Goal: Task Accomplishment & Management: Use online tool/utility

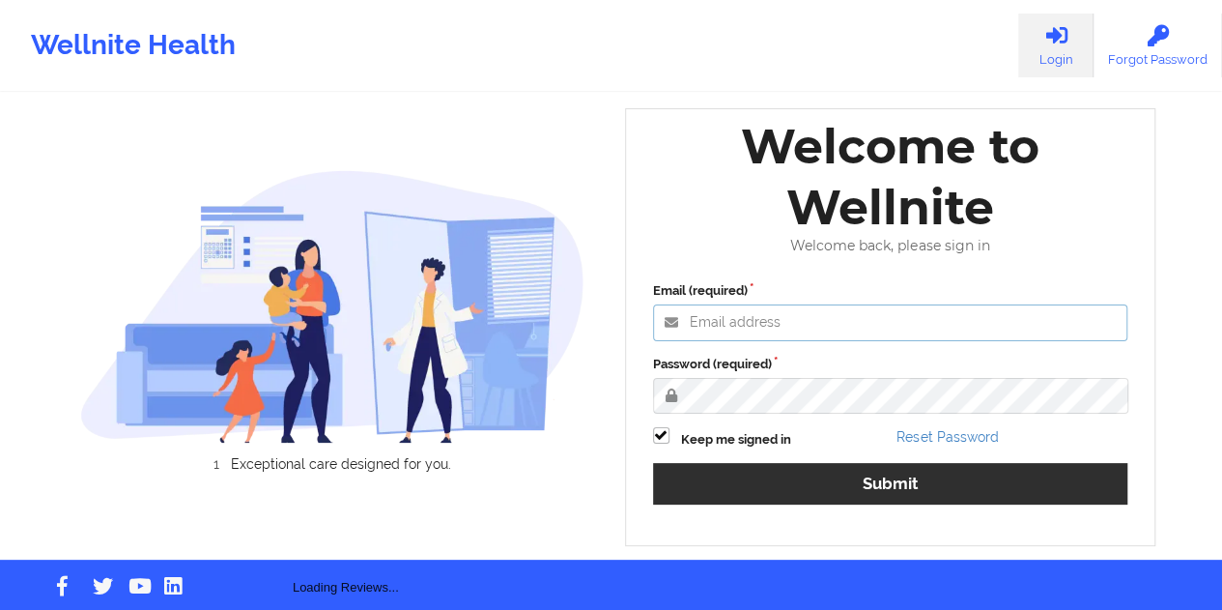
type input "[EMAIL_ADDRESS][DOMAIN_NAME]"
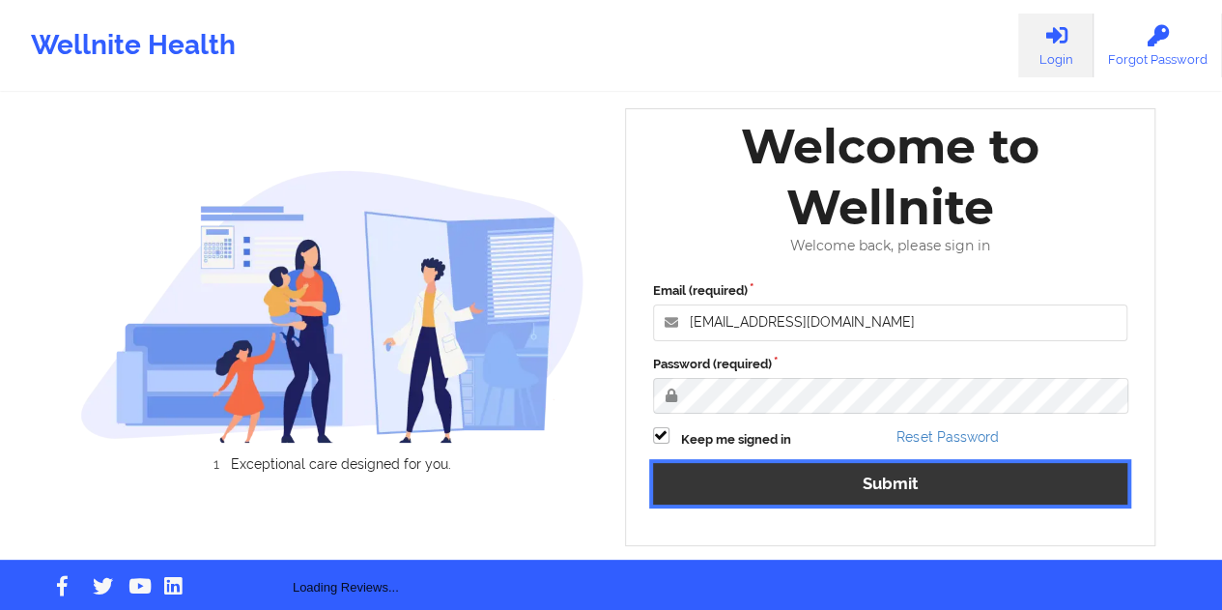
click at [881, 473] on button "Submit" at bounding box center [890, 484] width 475 height 42
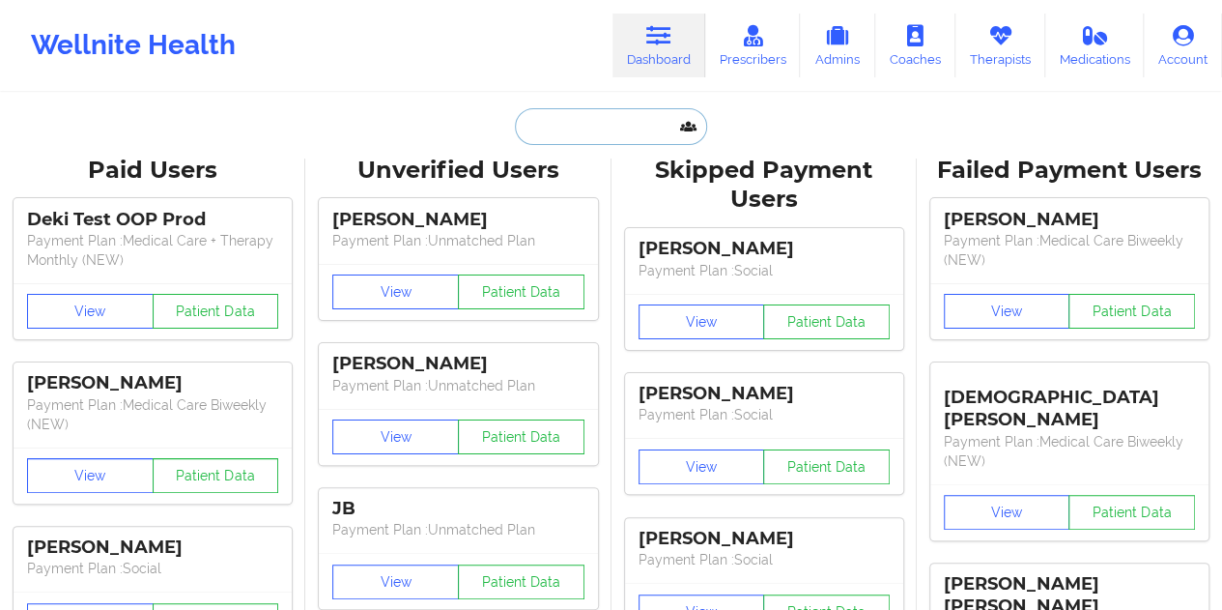
click at [602, 129] on input "text" at bounding box center [610, 126] width 191 height 37
paste input "[EMAIL_ADDRESS][DOMAIN_NAME]"
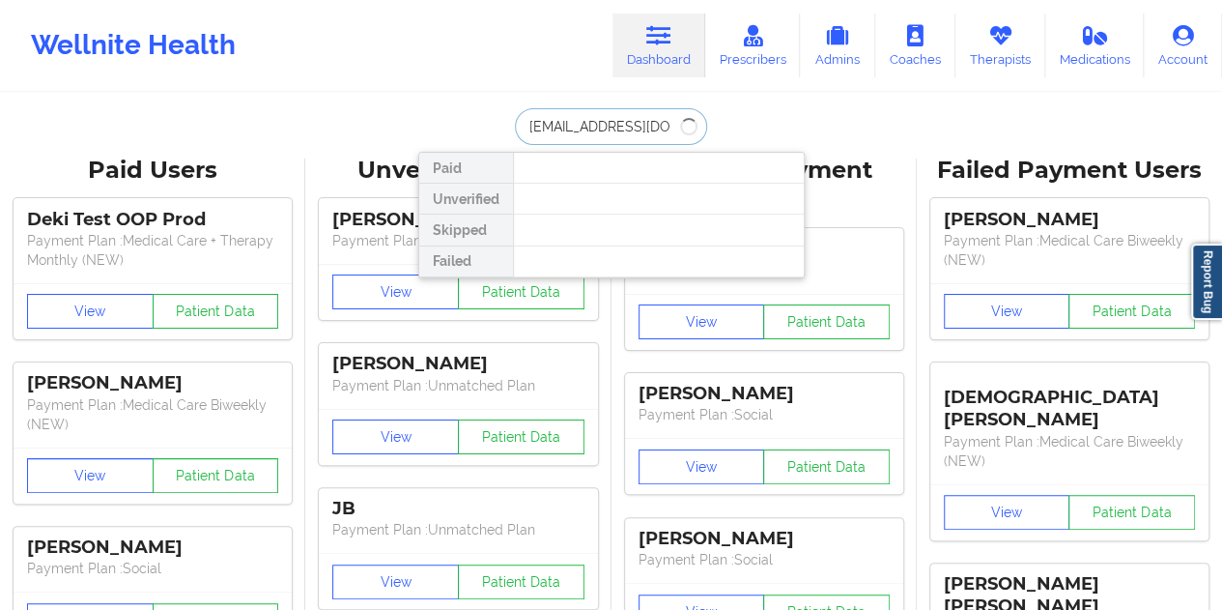
type input "[EMAIL_ADDRESS][DOMAIN_NAME]"
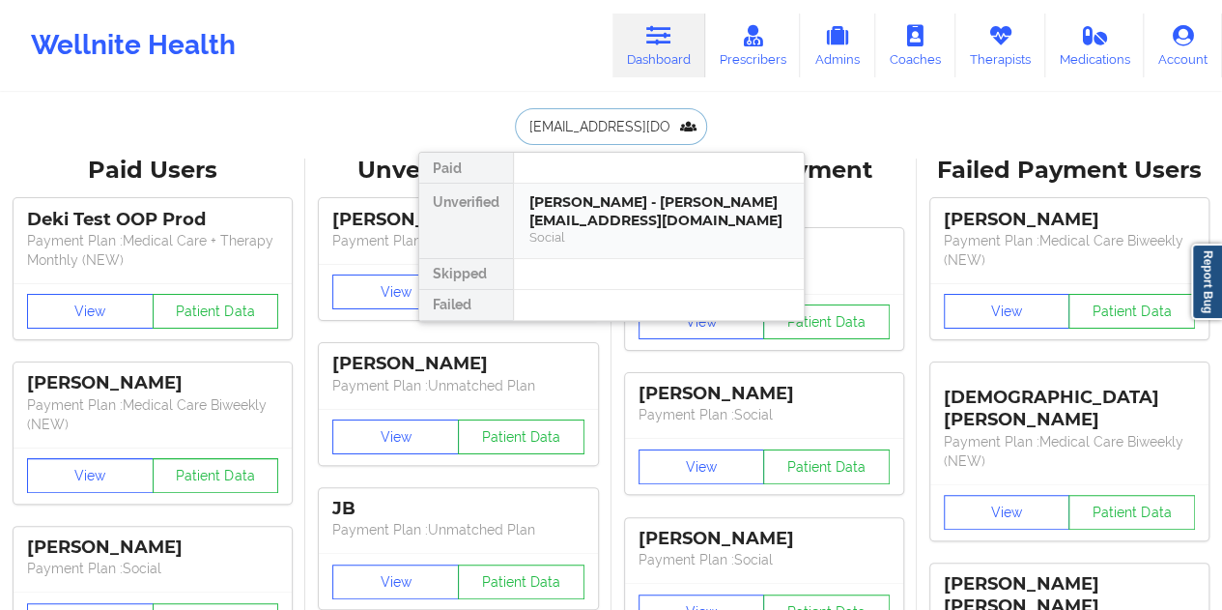
click at [575, 213] on div "[PERSON_NAME] - [PERSON_NAME][EMAIL_ADDRESS][DOMAIN_NAME]" at bounding box center [658, 211] width 259 height 36
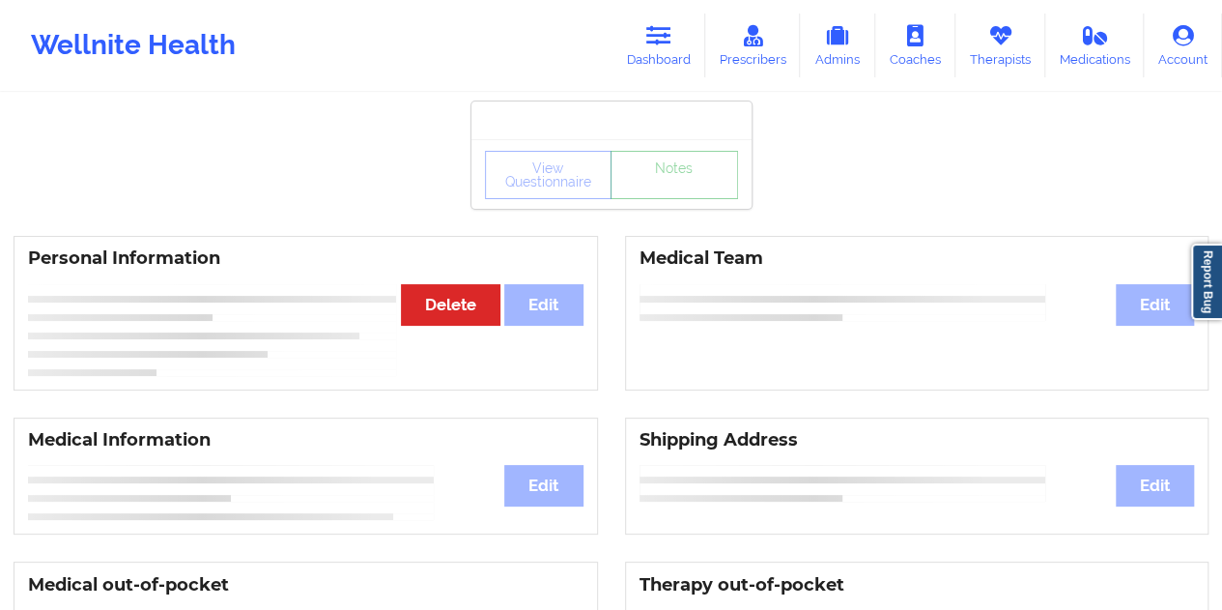
click at [660, 195] on link "Notes" at bounding box center [675, 175] width 128 height 48
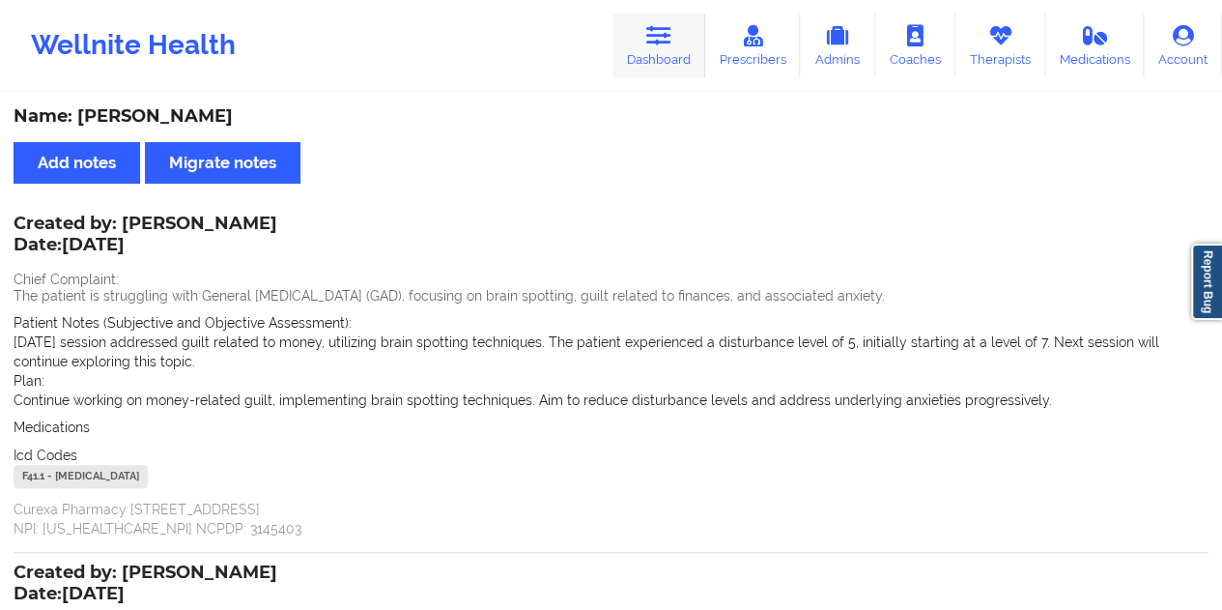
click at [646, 49] on link "Dashboard" at bounding box center [658, 46] width 93 height 64
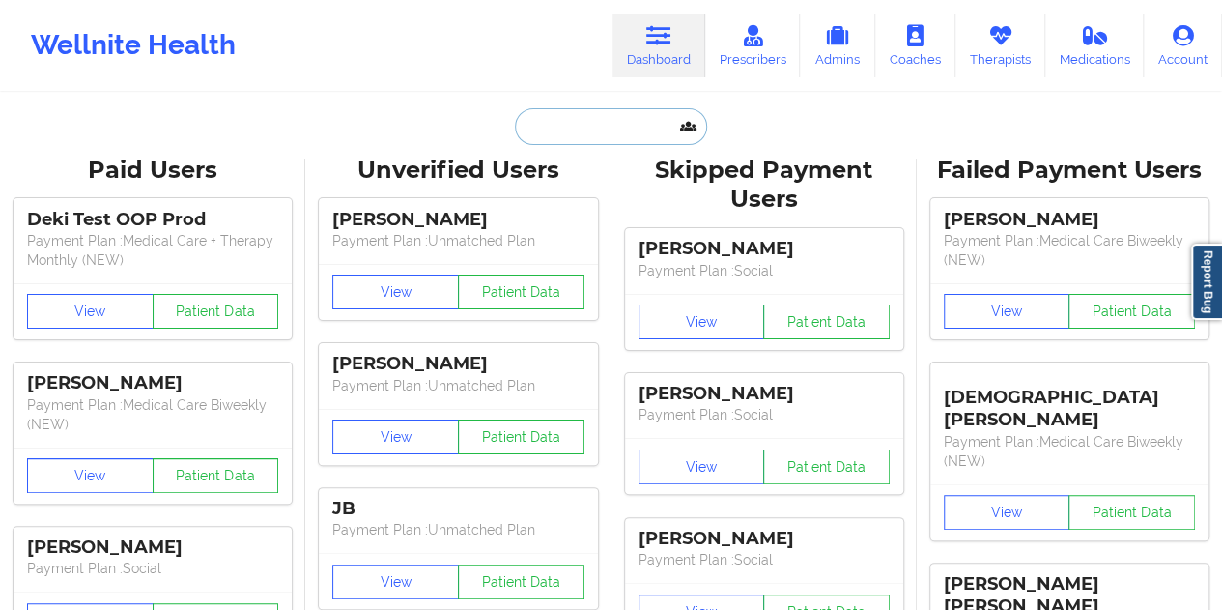
click at [598, 138] on input "text" at bounding box center [610, 126] width 191 height 37
paste input "[EMAIL_ADDRESS][DOMAIN_NAME]"
type input "[EMAIL_ADDRESS][DOMAIN_NAME]"
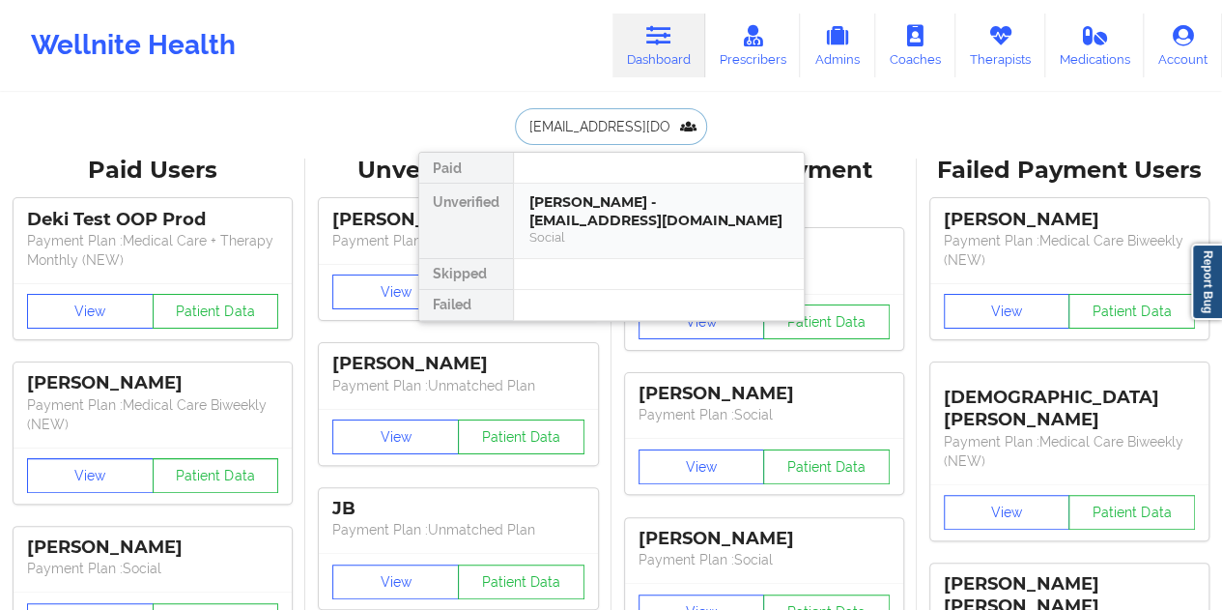
click at [620, 202] on div "[PERSON_NAME] - [EMAIL_ADDRESS][DOMAIN_NAME]" at bounding box center [658, 211] width 259 height 36
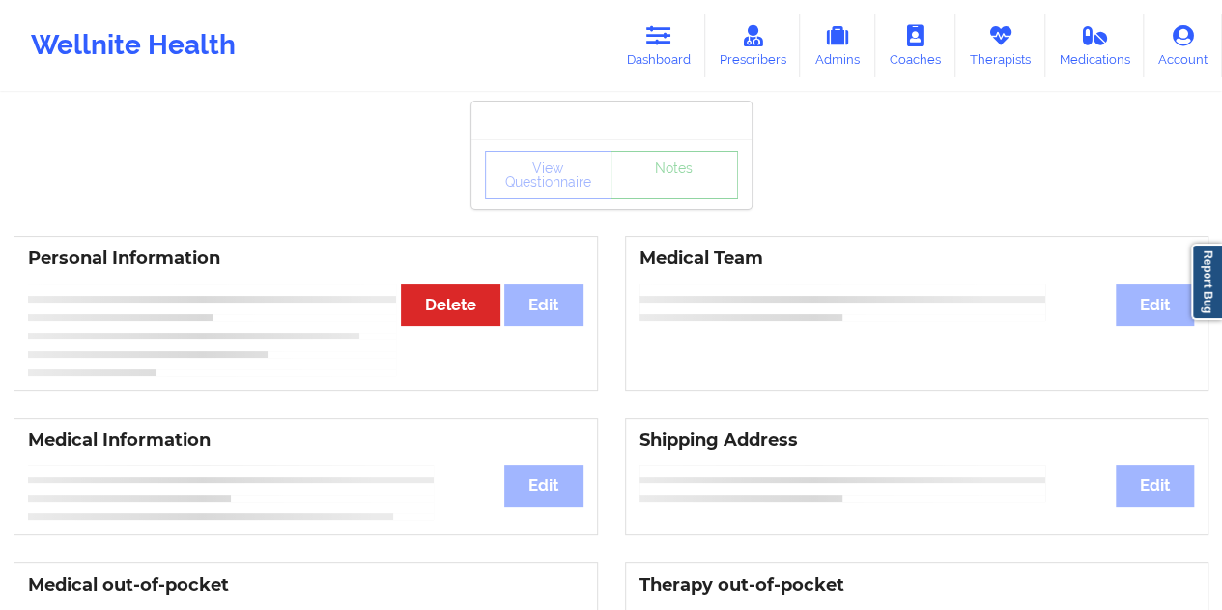
click at [640, 199] on link "Notes" at bounding box center [675, 175] width 128 height 48
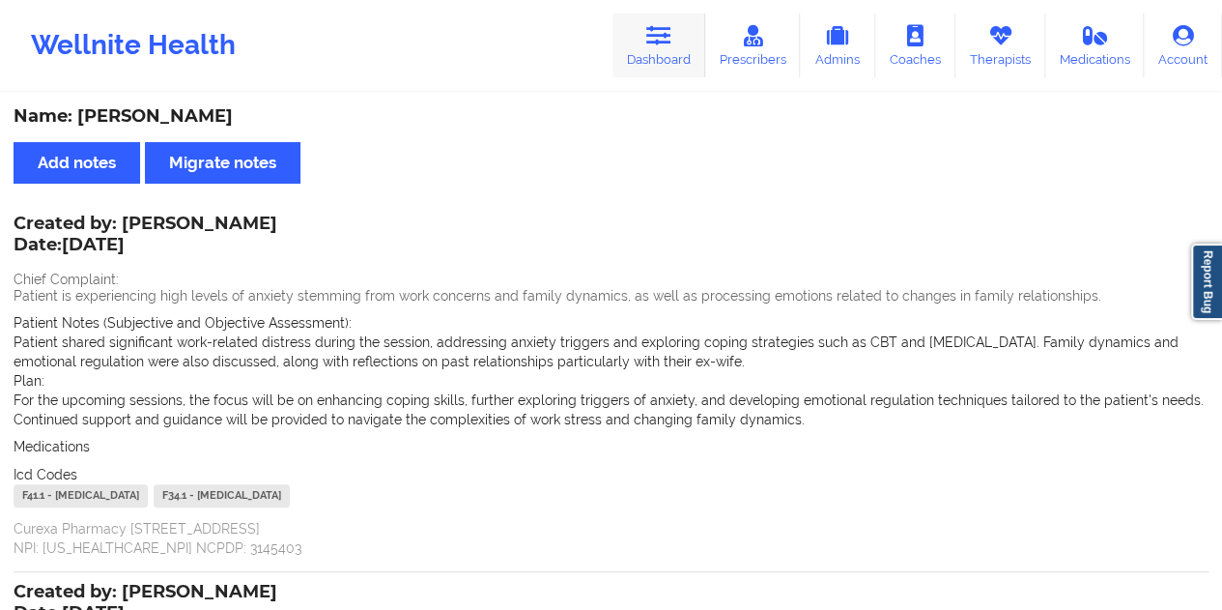
click at [674, 30] on link "Dashboard" at bounding box center [658, 46] width 93 height 64
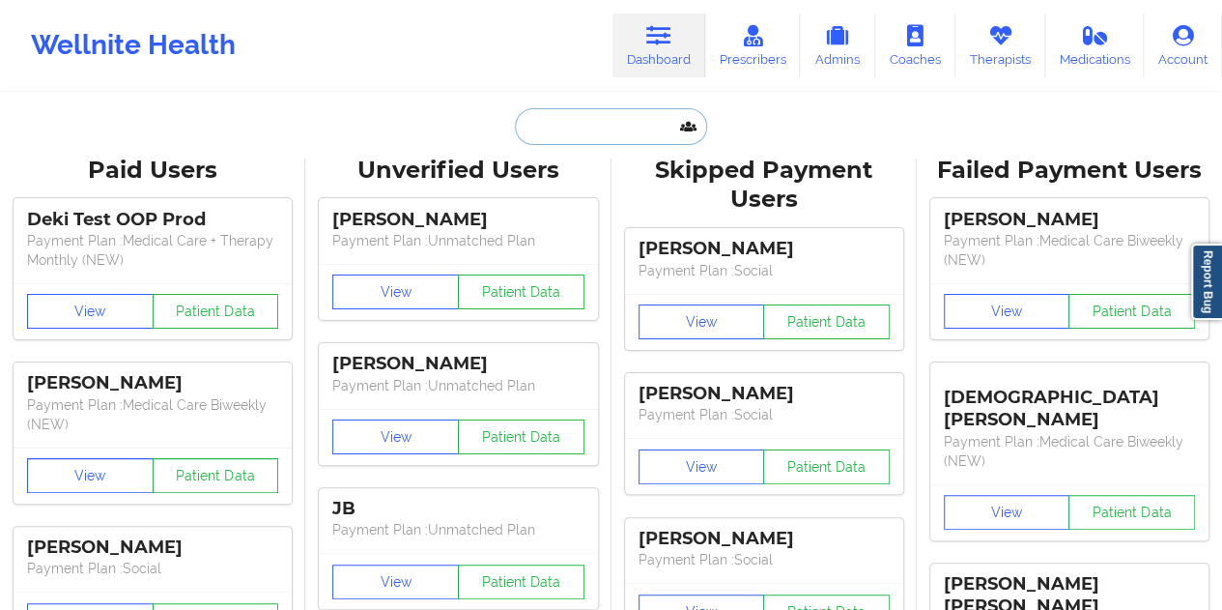
click at [605, 117] on input "text" at bounding box center [610, 126] width 191 height 37
paste input "[EMAIL_ADDRESS][DOMAIN_NAME]"
type input "[EMAIL_ADDRESS][DOMAIN_NAME]"
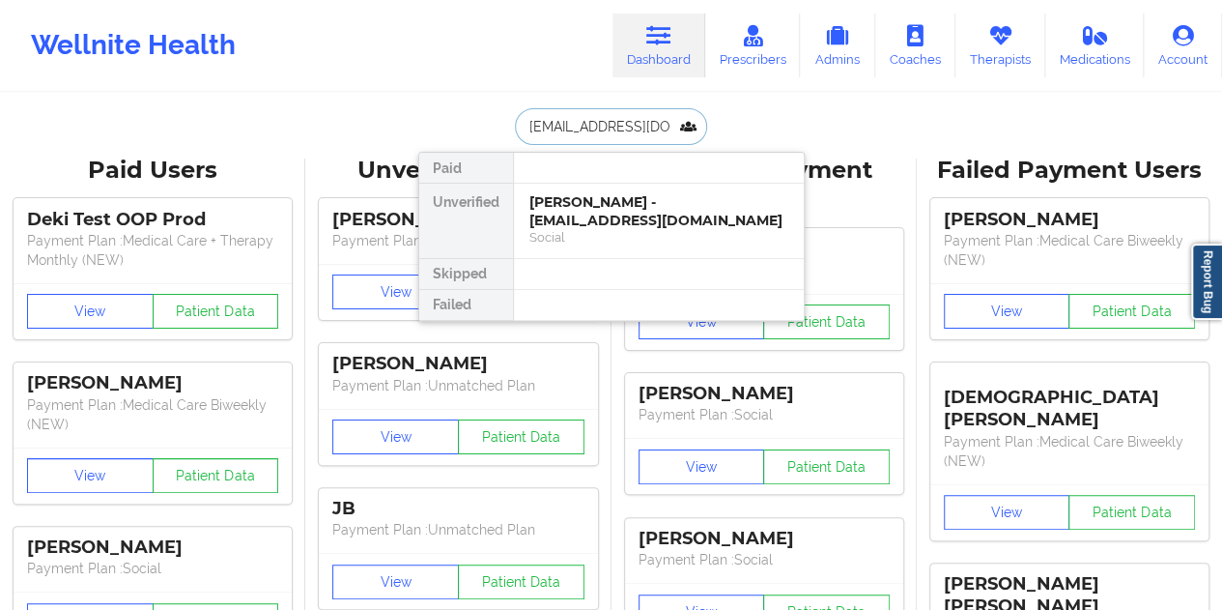
scroll to position [0, 21]
click at [648, 217] on div "[PERSON_NAME] - [EMAIL_ADDRESS][DOMAIN_NAME]" at bounding box center [658, 211] width 259 height 36
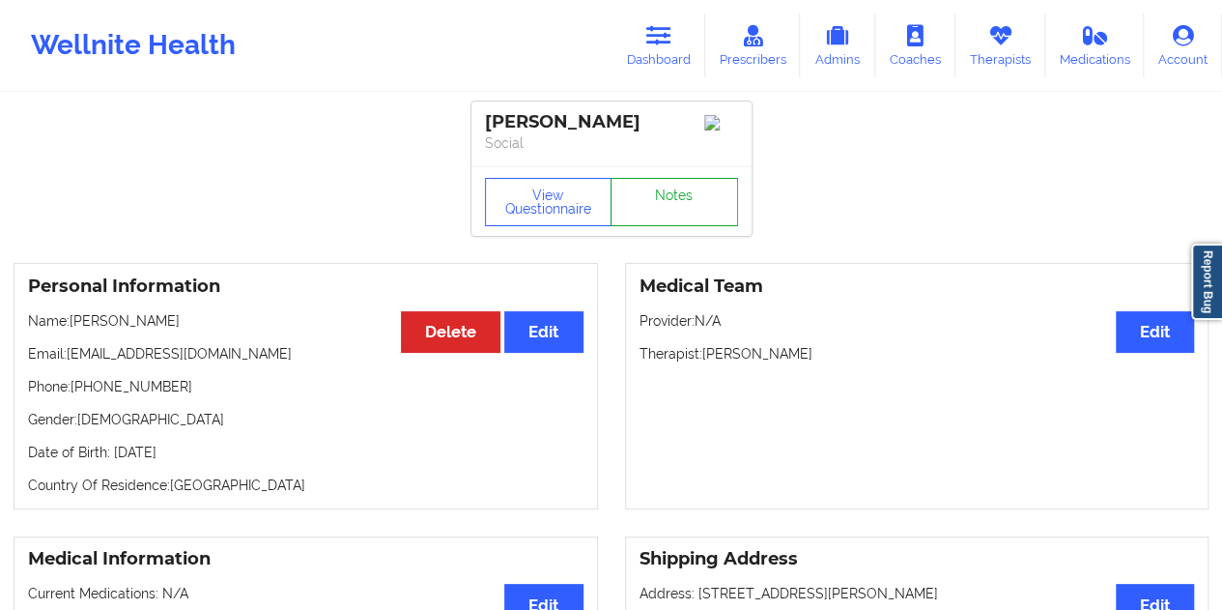
click at [659, 208] on link "Notes" at bounding box center [675, 202] width 128 height 48
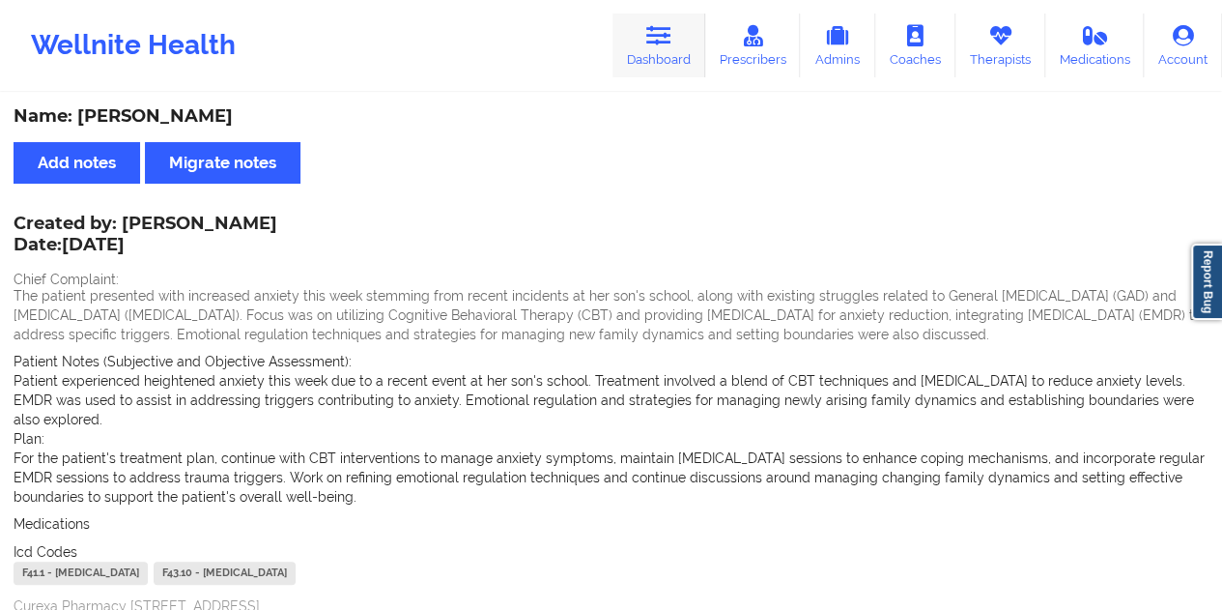
click at [661, 51] on link "Dashboard" at bounding box center [658, 46] width 93 height 64
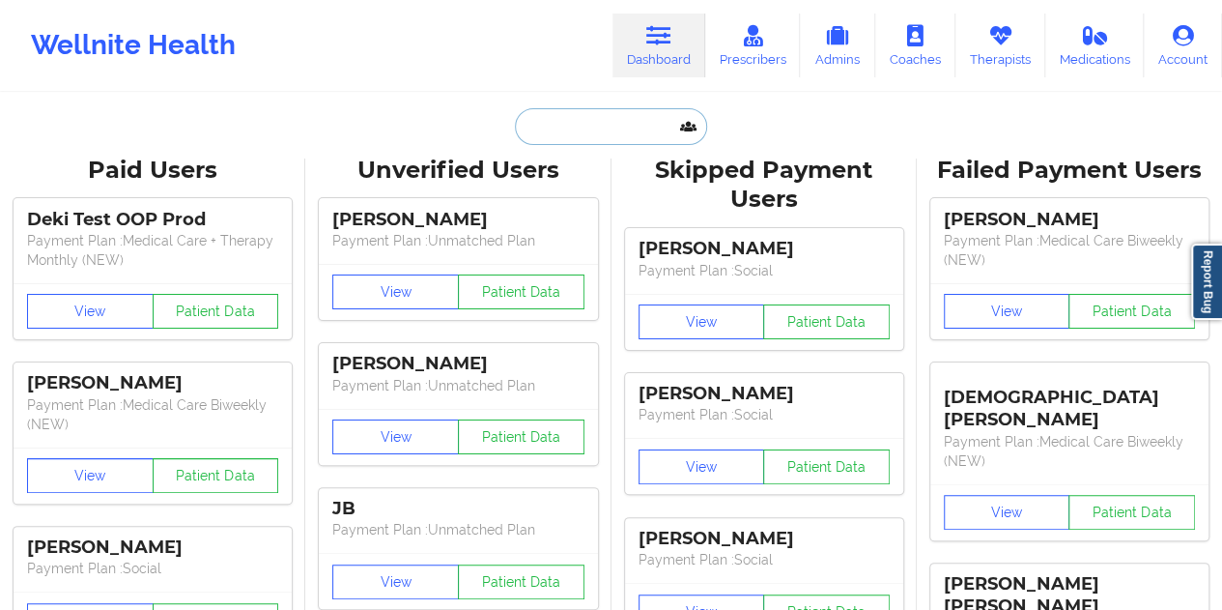
click at [589, 138] on input "text" at bounding box center [610, 126] width 191 height 37
paste input "[EMAIL_ADDRESS][DOMAIN_NAME]"
type input "[EMAIL_ADDRESS][DOMAIN_NAME]"
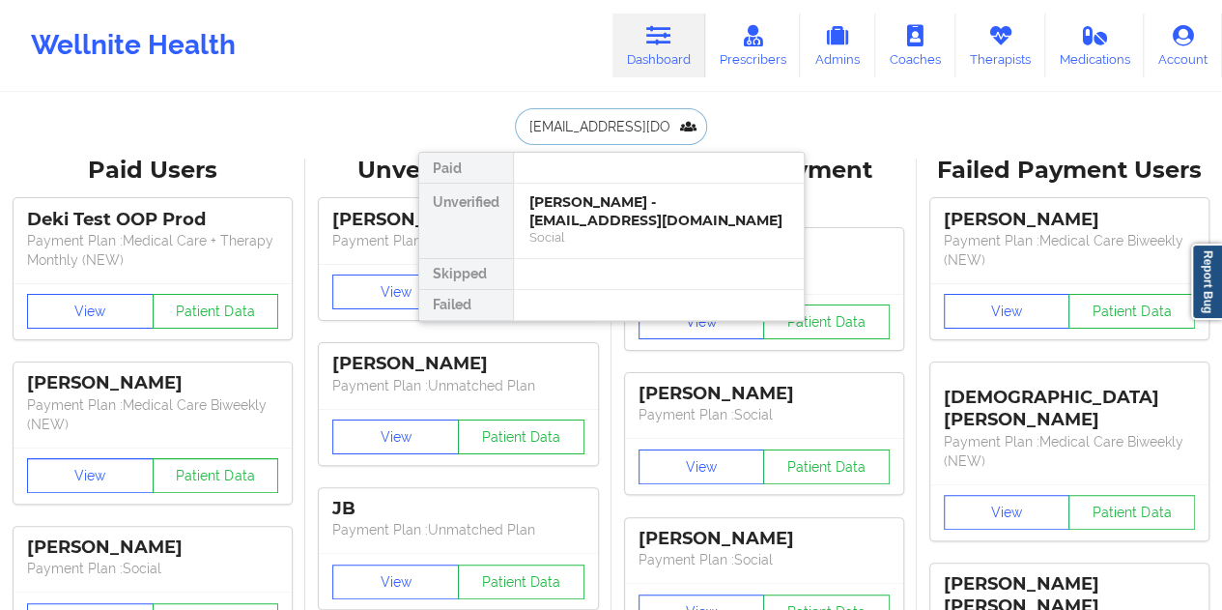
scroll to position [0, 12]
click at [594, 204] on div "[PERSON_NAME] - [PERSON_NAME][EMAIL_ADDRESS][DOMAIN_NAME]" at bounding box center [658, 211] width 259 height 36
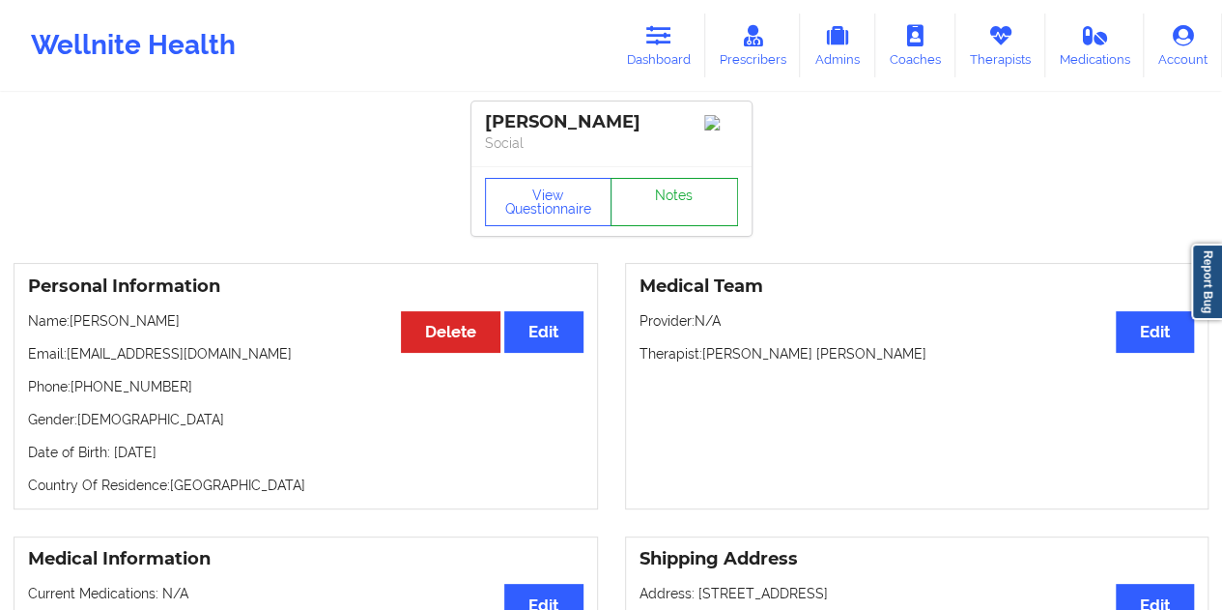
click at [650, 202] on link "Notes" at bounding box center [675, 202] width 128 height 48
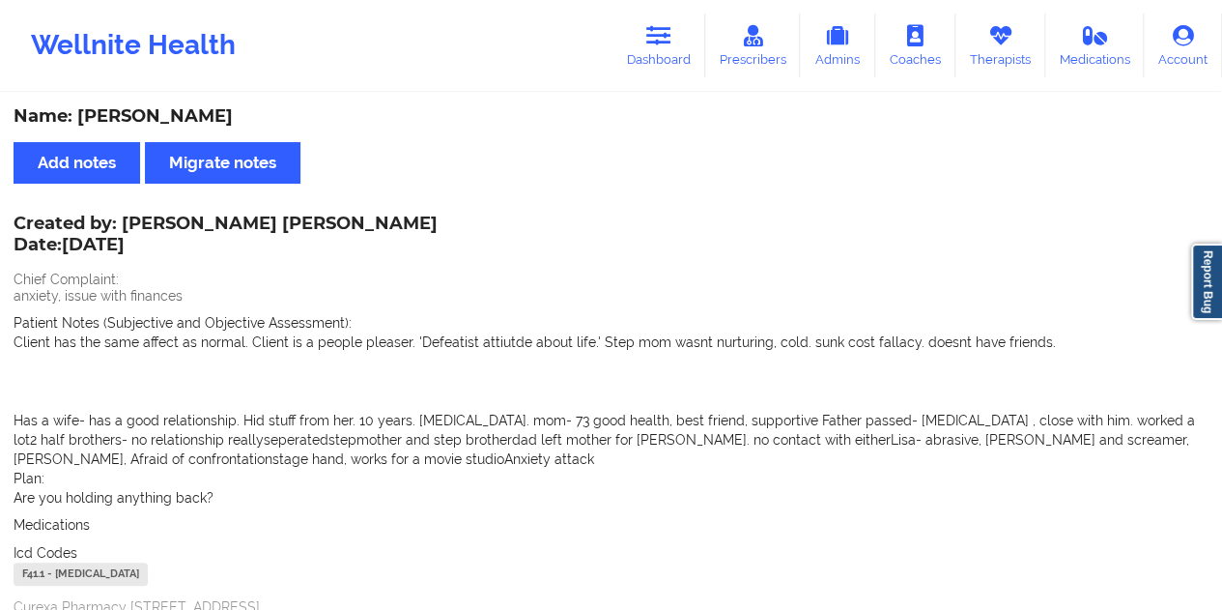
drag, startPoint x: 661, startPoint y: 43, endPoint x: 638, endPoint y: 78, distance: 41.8
click at [661, 43] on icon at bounding box center [658, 35] width 25 height 21
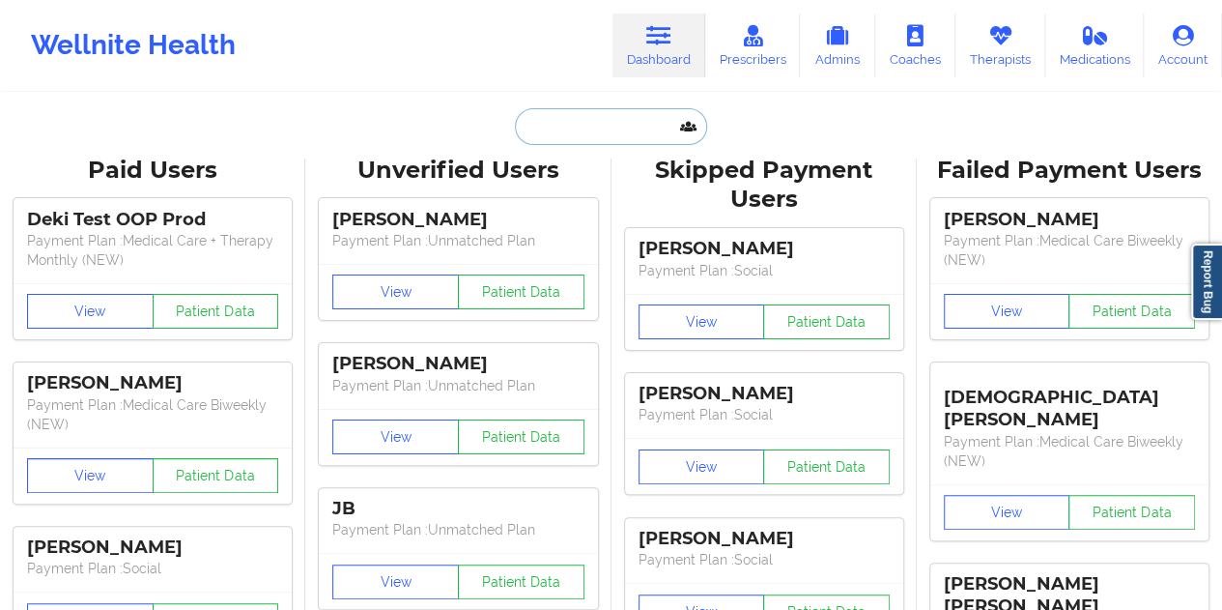
click at [588, 127] on input "text" at bounding box center [610, 126] width 191 height 37
paste input "[EMAIL_ADDRESS][DOMAIN_NAME]"
type input "[EMAIL_ADDRESS][DOMAIN_NAME]"
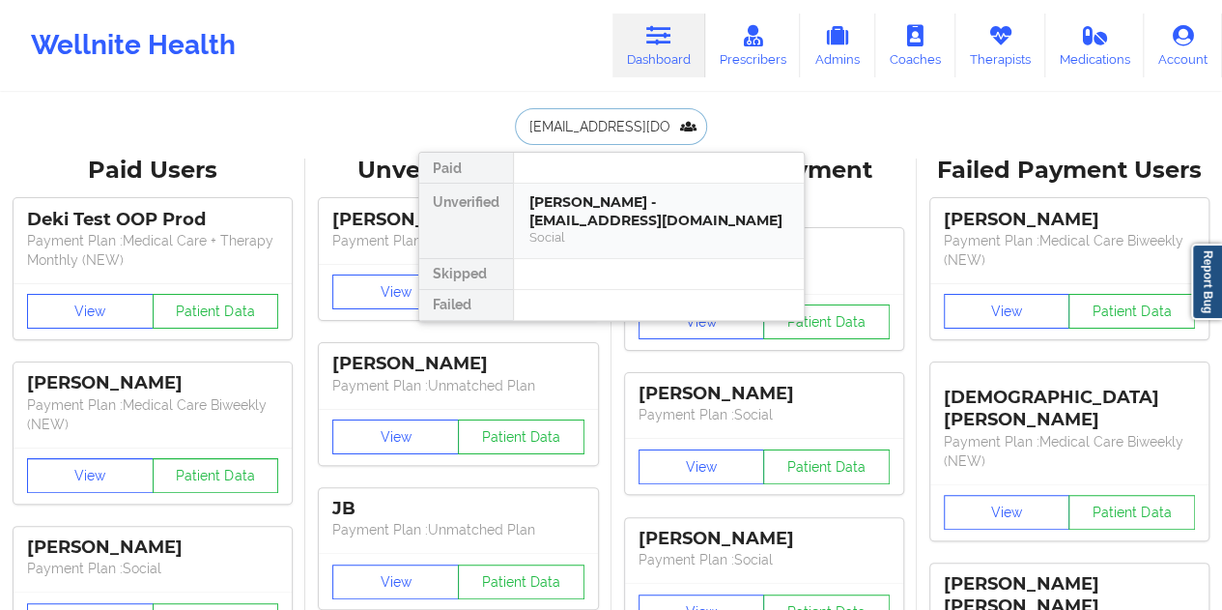
click at [578, 209] on div "[PERSON_NAME] - [EMAIL_ADDRESS][DOMAIN_NAME]" at bounding box center [658, 211] width 259 height 36
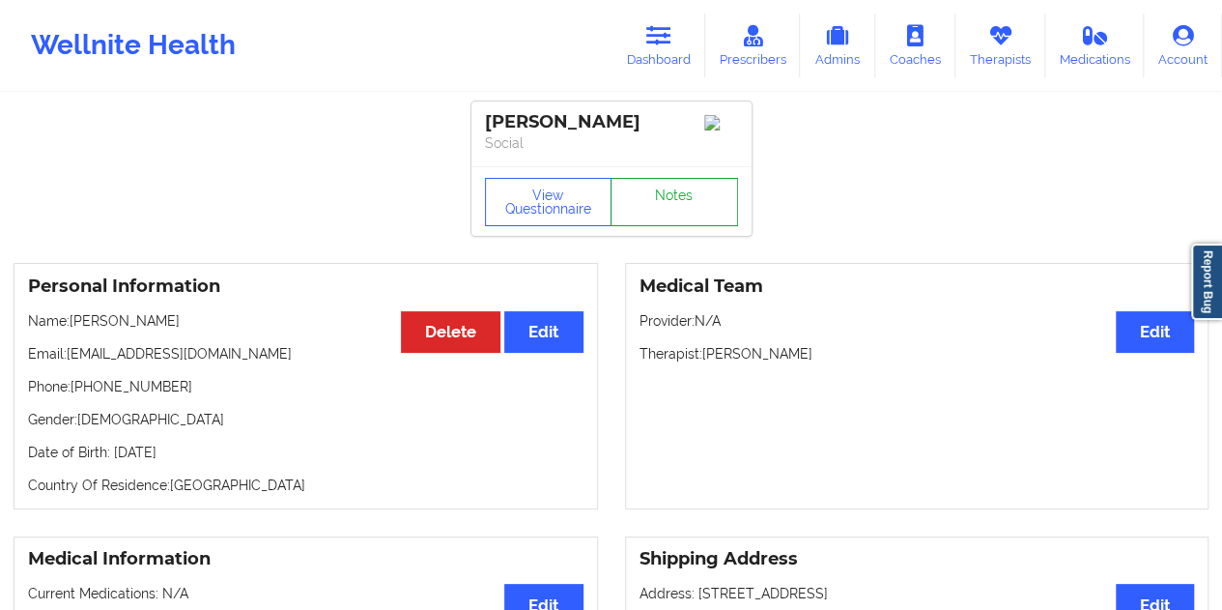
click at [670, 201] on link "Notes" at bounding box center [675, 202] width 128 height 48
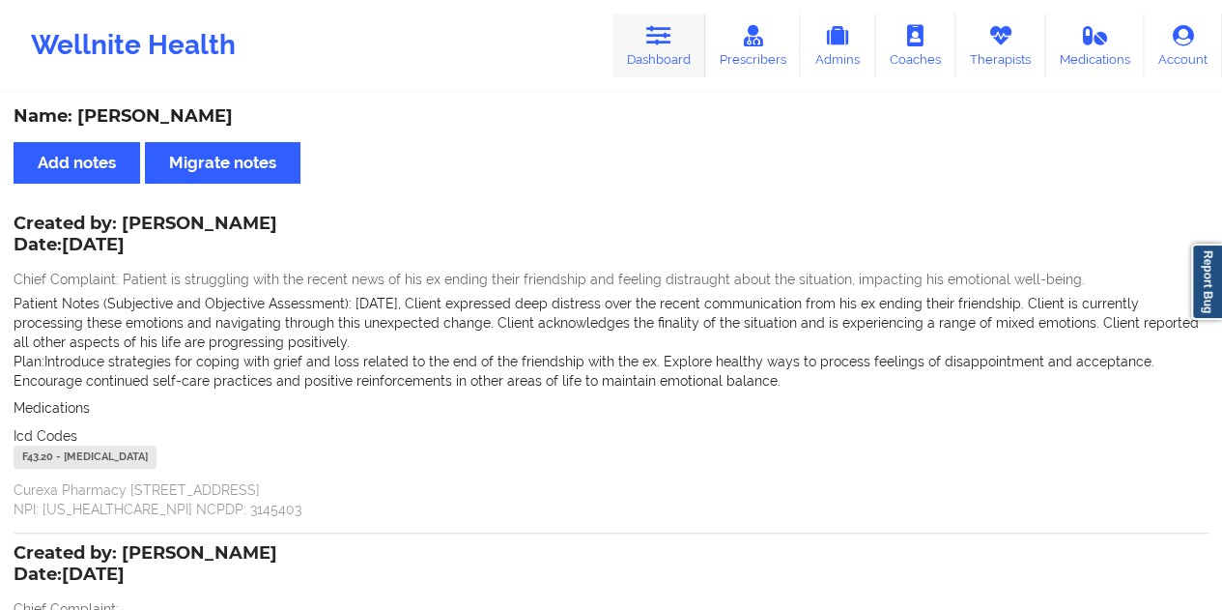
click at [677, 69] on link "Dashboard" at bounding box center [658, 46] width 93 height 64
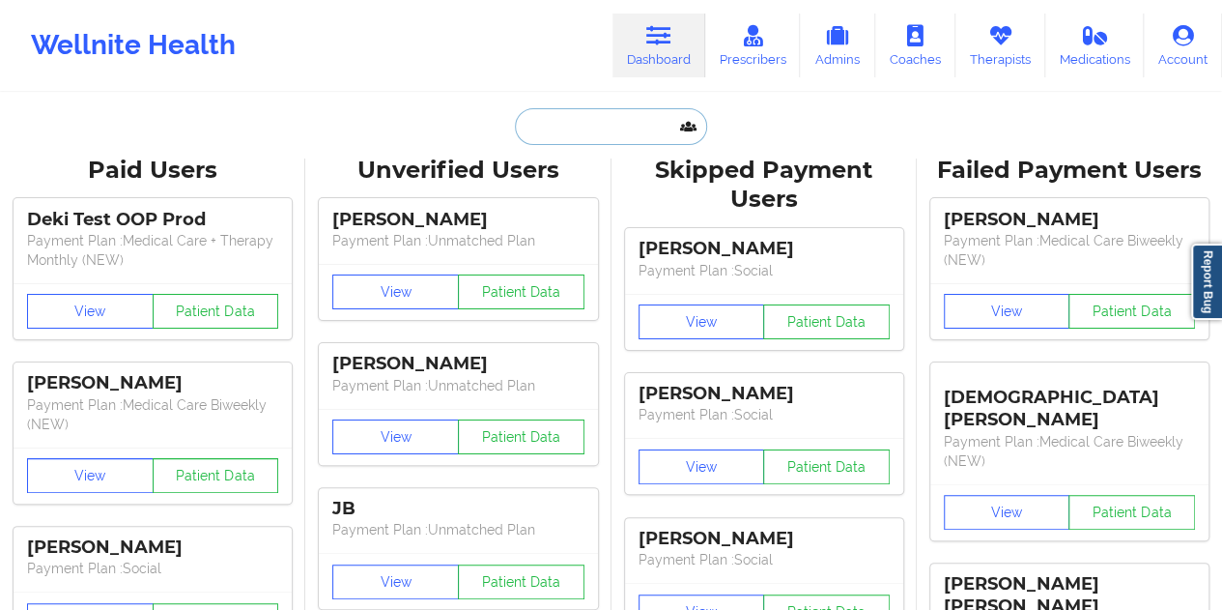
click at [611, 137] on input "text" at bounding box center [610, 126] width 191 height 37
paste input "[EMAIL_ADDRESS][DOMAIN_NAME]"
type input "[EMAIL_ADDRESS][DOMAIN_NAME]"
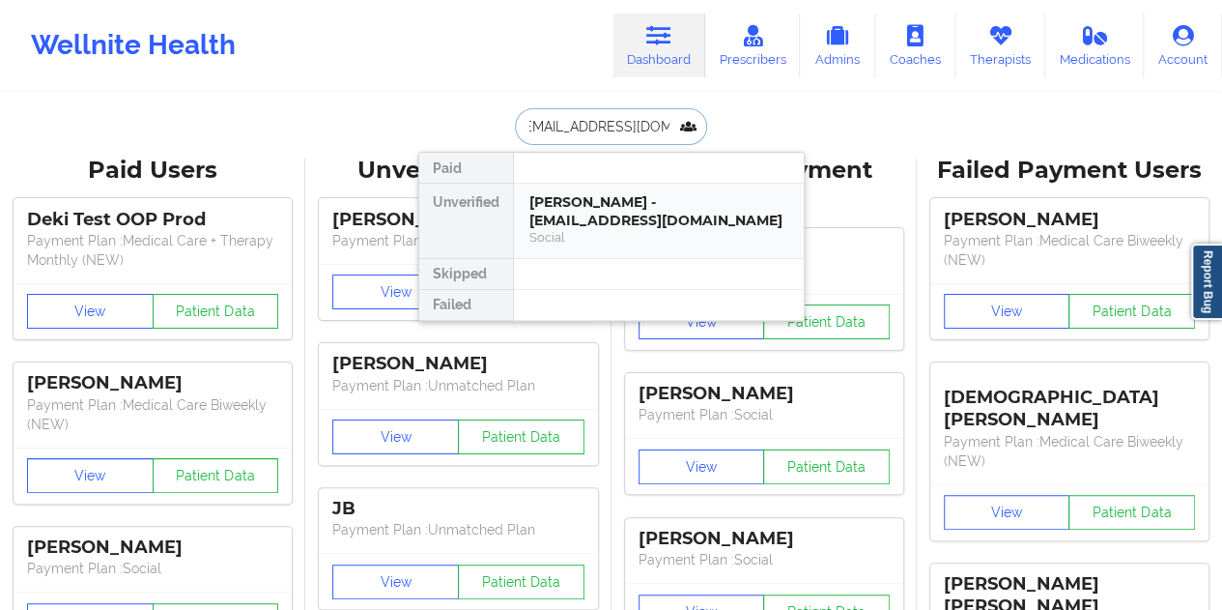
click at [639, 208] on div "[PERSON_NAME] - [EMAIL_ADDRESS][DOMAIN_NAME]" at bounding box center [658, 211] width 259 height 36
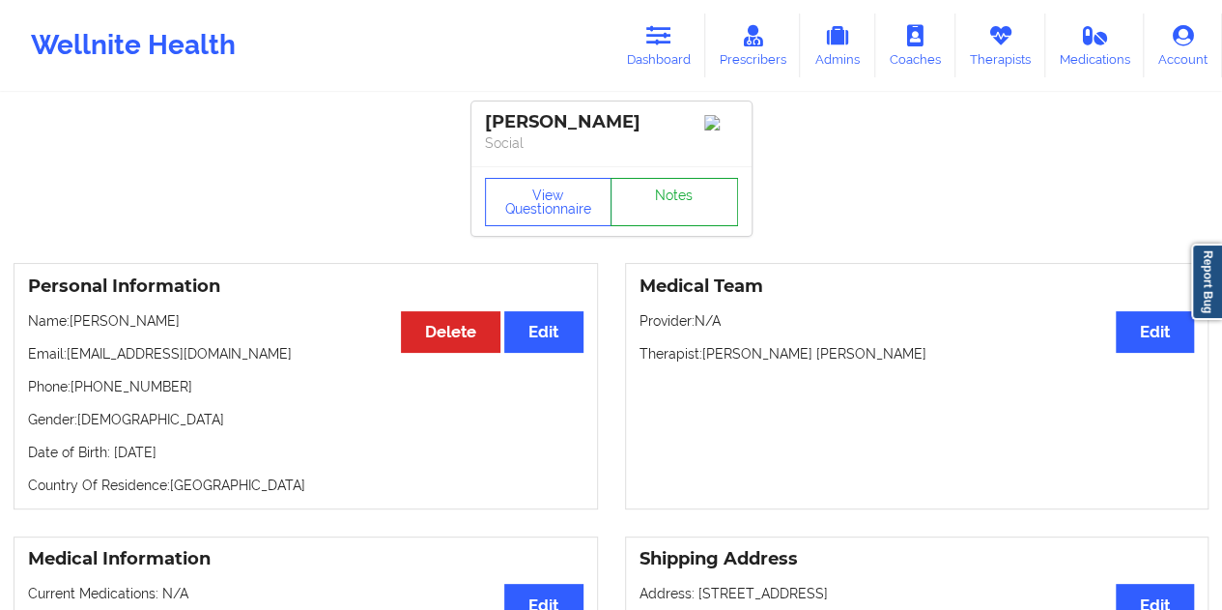
click at [665, 206] on link "Notes" at bounding box center [675, 202] width 128 height 48
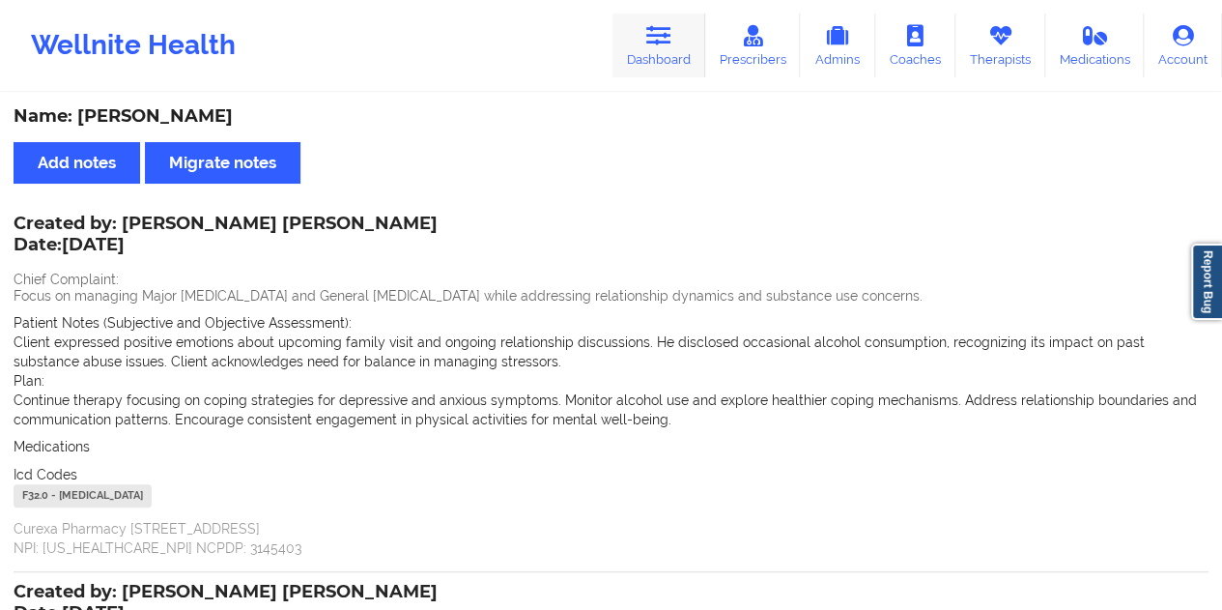
click at [663, 25] on icon at bounding box center [658, 35] width 25 height 21
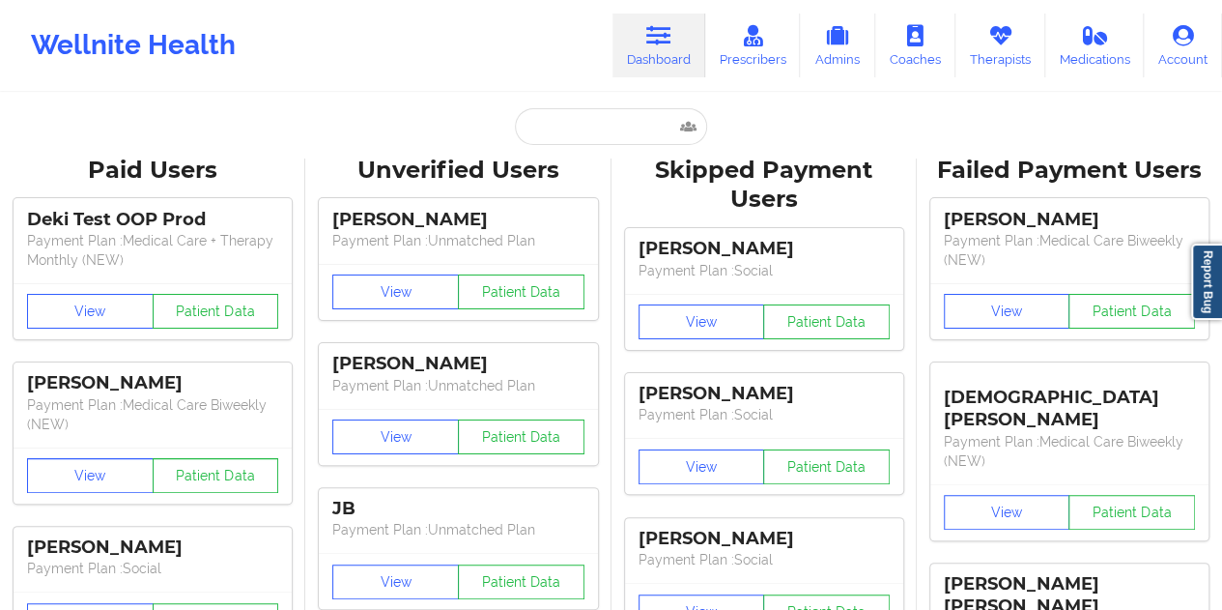
click at [578, 130] on input "text" at bounding box center [610, 126] width 191 height 37
paste input "[EMAIL_ADDRESS][DOMAIN_NAME]"
type input "[EMAIL_ADDRESS][DOMAIN_NAME]"
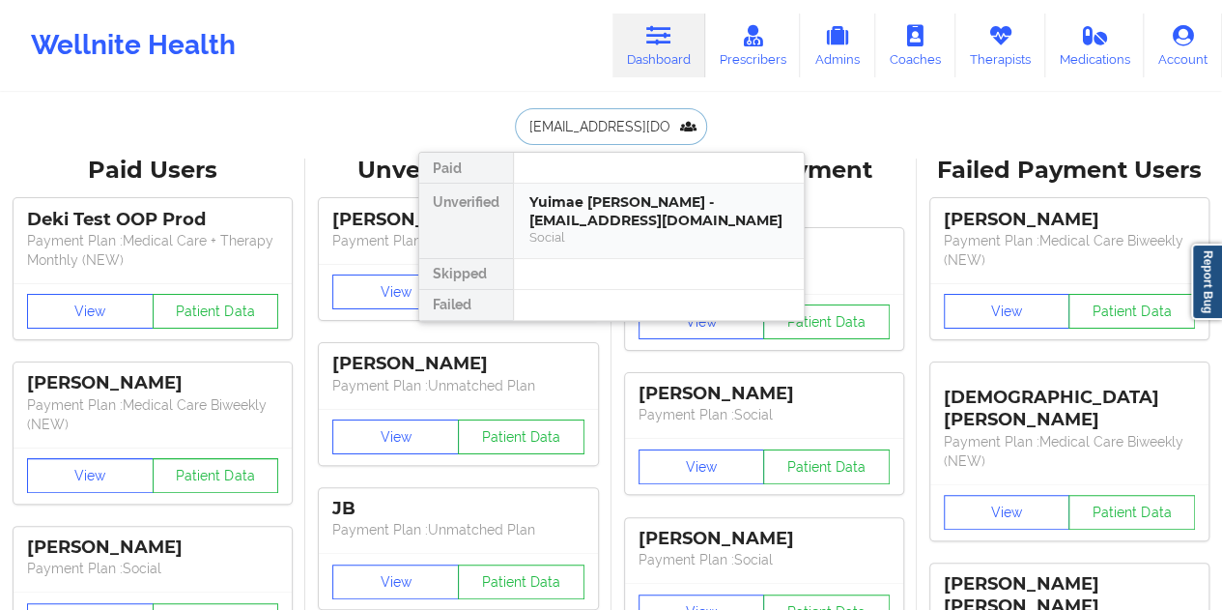
click at [589, 214] on div "Yuimae [PERSON_NAME] - [EMAIL_ADDRESS][DOMAIN_NAME]" at bounding box center [658, 211] width 259 height 36
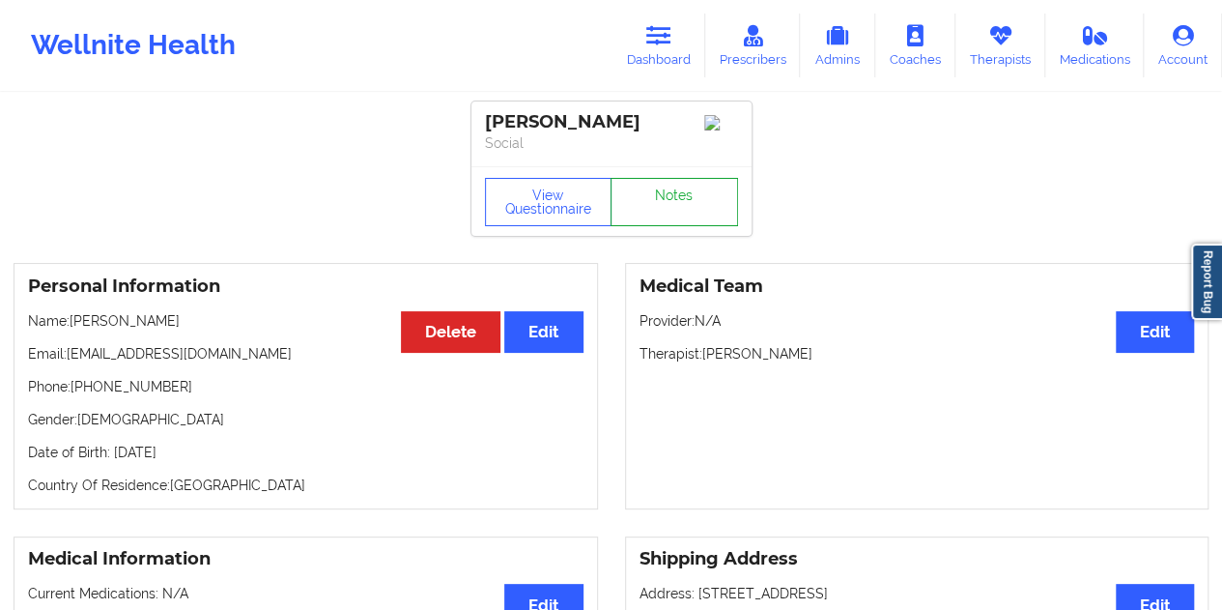
click at [653, 207] on link "Notes" at bounding box center [675, 202] width 128 height 48
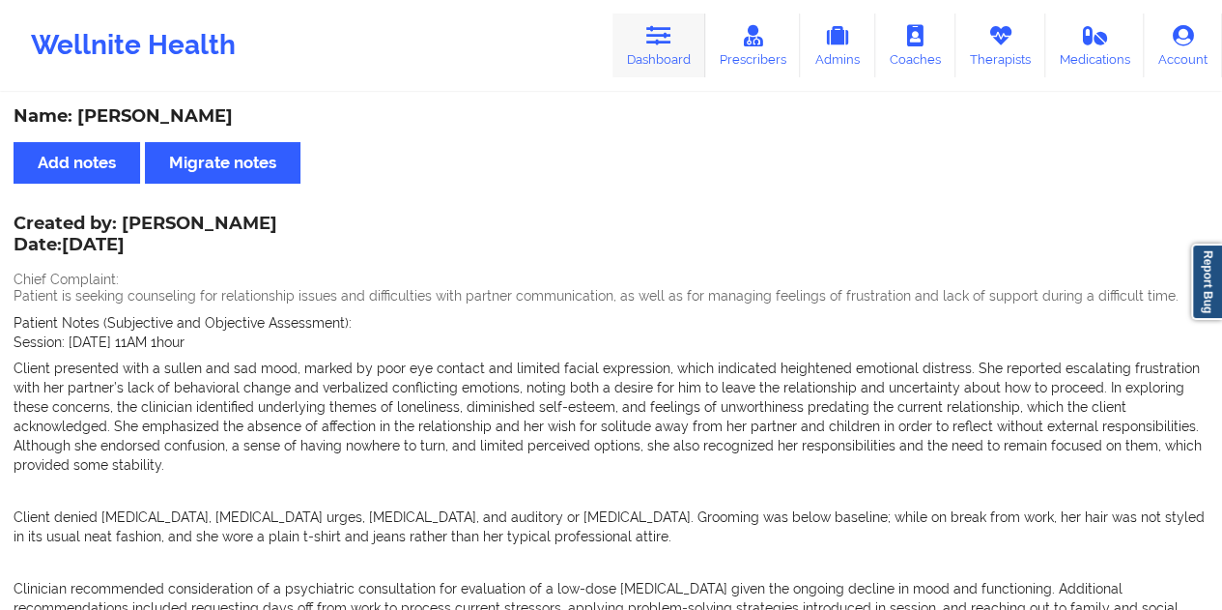
drag, startPoint x: 664, startPoint y: 38, endPoint x: 640, endPoint y: 57, distance: 30.9
click at [664, 38] on icon at bounding box center [658, 35] width 25 height 21
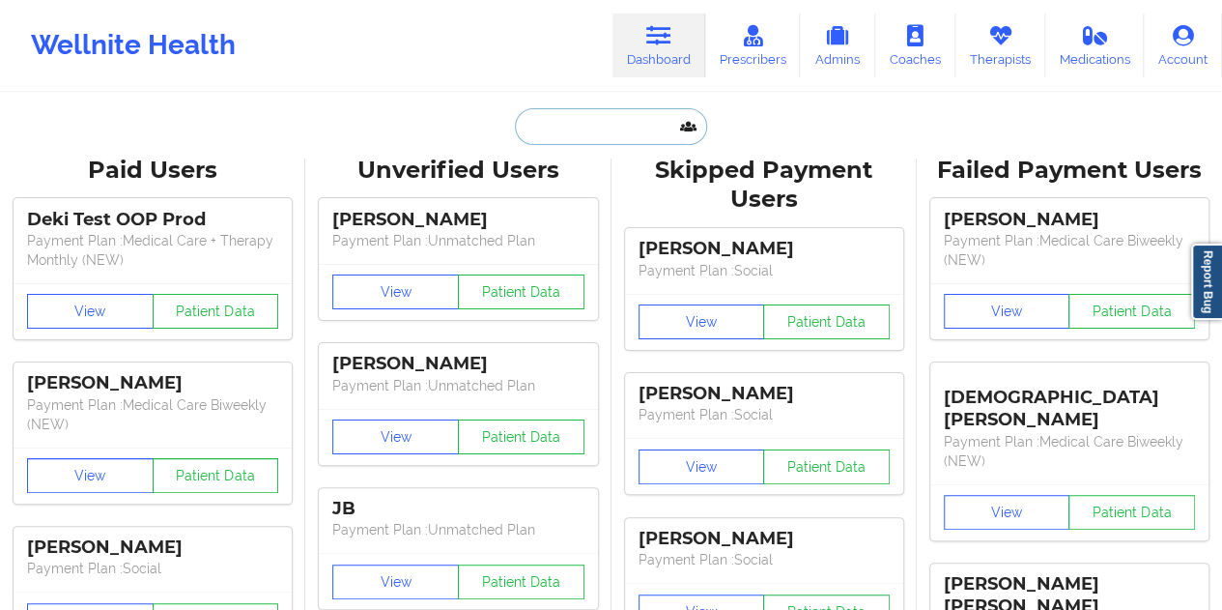
click at [523, 135] on input "text" at bounding box center [610, 126] width 191 height 37
paste input "[EMAIL_ADDRESS][DOMAIN_NAME]"
type input "[EMAIL_ADDRESS][DOMAIN_NAME]"
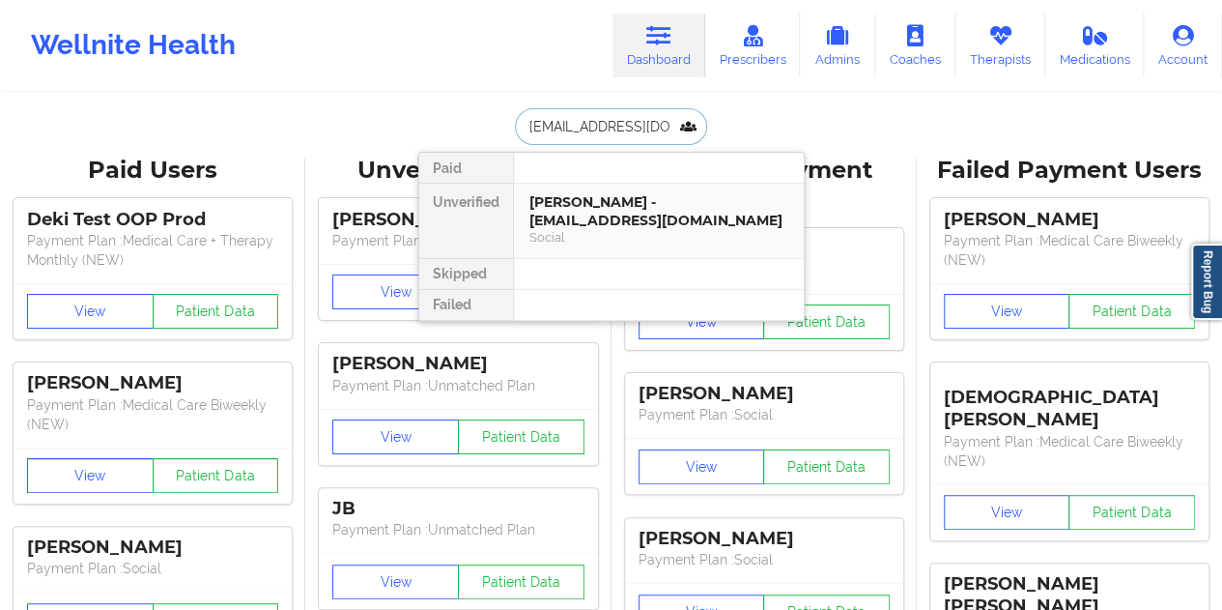
click at [616, 223] on div "[PERSON_NAME] - [EMAIL_ADDRESS][DOMAIN_NAME]" at bounding box center [658, 211] width 259 height 36
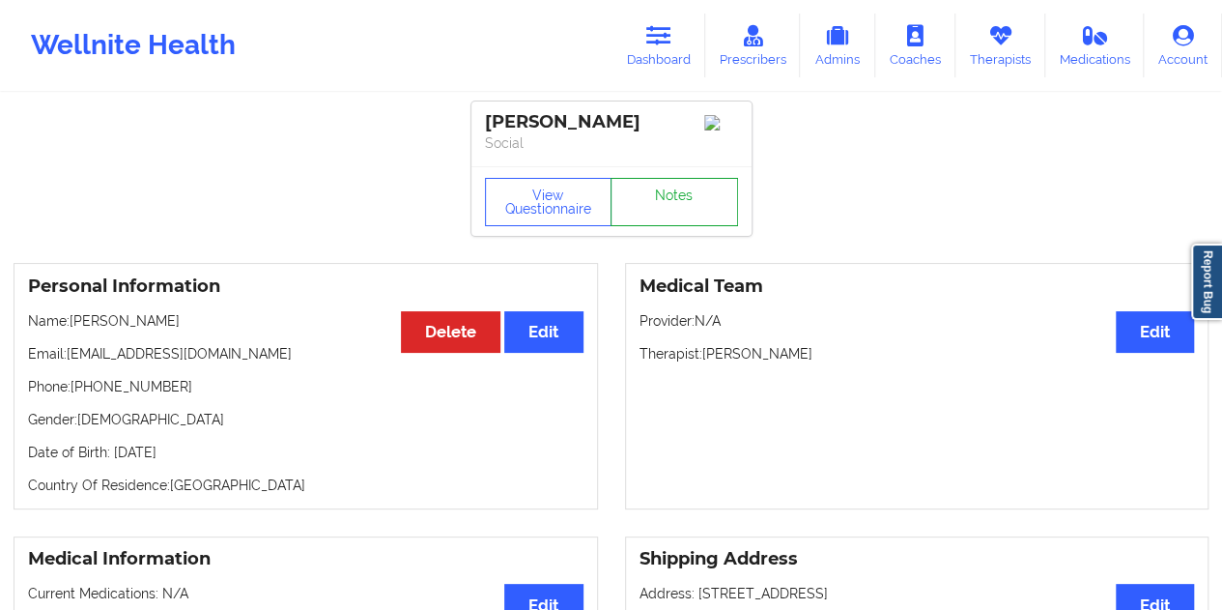
click at [661, 209] on link "Notes" at bounding box center [675, 202] width 128 height 48
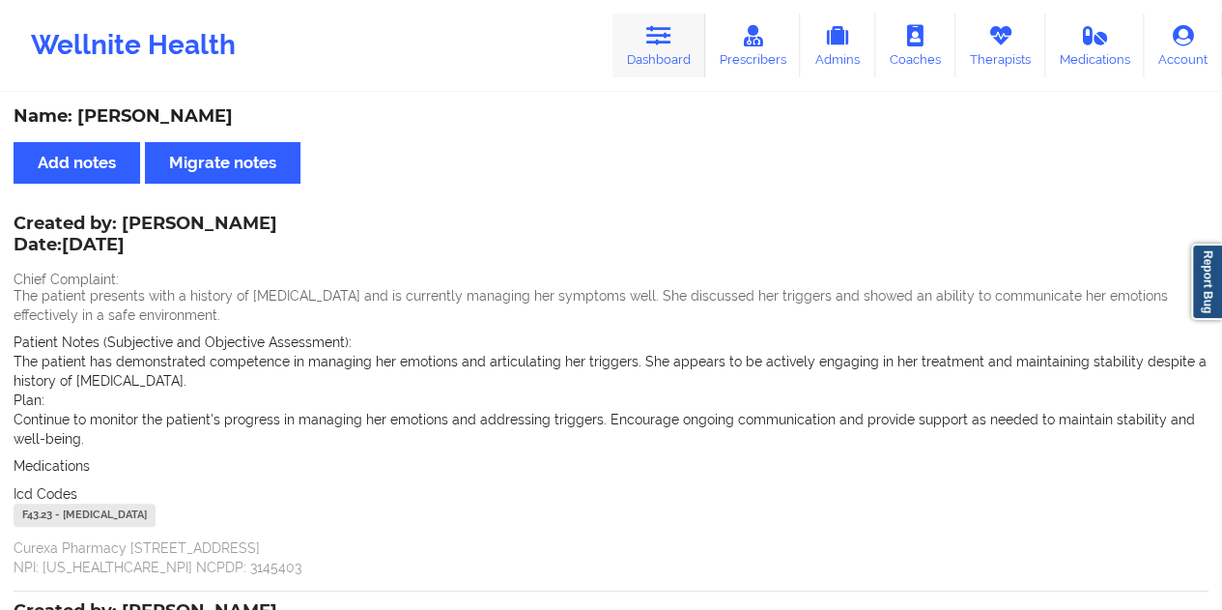
click at [668, 47] on link "Dashboard" at bounding box center [658, 46] width 93 height 64
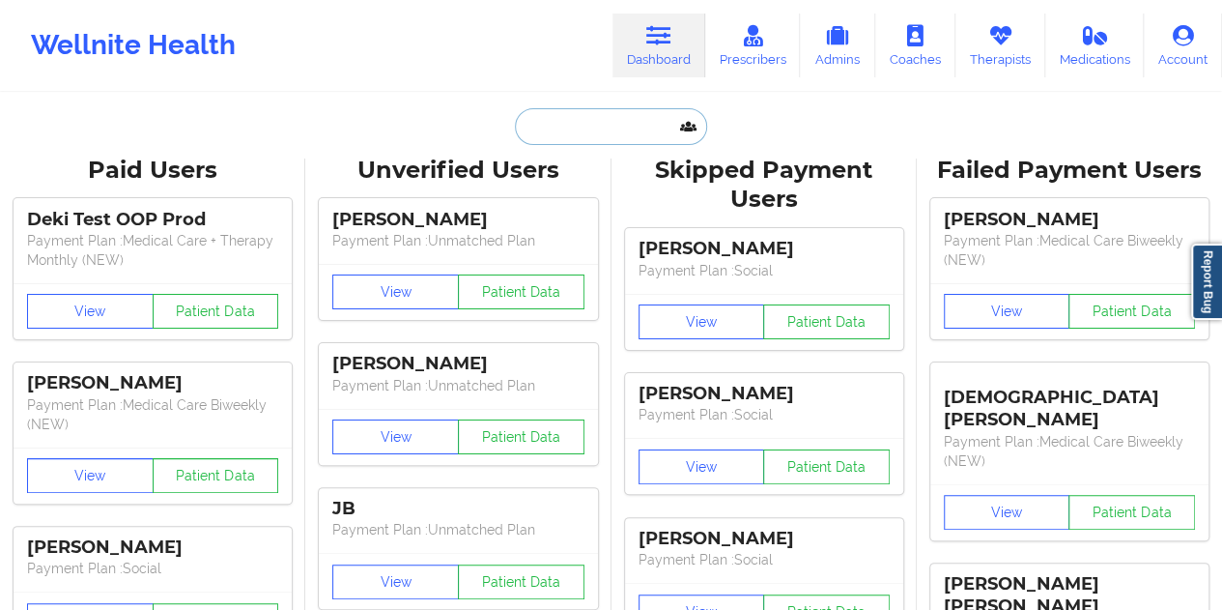
click at [578, 125] on input "text" at bounding box center [610, 126] width 191 height 37
paste input "[EMAIL_ADDRESS][DOMAIN_NAME]"
type input "[EMAIL_ADDRESS][DOMAIN_NAME]"
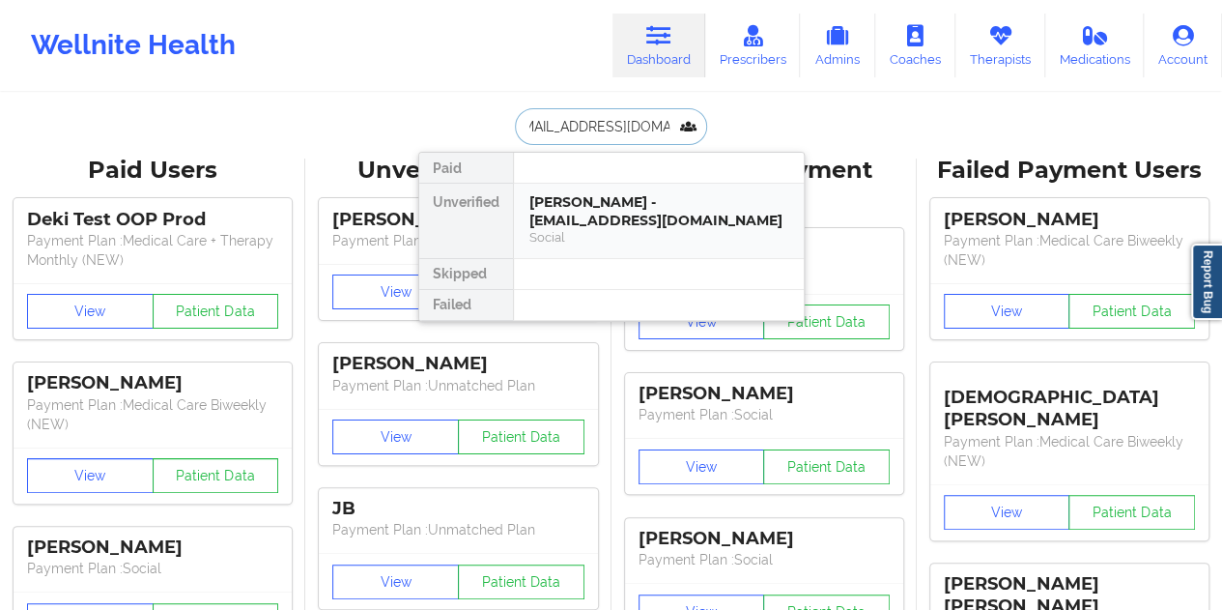
click at [611, 213] on div "[PERSON_NAME] - [EMAIL_ADDRESS][DOMAIN_NAME]" at bounding box center [658, 211] width 259 height 36
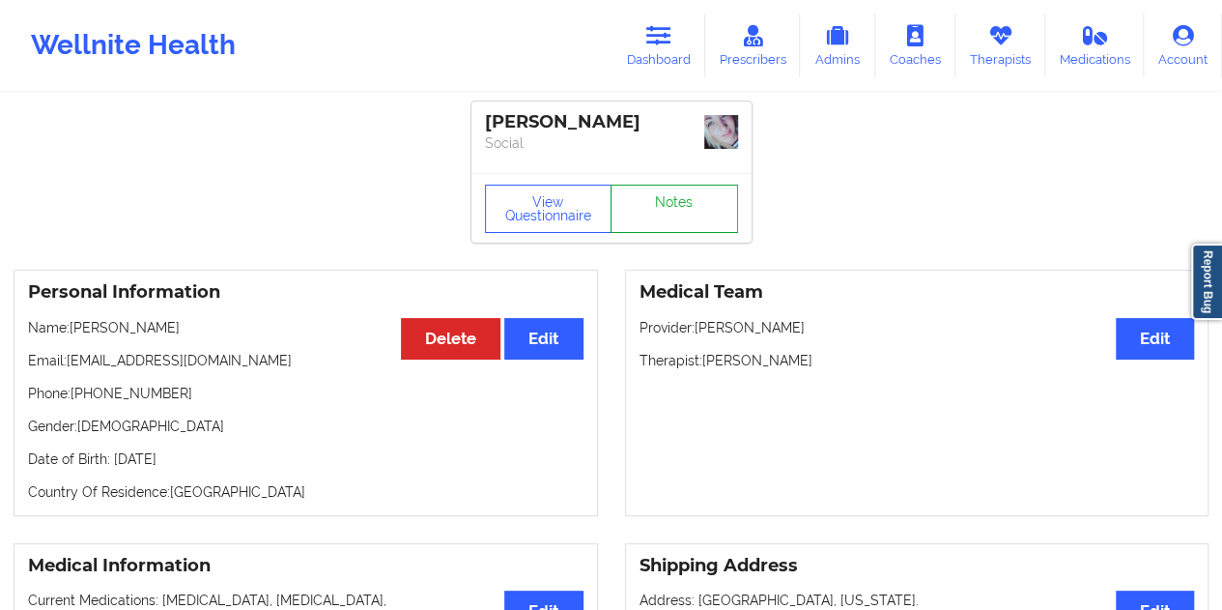
click at [651, 212] on link "Notes" at bounding box center [675, 209] width 128 height 48
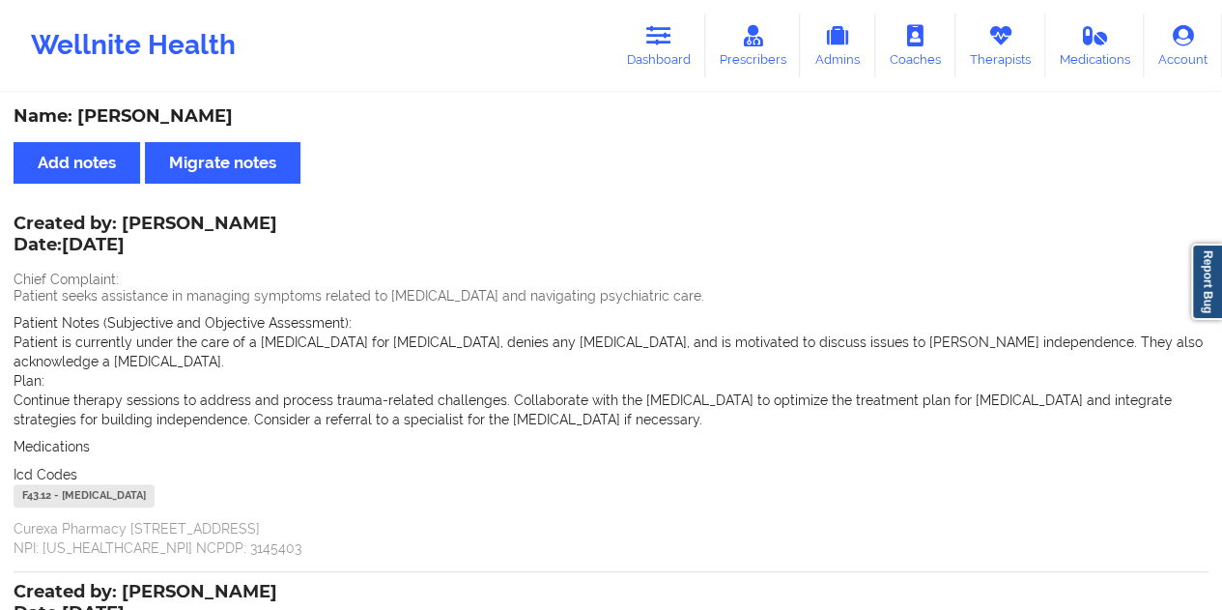
click at [178, 113] on div "Name: [PERSON_NAME]" at bounding box center [611, 116] width 1195 height 22
copy div "[PERSON_NAME]"
drag, startPoint x: 651, startPoint y: 29, endPoint x: 643, endPoint y: 53, distance: 25.4
click at [651, 29] on icon at bounding box center [658, 35] width 25 height 21
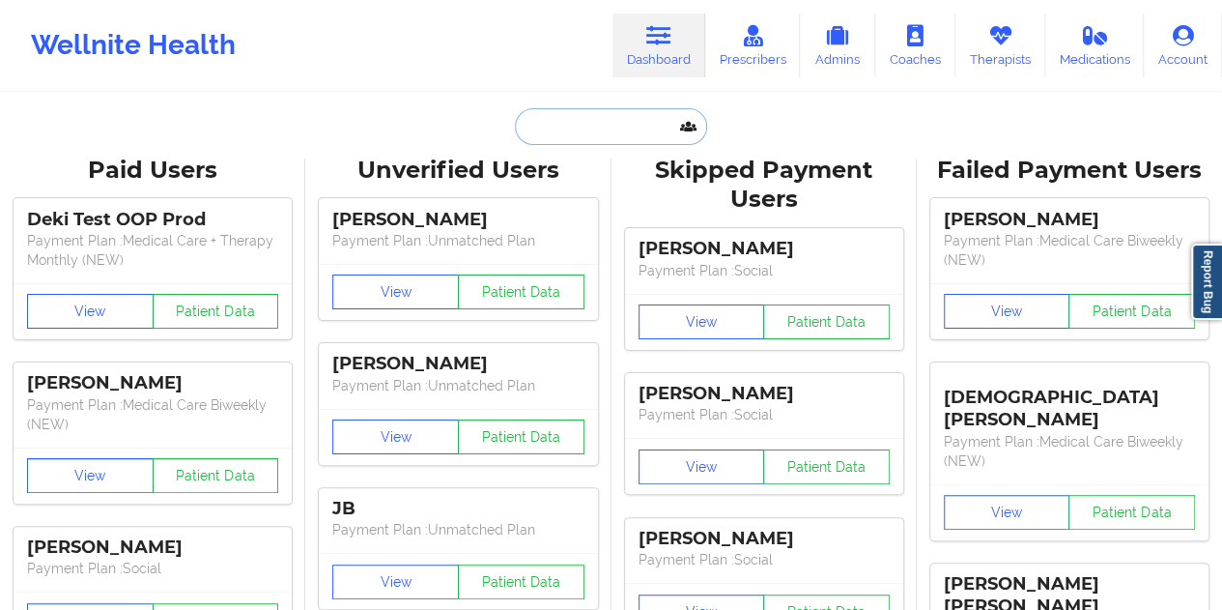
click at [584, 139] on input "text" at bounding box center [610, 126] width 191 height 37
paste input "[EMAIL_ADDRESS][DOMAIN_NAME]"
type input "[EMAIL_ADDRESS][DOMAIN_NAME]"
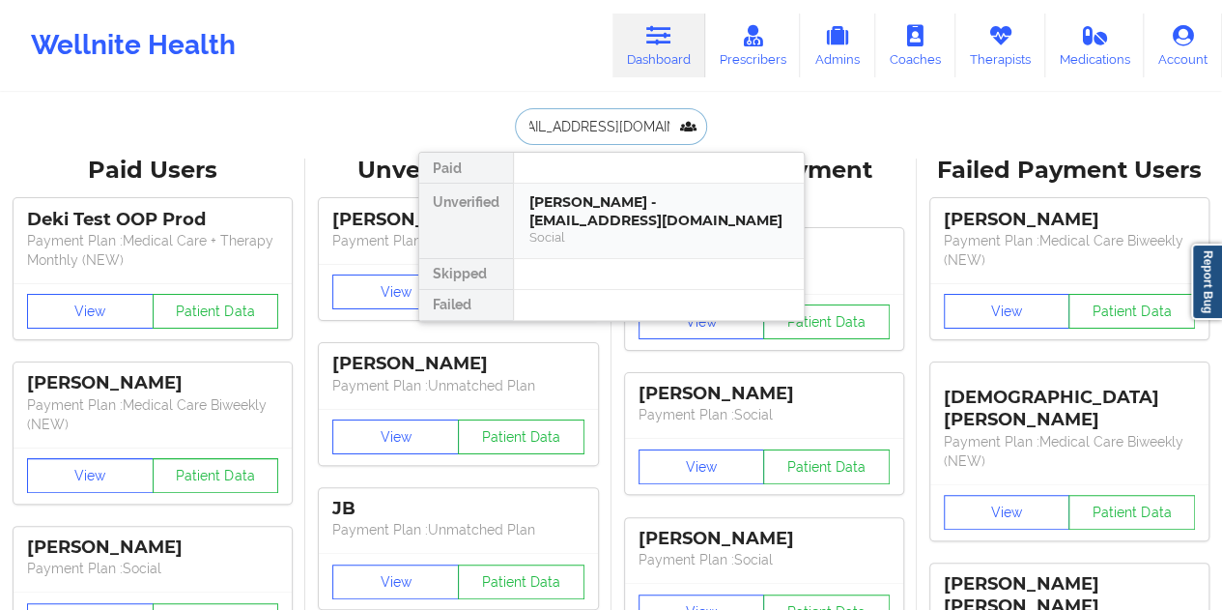
click at [581, 209] on div "[PERSON_NAME] - [EMAIL_ADDRESS][DOMAIN_NAME]" at bounding box center [658, 211] width 259 height 36
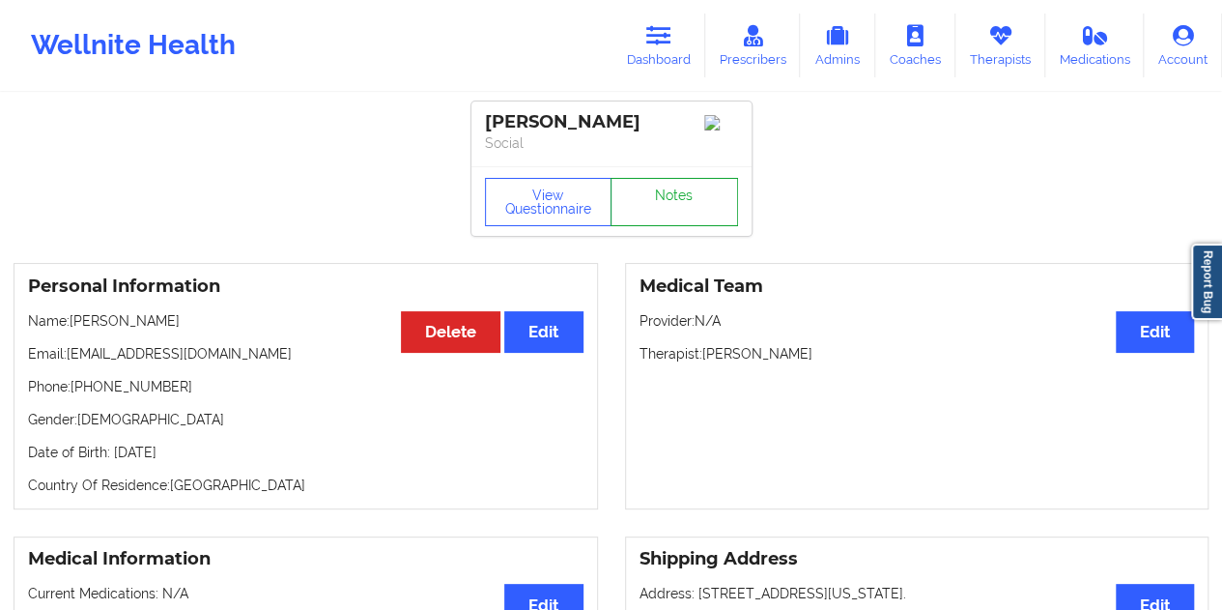
click at [676, 209] on link "Notes" at bounding box center [675, 202] width 128 height 48
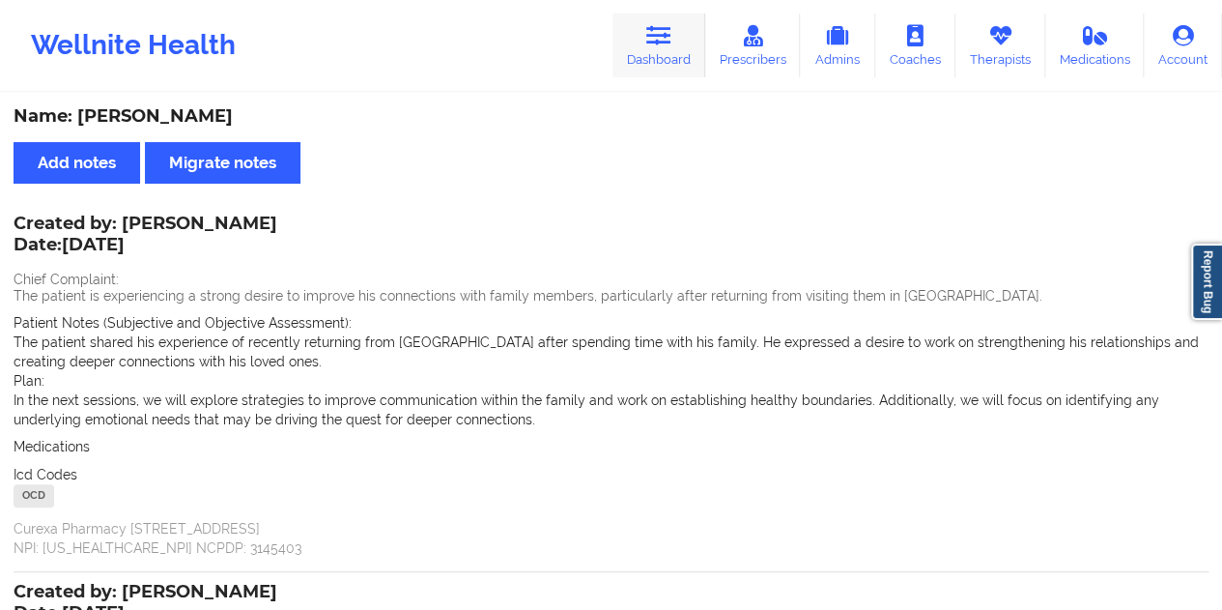
click at [685, 50] on link "Dashboard" at bounding box center [658, 46] width 93 height 64
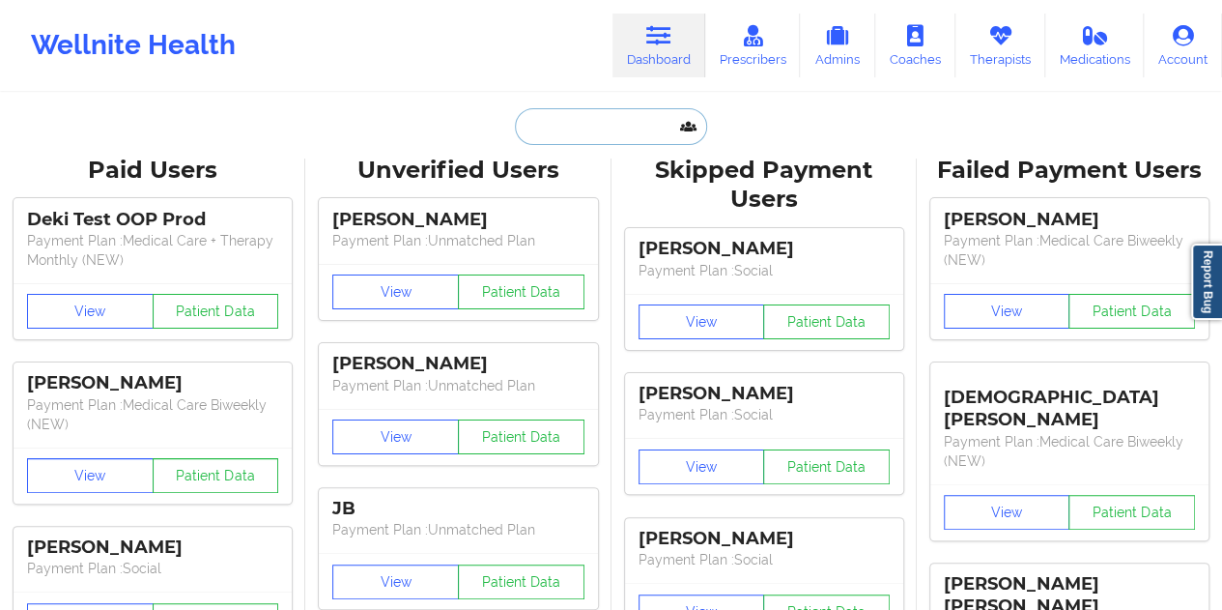
click at [566, 132] on input "text" at bounding box center [610, 126] width 191 height 37
paste input "[EMAIL_ADDRESS][DOMAIN_NAME]"
type input "[EMAIL_ADDRESS][DOMAIN_NAME]"
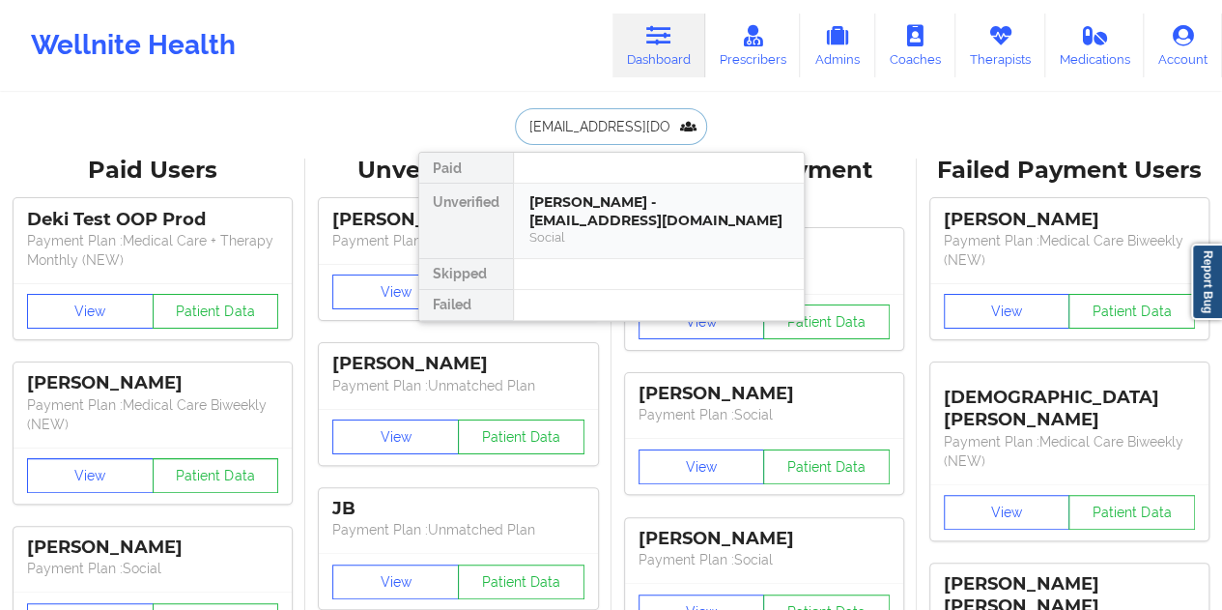
click at [580, 204] on div "[PERSON_NAME] - [EMAIL_ADDRESS][DOMAIN_NAME]" at bounding box center [658, 211] width 259 height 36
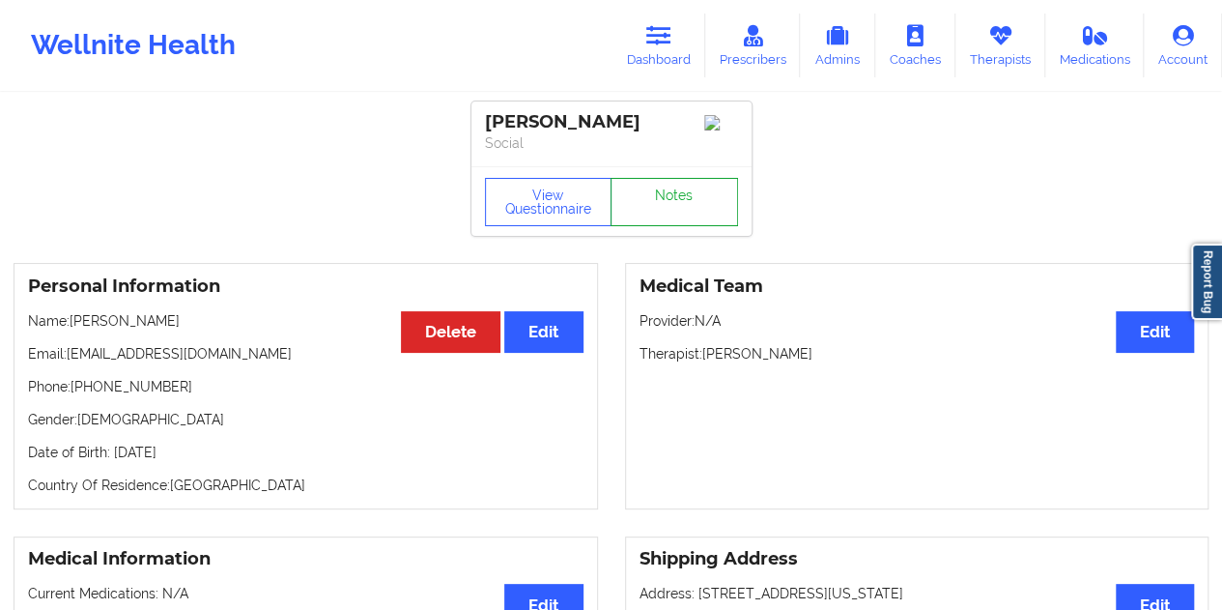
click at [668, 198] on link "Notes" at bounding box center [675, 202] width 128 height 48
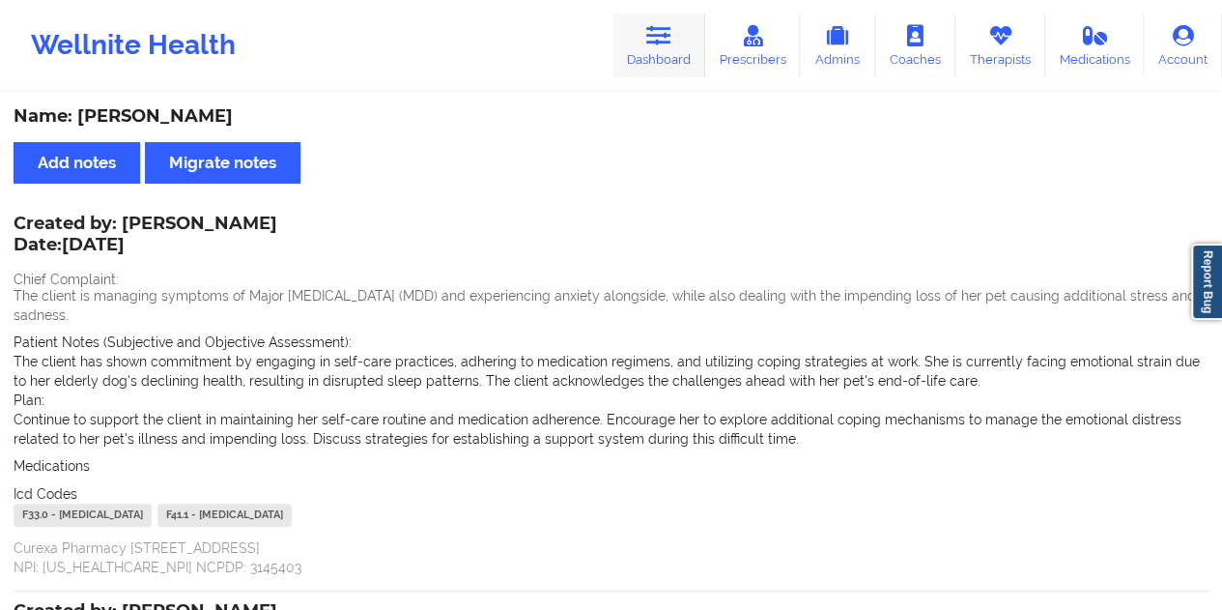
click at [630, 43] on link "Dashboard" at bounding box center [658, 46] width 93 height 64
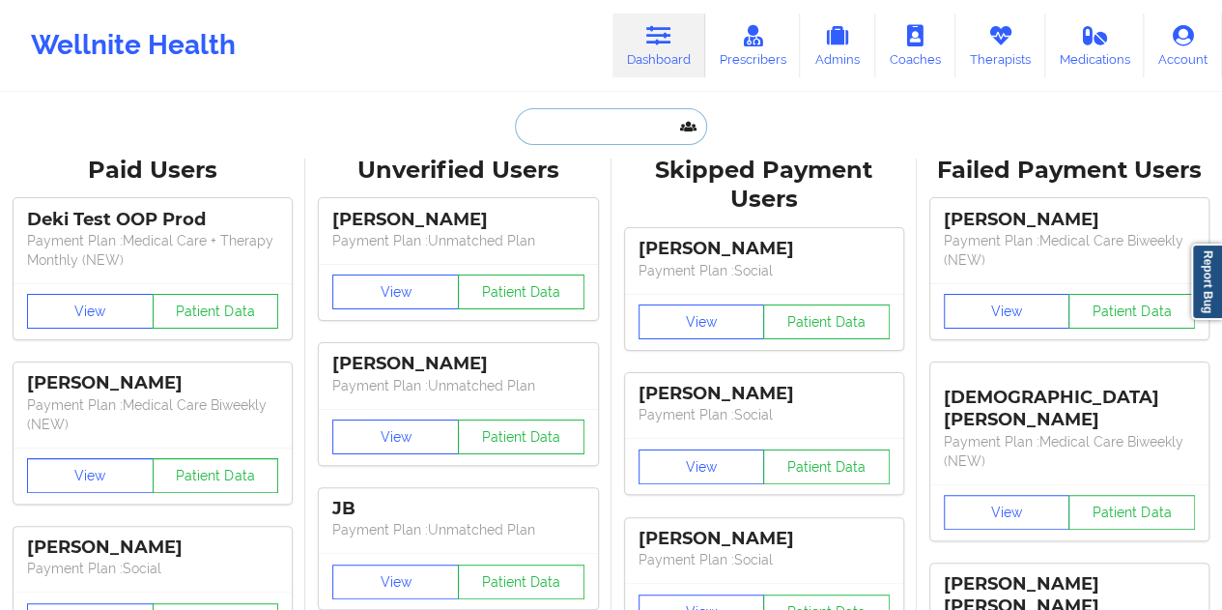
click at [612, 136] on input "text" at bounding box center [610, 126] width 191 height 37
paste input "[EMAIL_ADDRESS][DOMAIN_NAME]"
type input "[EMAIL_ADDRESS][DOMAIN_NAME]"
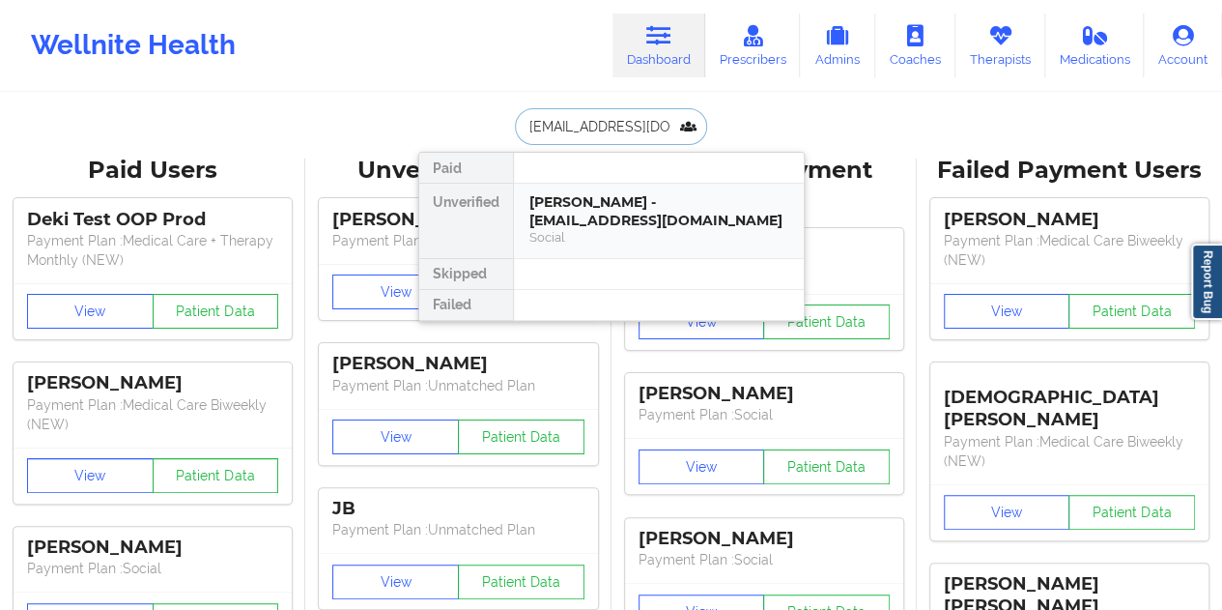
click at [647, 190] on div "[PERSON_NAME] - [EMAIL_ADDRESS][DOMAIN_NAME] Social" at bounding box center [659, 221] width 290 height 74
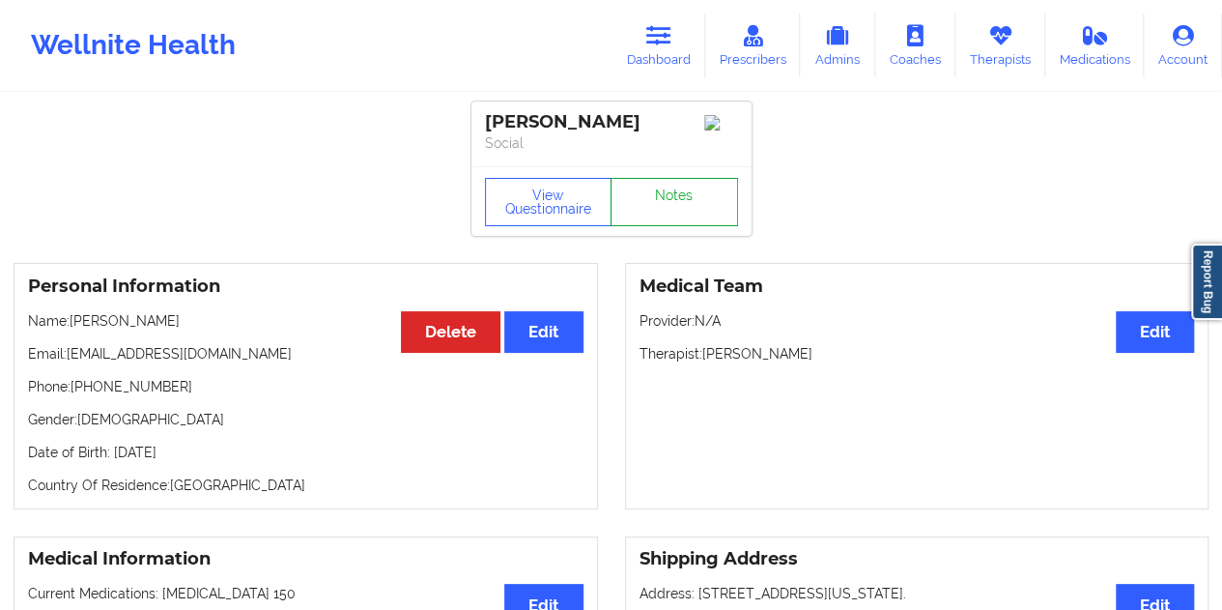
click at [641, 217] on link "Notes" at bounding box center [675, 202] width 128 height 48
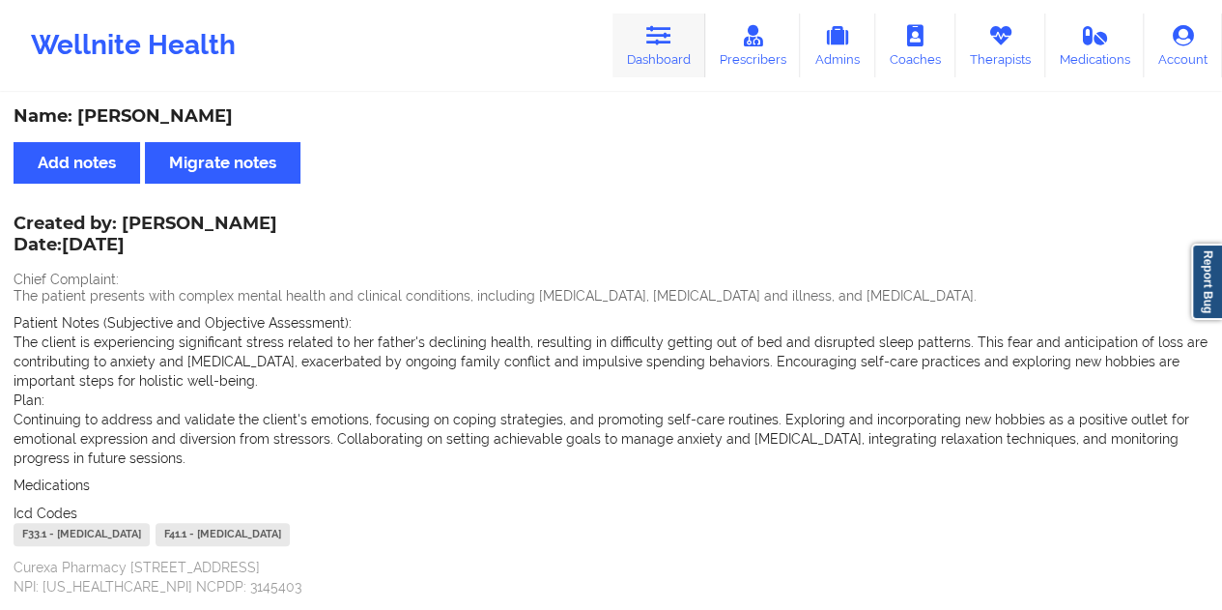
click at [676, 40] on link "Dashboard" at bounding box center [658, 46] width 93 height 64
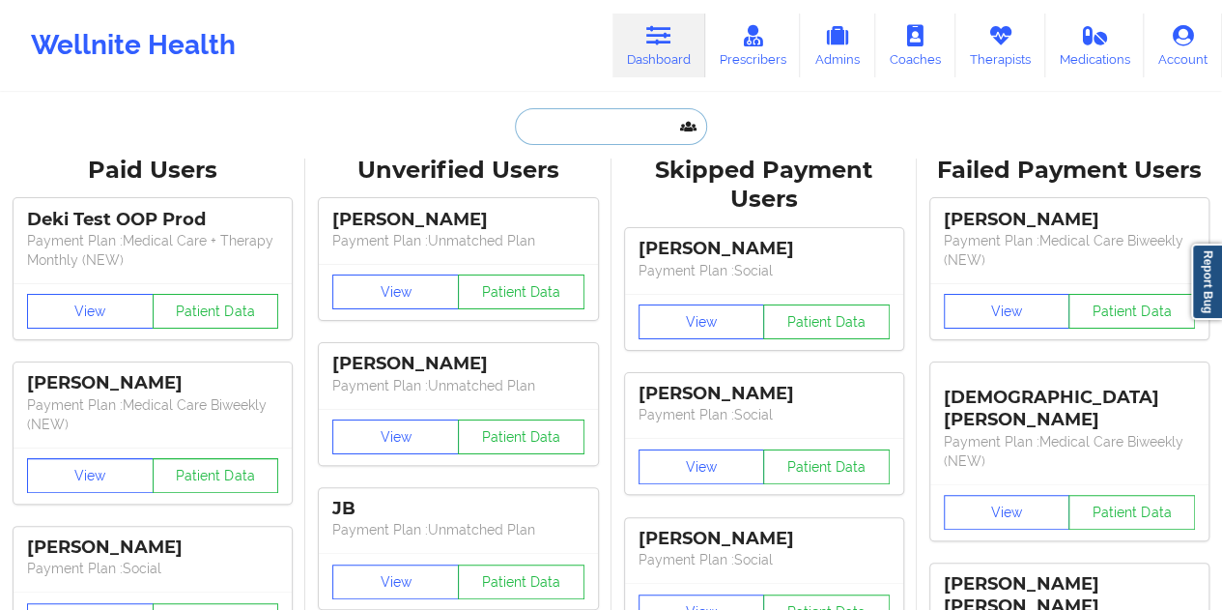
click at [572, 127] on input "text" at bounding box center [610, 126] width 191 height 37
paste input "[EMAIL_ADDRESS][DOMAIN_NAME]"
type input "[EMAIL_ADDRESS][DOMAIN_NAME]"
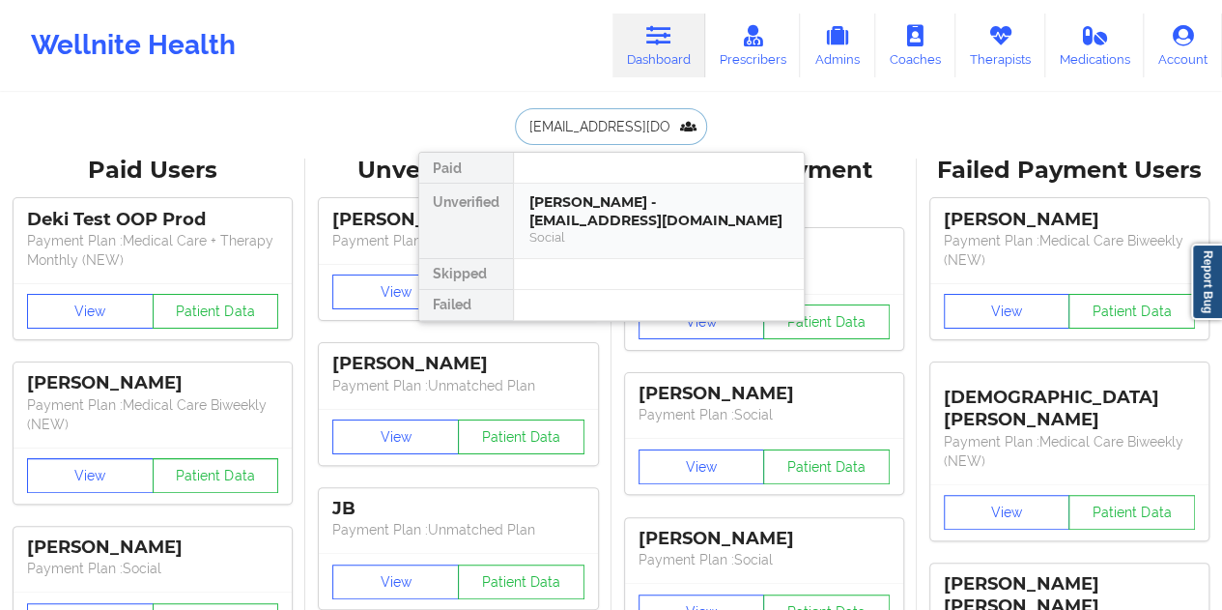
click at [590, 200] on div "[PERSON_NAME] - [EMAIL_ADDRESS][DOMAIN_NAME]" at bounding box center [658, 211] width 259 height 36
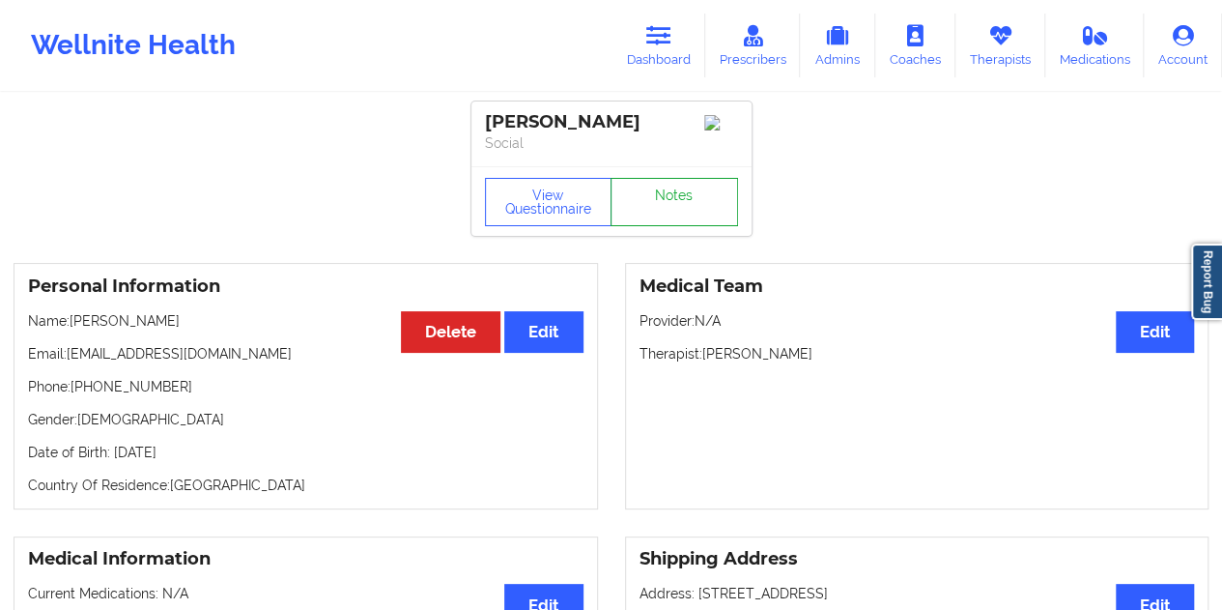
click at [663, 209] on link "Notes" at bounding box center [675, 202] width 128 height 48
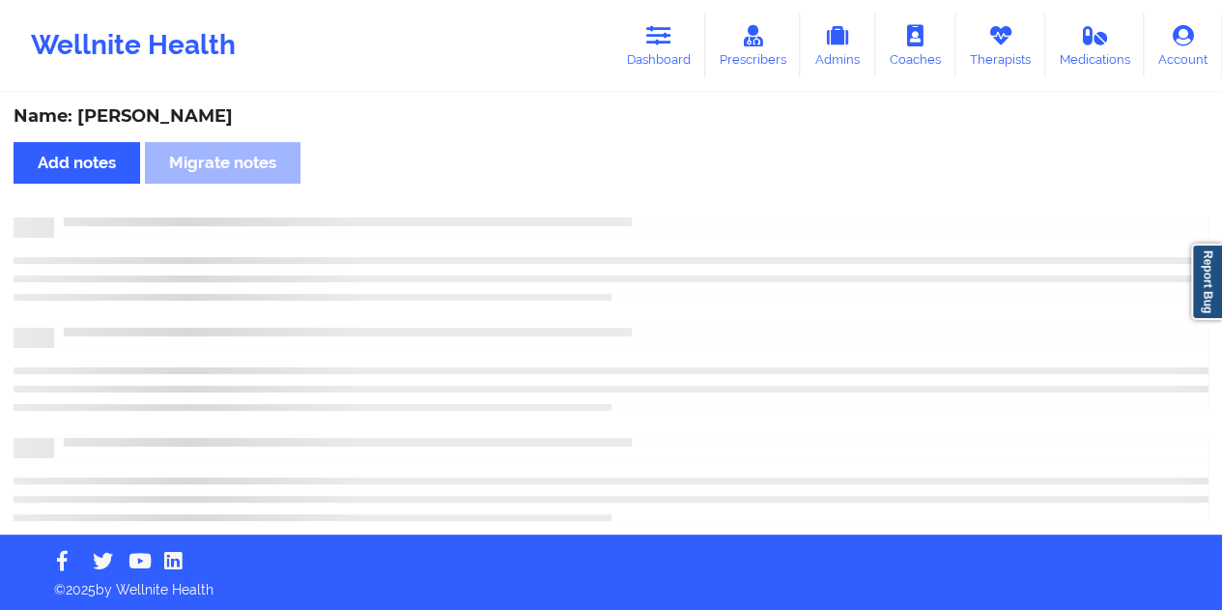
click at [169, 123] on div "Name: [PERSON_NAME]" at bounding box center [611, 116] width 1195 height 22
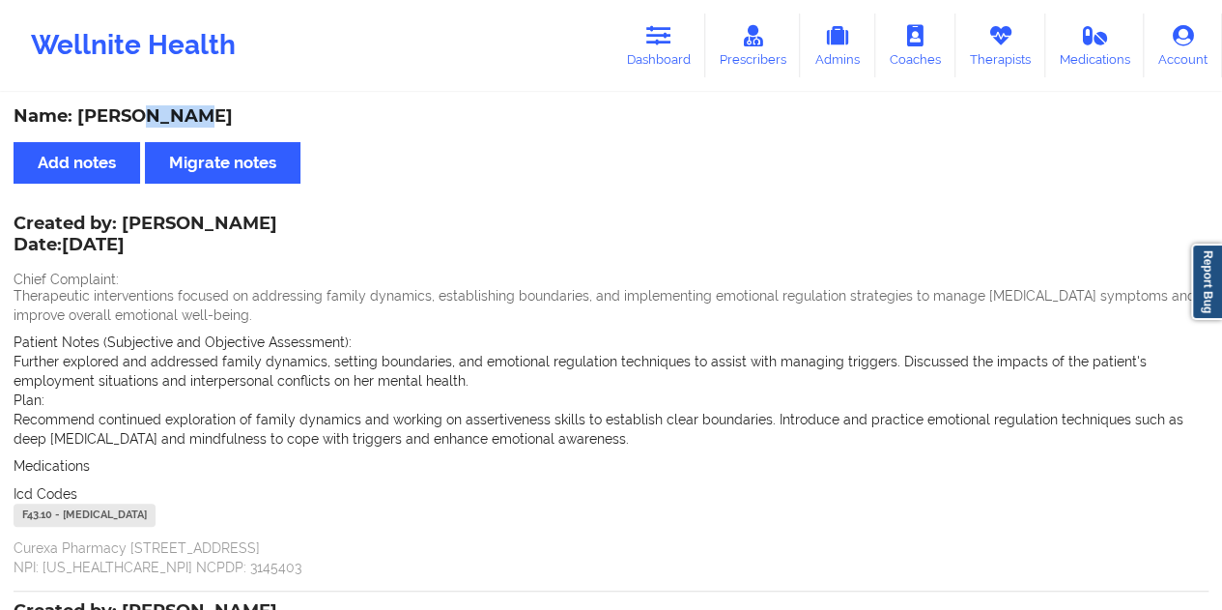
click at [170, 123] on div "Name: [PERSON_NAME]" at bounding box center [611, 116] width 1195 height 22
copy div "[PERSON_NAME]"
click at [659, 32] on icon at bounding box center [658, 35] width 25 height 21
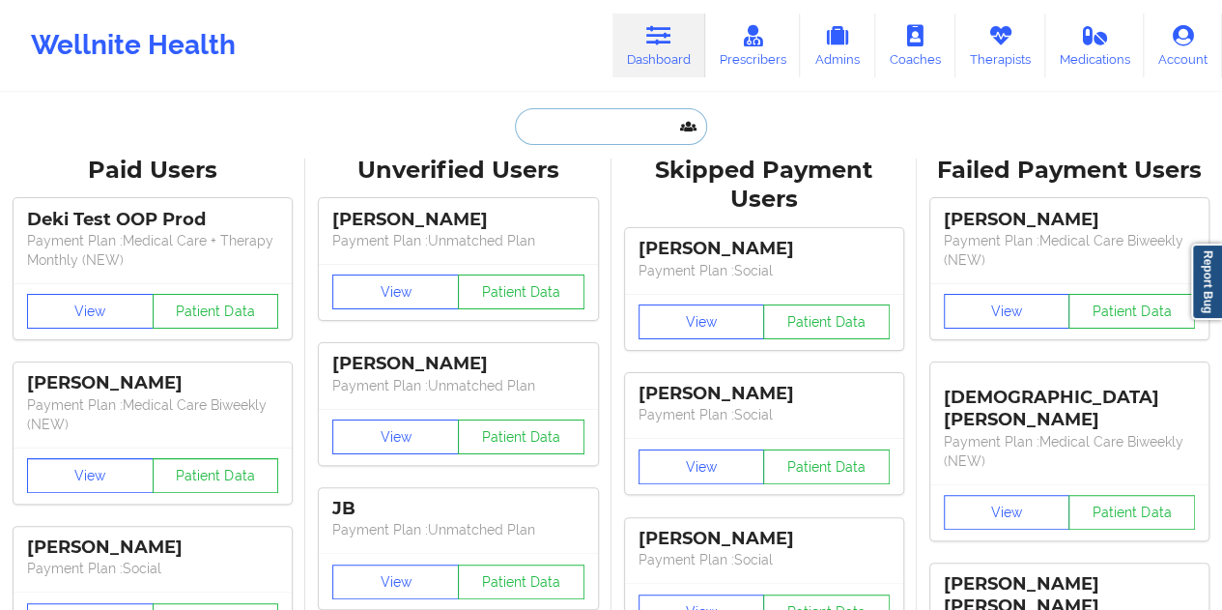
click at [597, 121] on input "text" at bounding box center [610, 126] width 191 height 37
paste input "[EMAIL_ADDRESS][DOMAIN_NAME]"
type input "[EMAIL_ADDRESS][DOMAIN_NAME]"
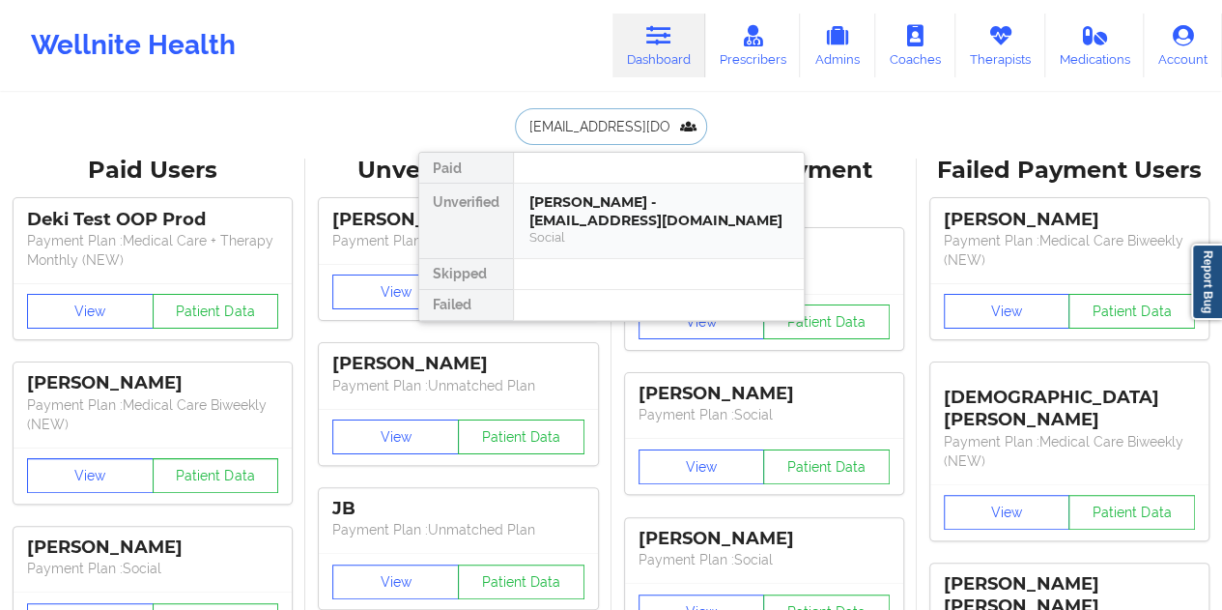
click at [612, 198] on div "[PERSON_NAME] - [EMAIL_ADDRESS][DOMAIN_NAME]" at bounding box center [658, 211] width 259 height 36
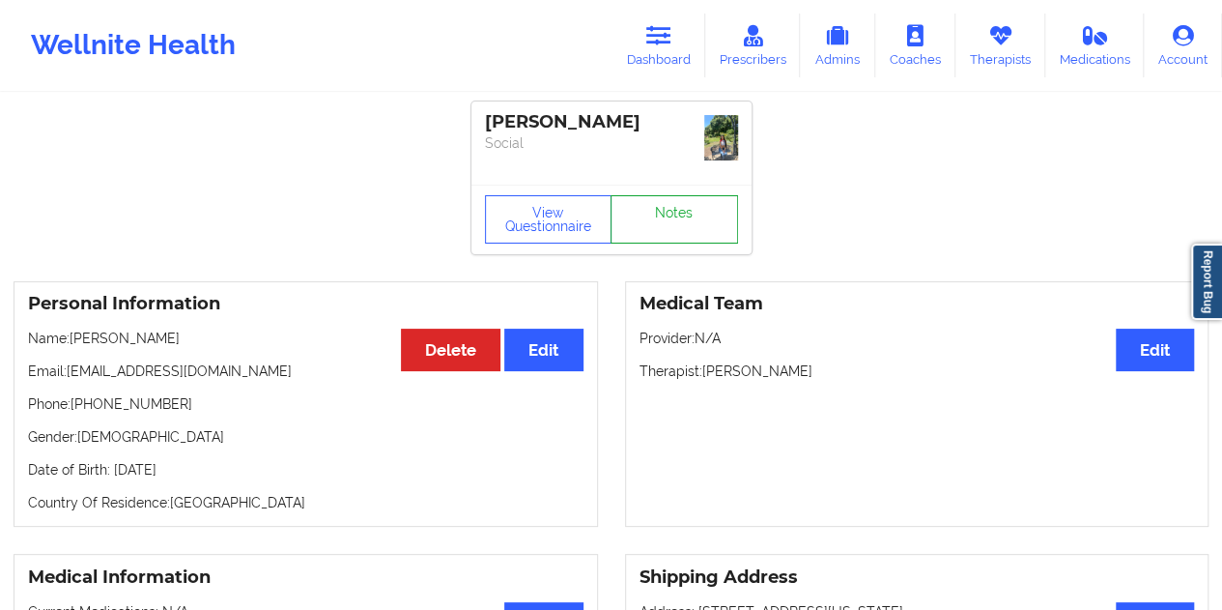
click at [657, 197] on link "Notes" at bounding box center [675, 219] width 128 height 48
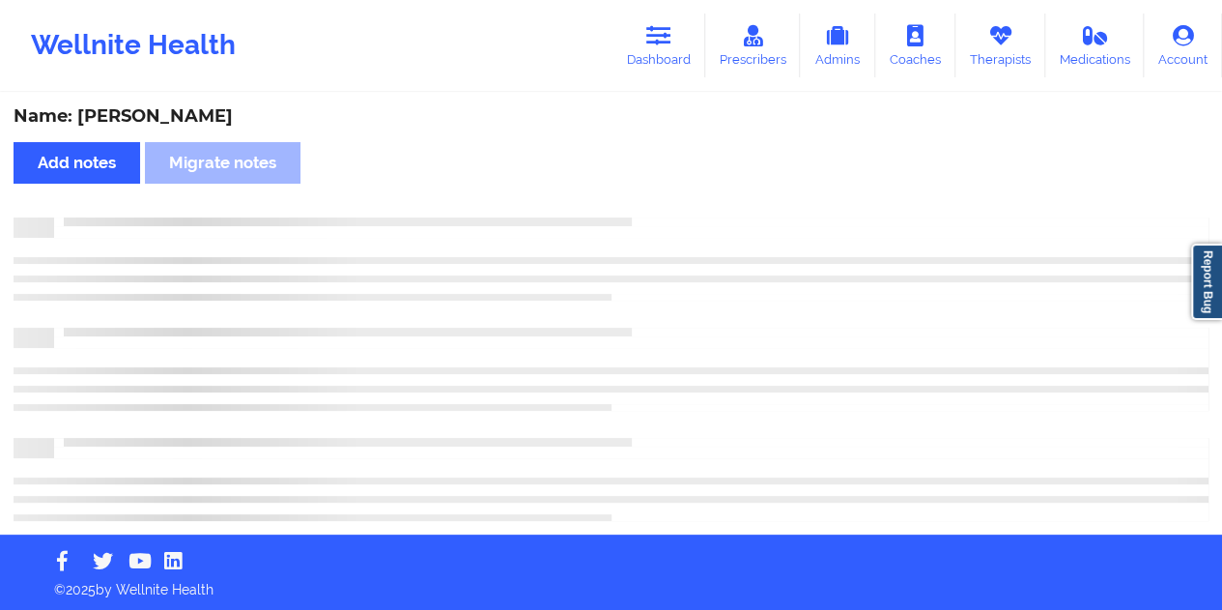
click at [218, 100] on div "Name: [PERSON_NAME] Add notes Migrate notes" at bounding box center [611, 315] width 1222 height 440
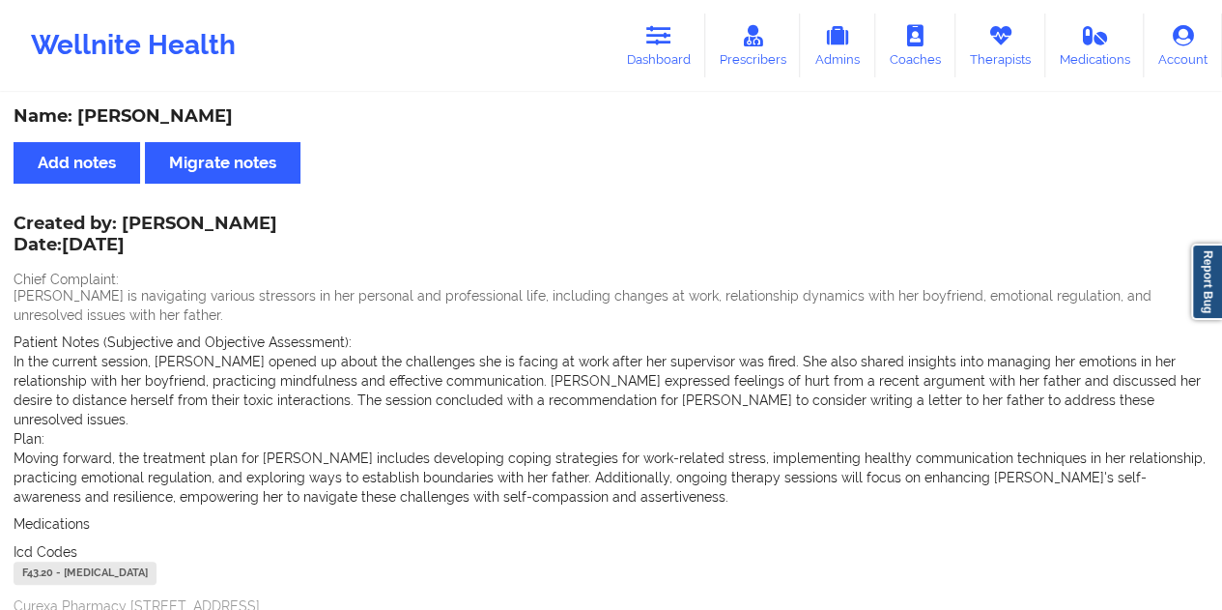
copy div "[PERSON_NAME]"
drag, startPoint x: 674, startPoint y: 59, endPoint x: 659, endPoint y: 78, distance: 24.7
click at [674, 59] on link "Dashboard" at bounding box center [658, 46] width 93 height 64
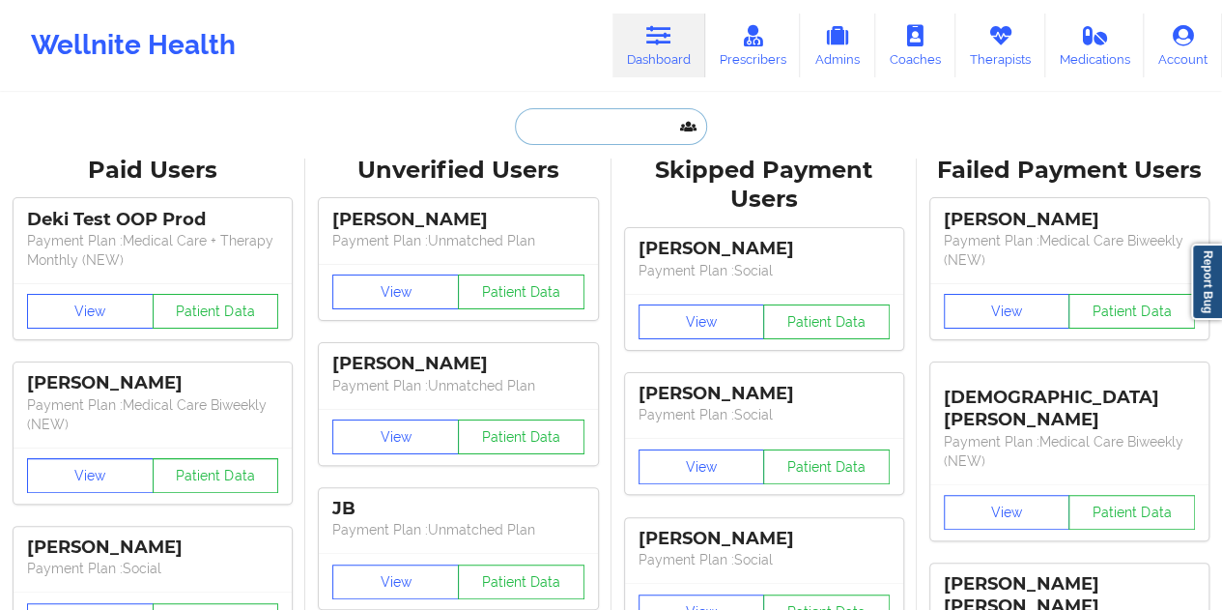
click at [583, 130] on input "text" at bounding box center [610, 126] width 191 height 37
paste input "[EMAIL_ADDRESS][DOMAIN_NAME]"
type input "[EMAIL_ADDRESS][DOMAIN_NAME]"
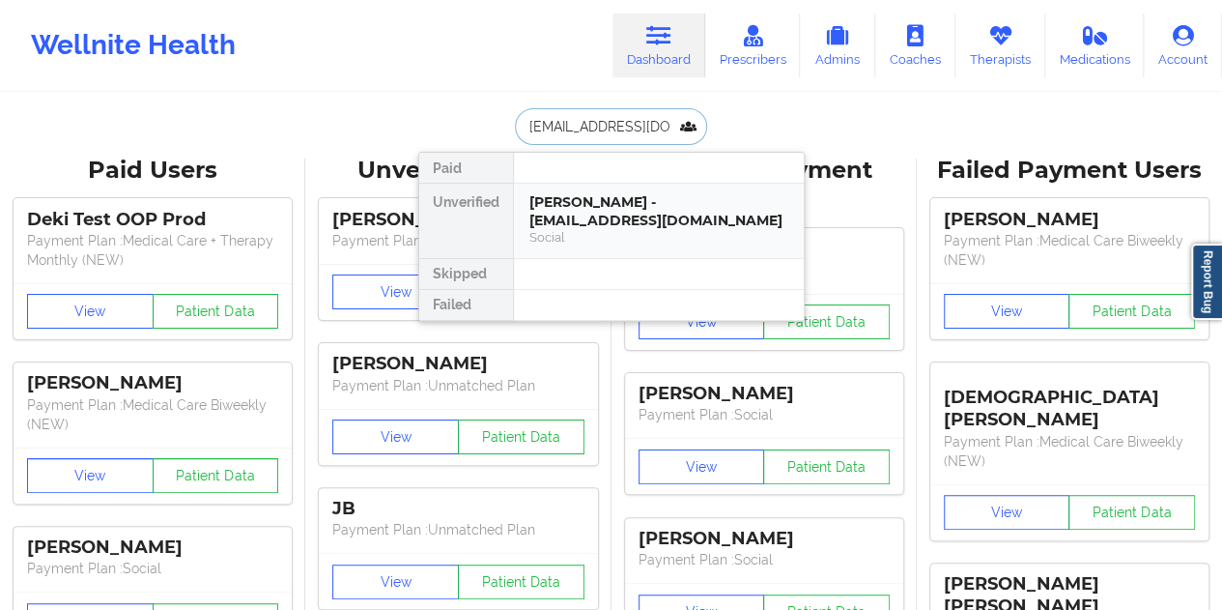
click at [607, 221] on div "[PERSON_NAME] - [EMAIL_ADDRESS][DOMAIN_NAME]" at bounding box center [658, 211] width 259 height 36
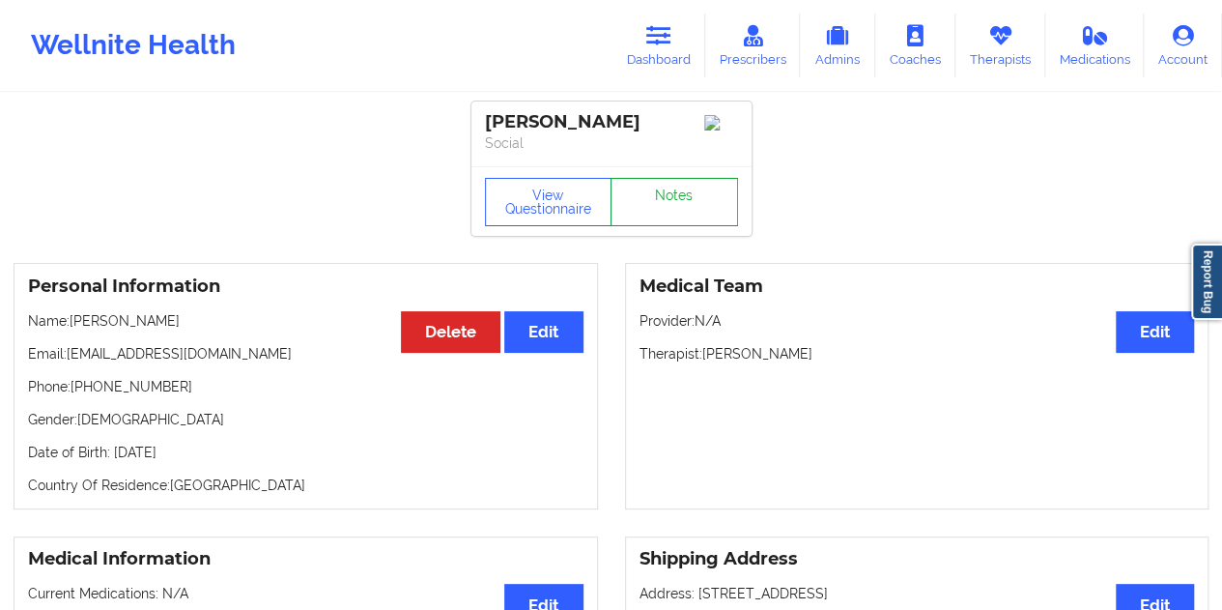
click at [668, 204] on link "Notes" at bounding box center [675, 202] width 128 height 48
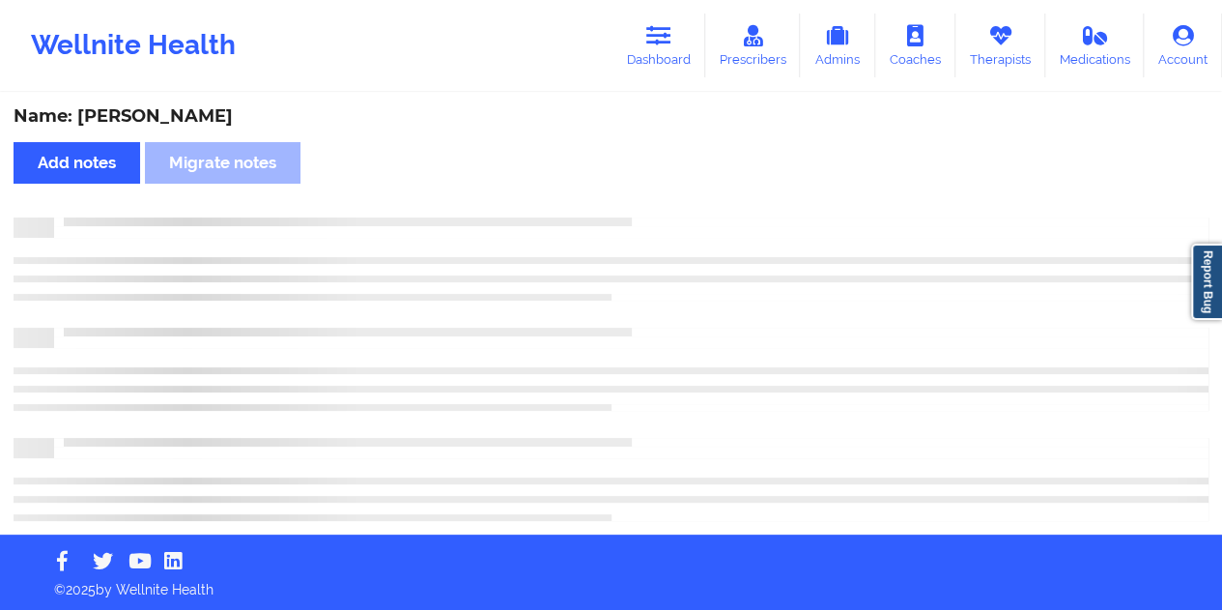
click at [203, 113] on div "Name: [PERSON_NAME]" at bounding box center [611, 116] width 1195 height 22
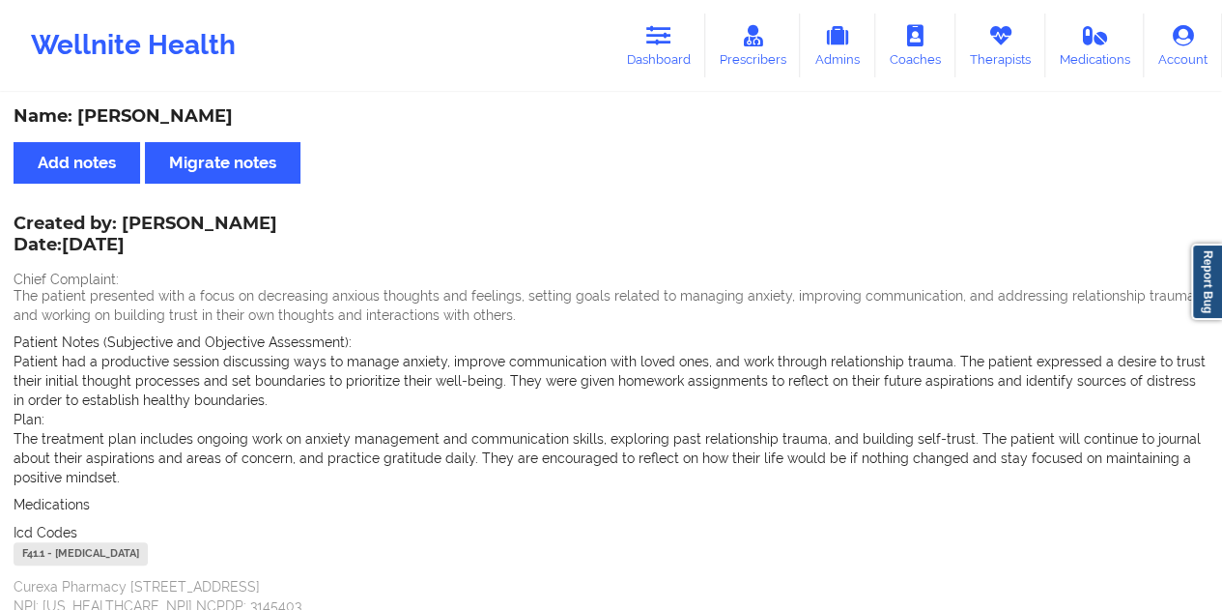
click at [203, 113] on div "Name: [PERSON_NAME]" at bounding box center [611, 116] width 1195 height 22
copy div "[PERSON_NAME]"
click at [600, 108] on div "Name: [PERSON_NAME]" at bounding box center [611, 116] width 1195 height 22
drag, startPoint x: 668, startPoint y: 56, endPoint x: 651, endPoint y: 89, distance: 36.7
click at [667, 57] on link "Dashboard" at bounding box center [658, 46] width 93 height 64
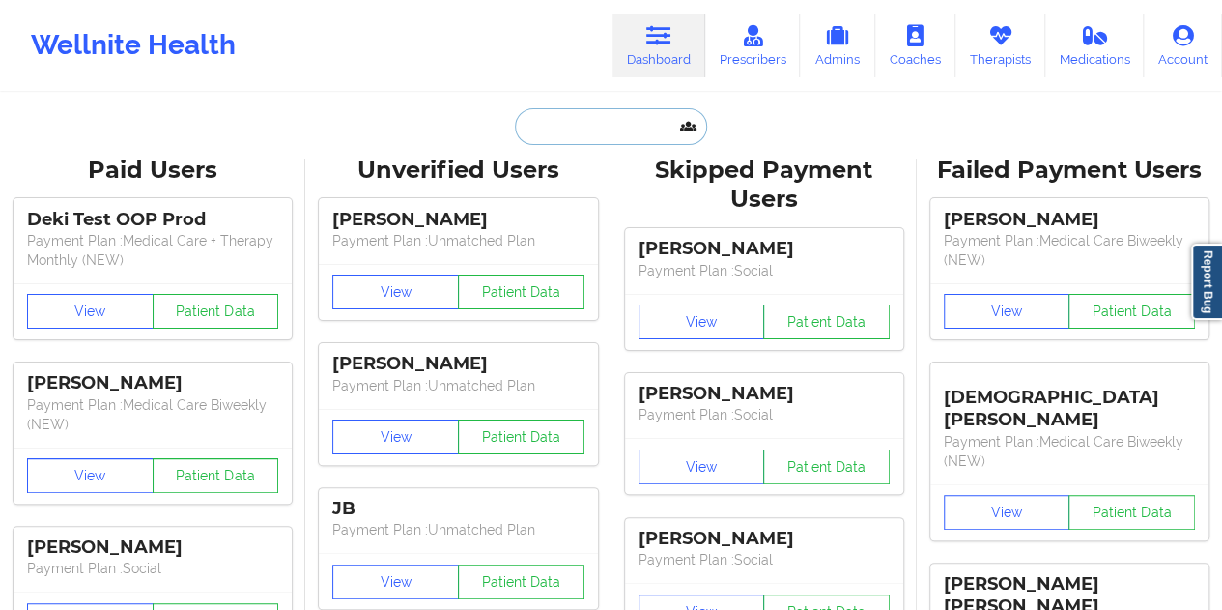
click at [620, 120] on input "text" at bounding box center [610, 126] width 191 height 37
paste input "[EMAIL_ADDRESS][DOMAIN_NAME]"
type input "[EMAIL_ADDRESS][DOMAIN_NAME]"
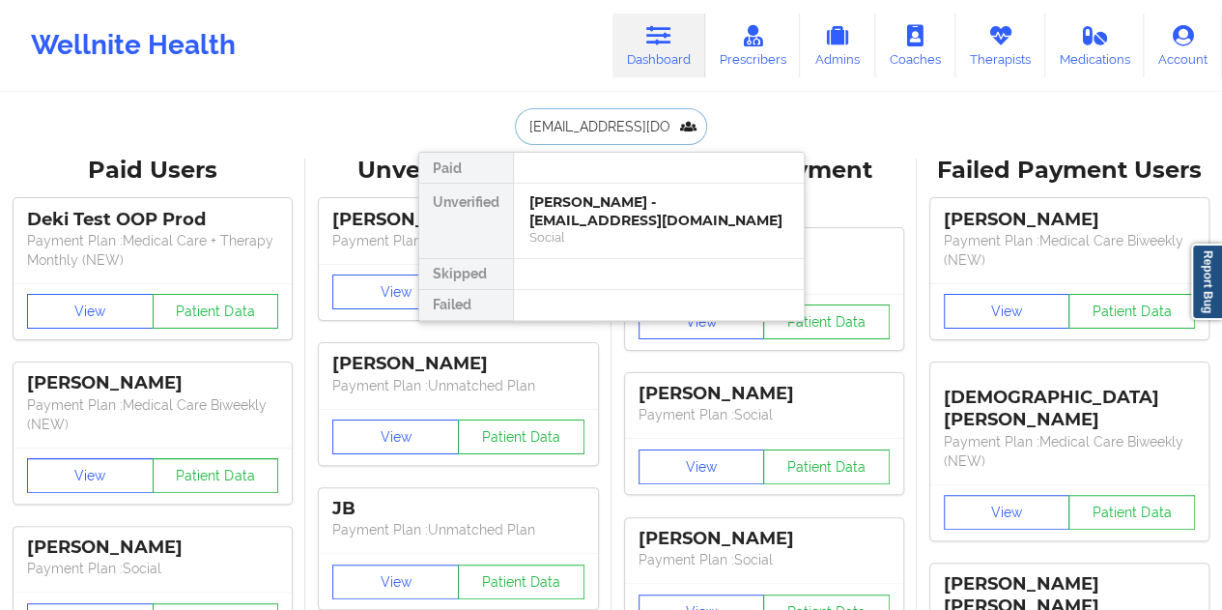
click at [596, 227] on div "[PERSON_NAME] - [EMAIL_ADDRESS][DOMAIN_NAME] Social" at bounding box center [659, 221] width 290 height 74
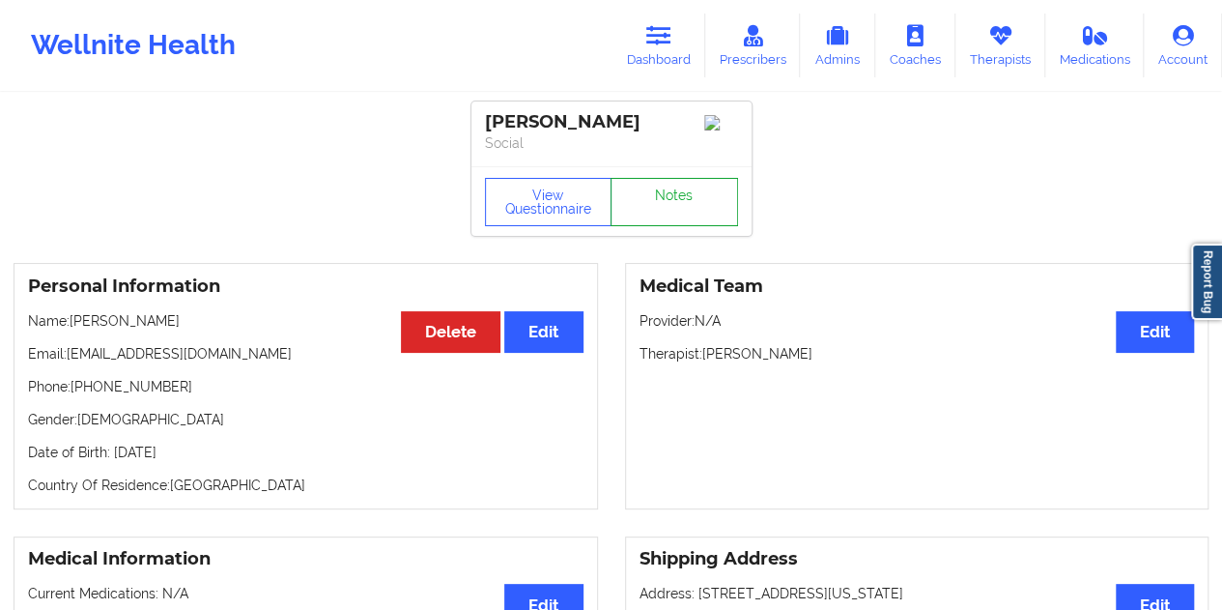
click at [670, 209] on link "Notes" at bounding box center [675, 202] width 128 height 48
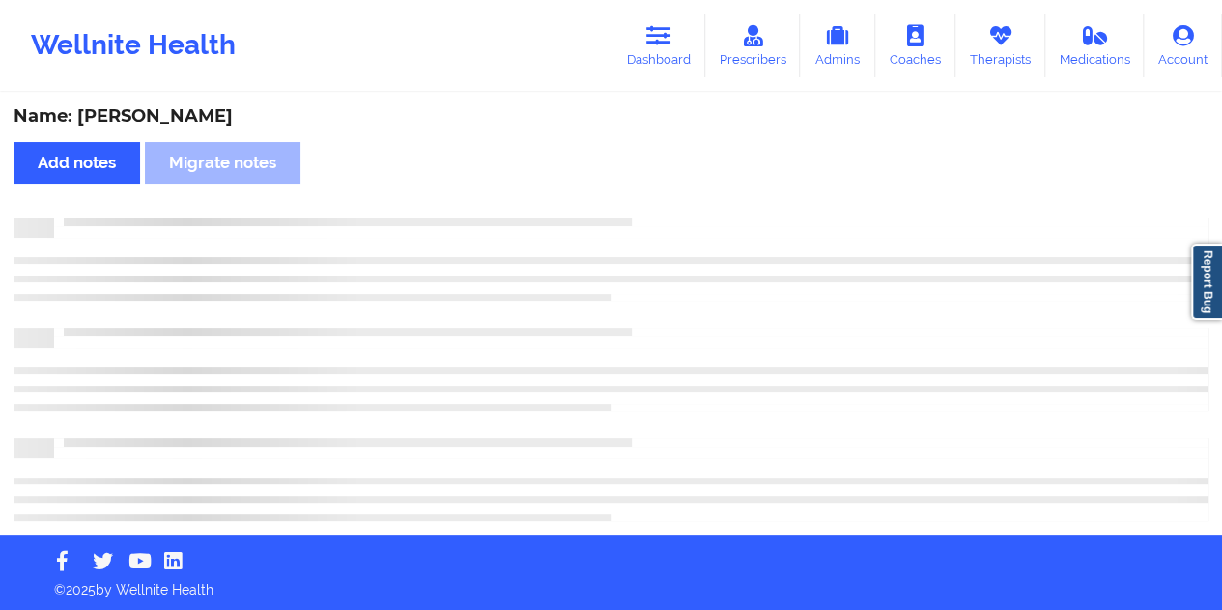
click at [184, 111] on div "Name: [PERSON_NAME]" at bounding box center [611, 116] width 1195 height 22
copy div "[GEOGRAPHIC_DATA]"
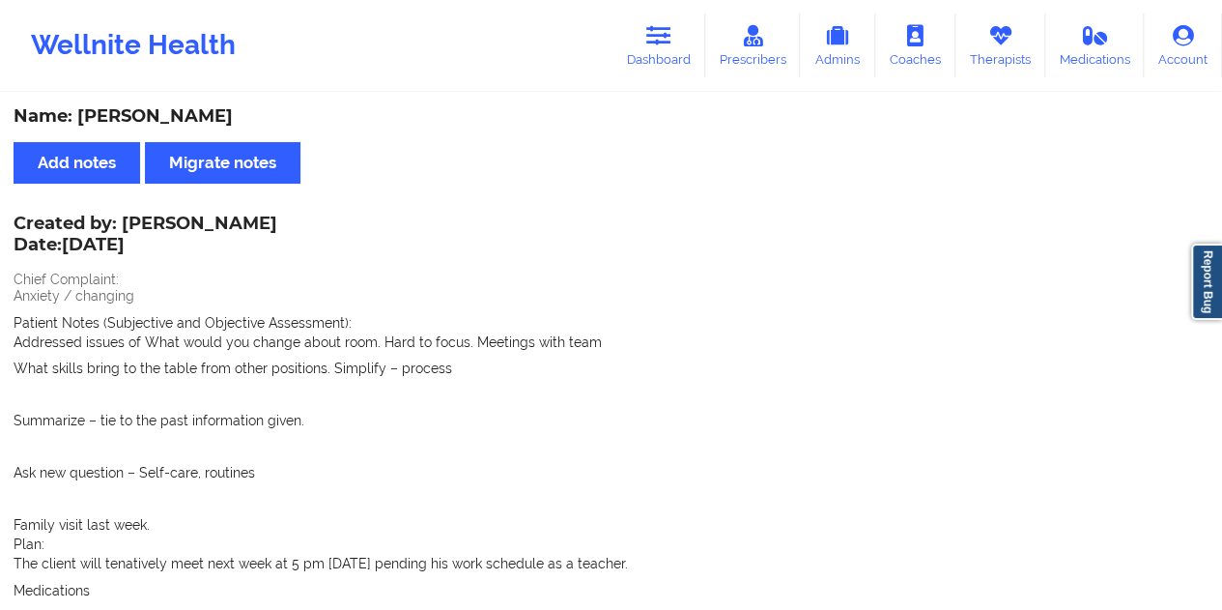
drag, startPoint x: 645, startPoint y: 38, endPoint x: 641, endPoint y: 84, distance: 46.5
click at [645, 38] on link "Dashboard" at bounding box center [658, 46] width 93 height 64
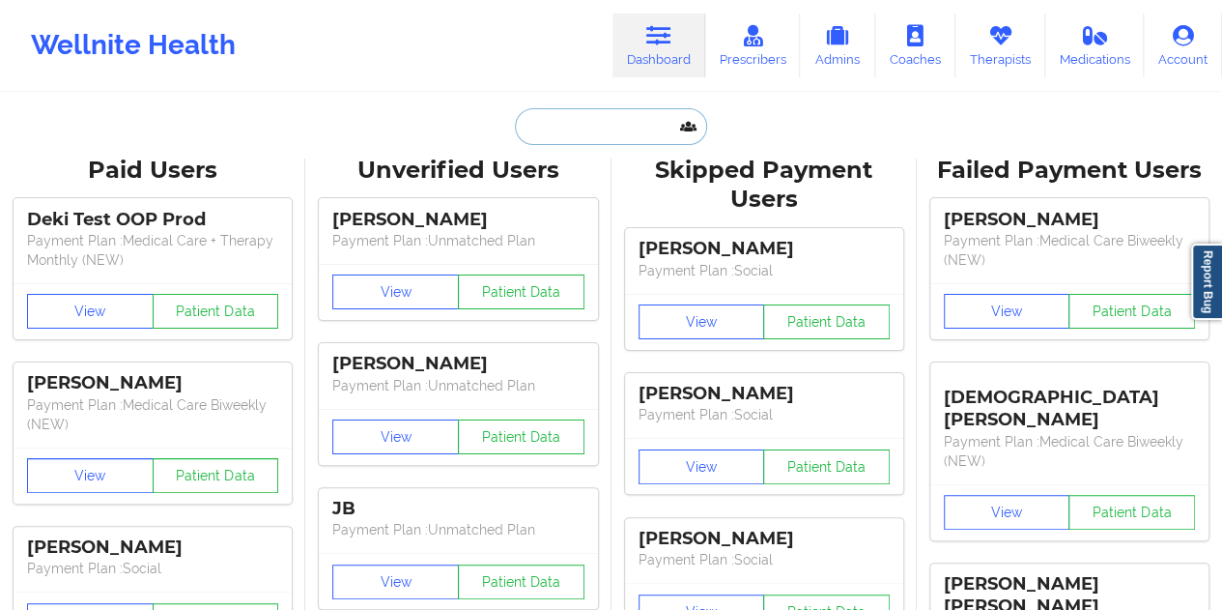
click at [611, 133] on input "text" at bounding box center [610, 126] width 191 height 37
paste input "[PERSON_NAME][EMAIL_ADDRESS][DOMAIN_NAME]"
type input "[PERSON_NAME][EMAIL_ADDRESS][DOMAIN_NAME]"
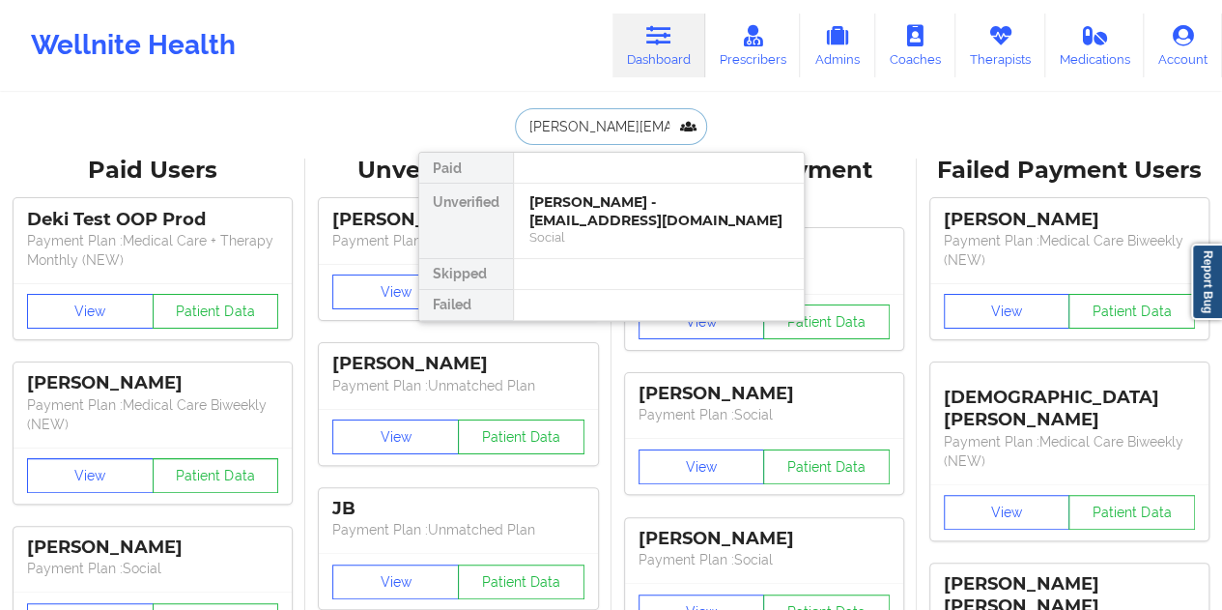
scroll to position [0, 4]
click at [592, 217] on div "Lynn M Sperry - [EMAIL_ADDRESS][DOMAIN_NAME]" at bounding box center [658, 211] width 259 height 36
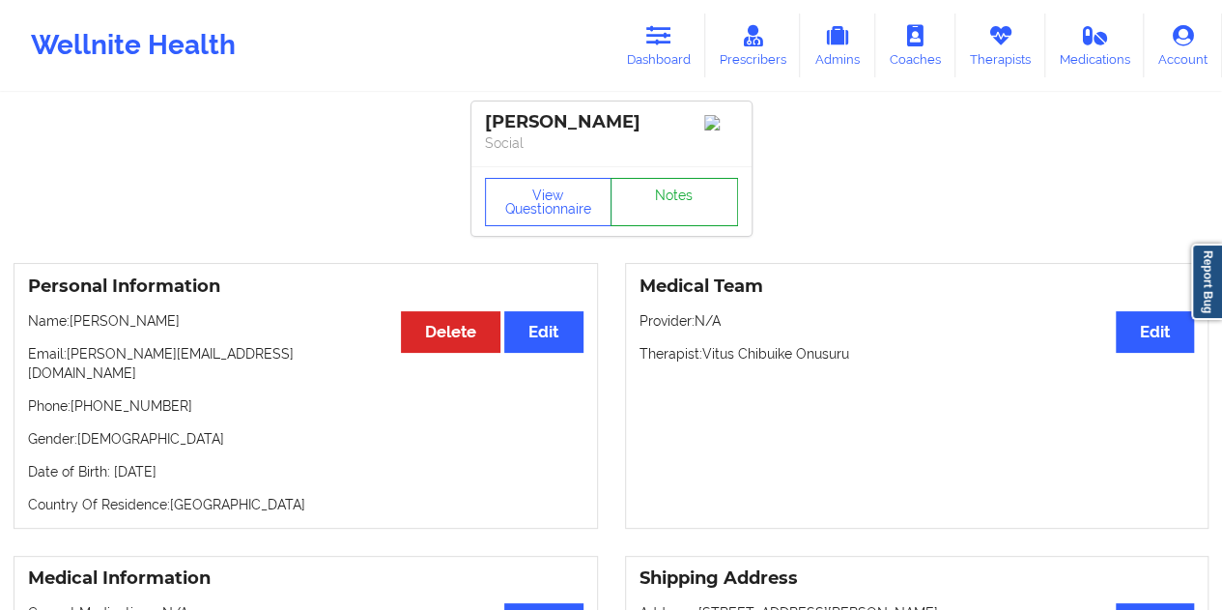
click at [670, 201] on link "Notes" at bounding box center [675, 202] width 128 height 48
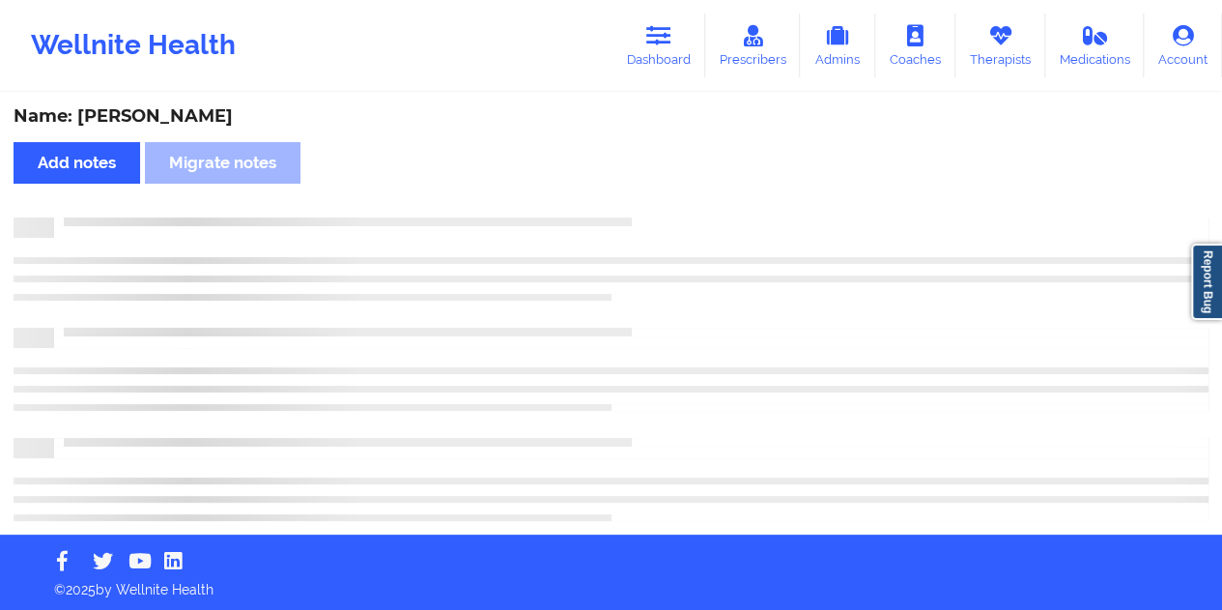
click at [189, 123] on div "Name: [PERSON_NAME]" at bounding box center [611, 116] width 1195 height 22
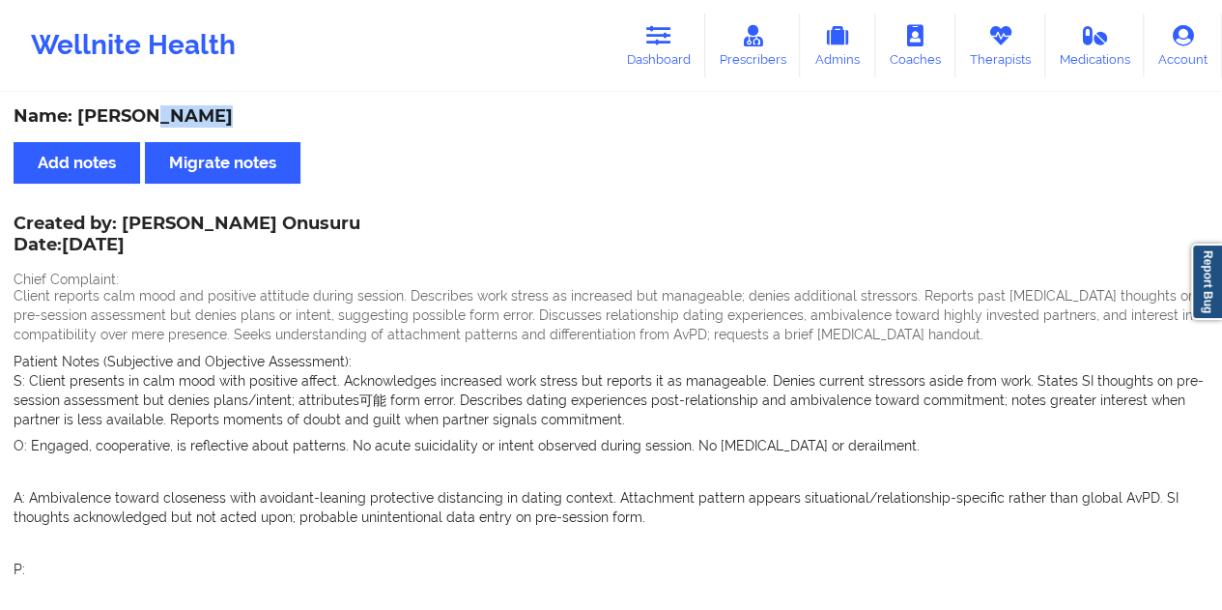
click at [189, 123] on div "Name: [PERSON_NAME]" at bounding box center [611, 116] width 1195 height 22
copy div "Sperry"
click at [240, 108] on div "Name: [PERSON_NAME]" at bounding box center [611, 116] width 1195 height 22
drag, startPoint x: 223, startPoint y: 111, endPoint x: 74, endPoint y: 111, distance: 148.8
click at [74, 111] on div "Name: [PERSON_NAME]" at bounding box center [611, 116] width 1195 height 22
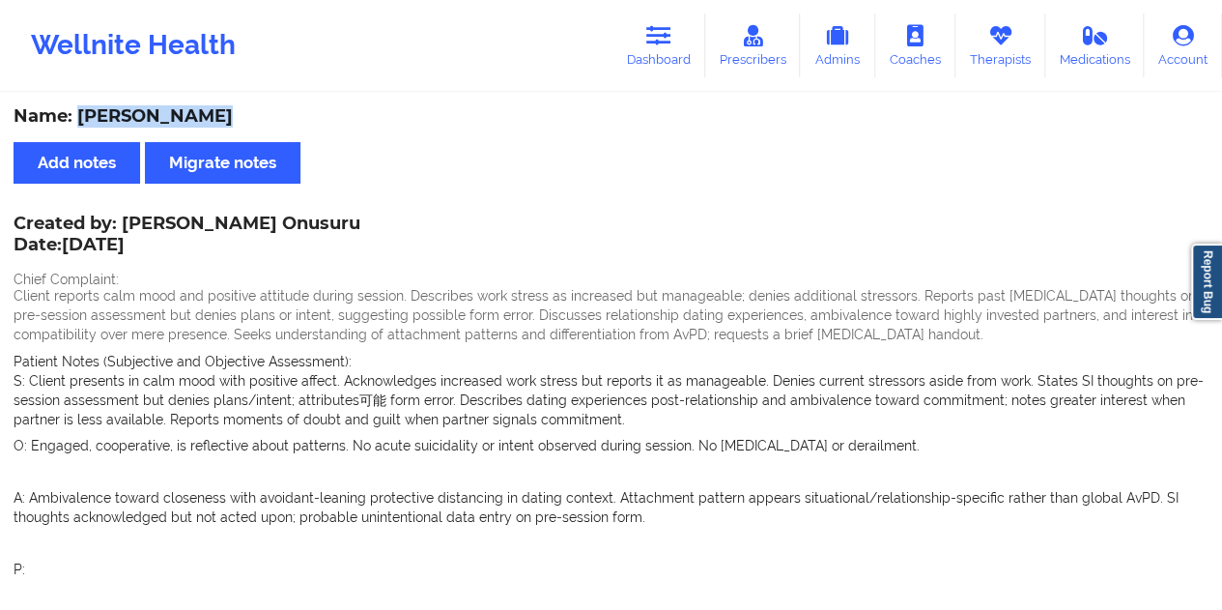
copy div "[PERSON_NAME]"
click at [663, 47] on link "Dashboard" at bounding box center [658, 46] width 93 height 64
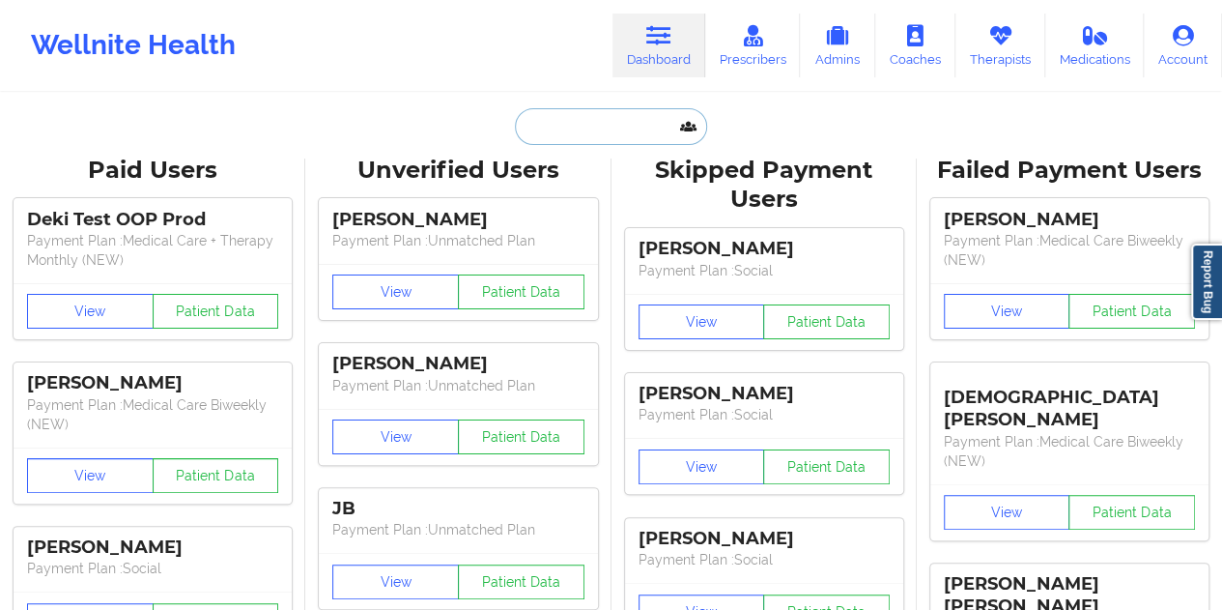
click at [569, 129] on input "text" at bounding box center [610, 126] width 191 height 37
paste input "[EMAIL_ADDRESS][DOMAIN_NAME]"
type input "[EMAIL_ADDRESS][DOMAIN_NAME]"
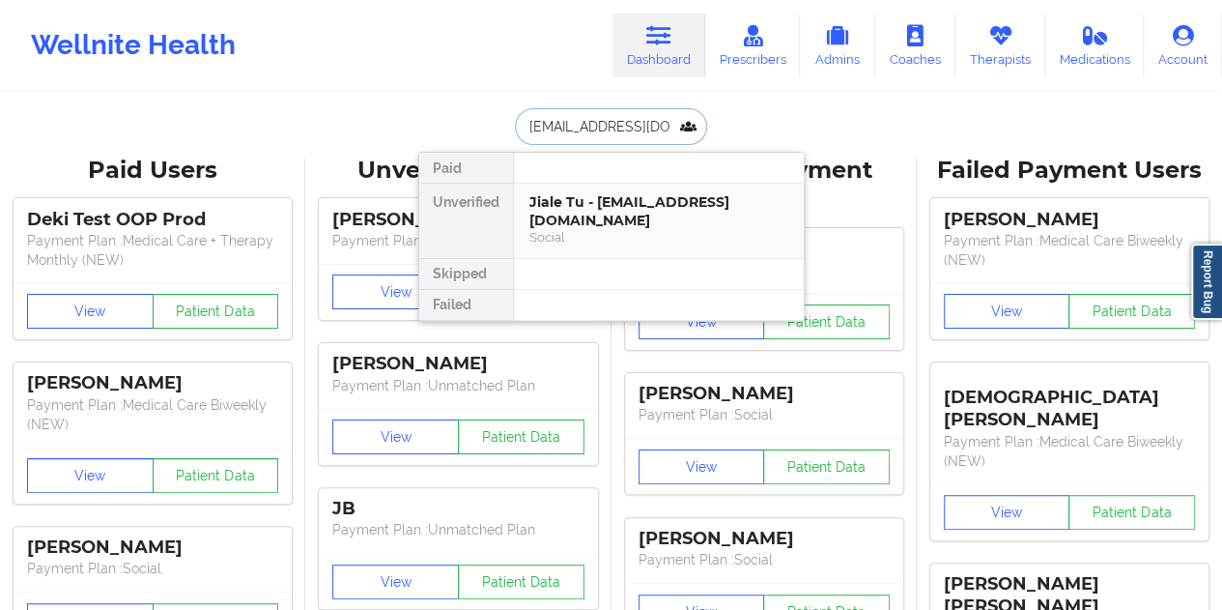
drag, startPoint x: 583, startPoint y: 233, endPoint x: 587, endPoint y: 223, distance: 10.8
click at [587, 229] on div "Social" at bounding box center [658, 237] width 259 height 16
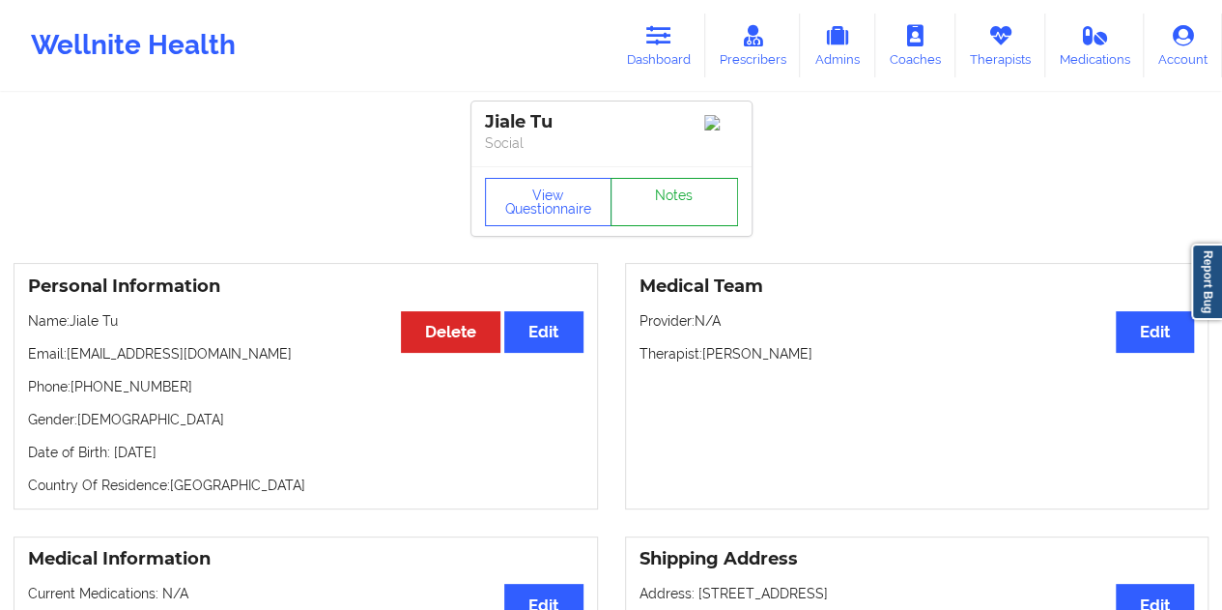
click at [663, 208] on link "Notes" at bounding box center [675, 202] width 128 height 48
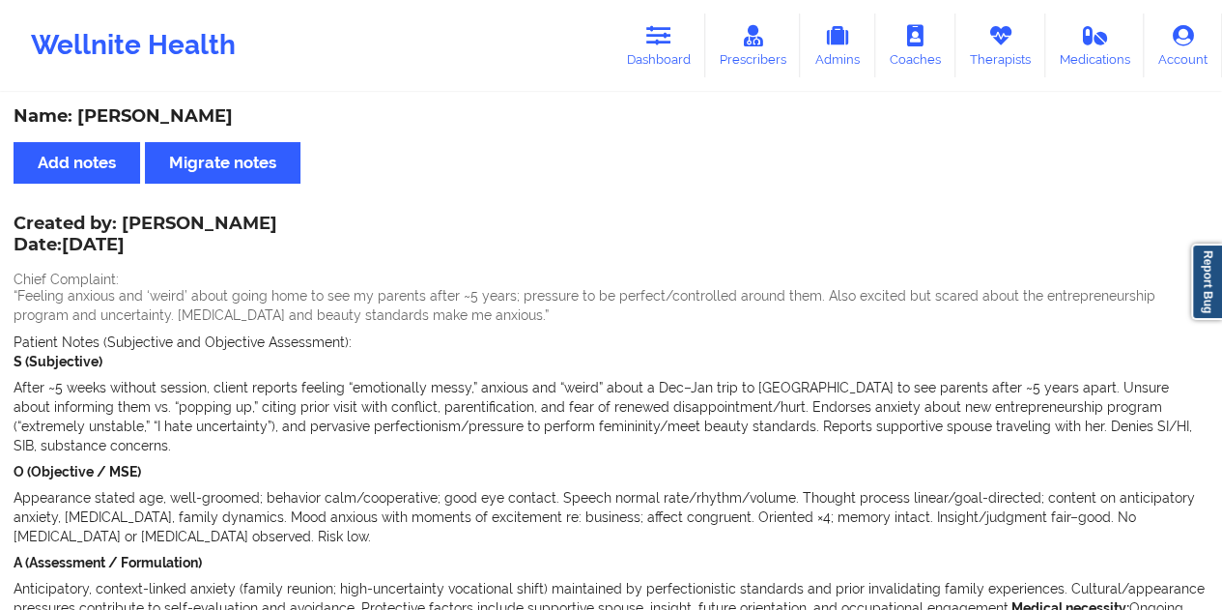
click at [668, 53] on link "Dashboard" at bounding box center [658, 46] width 93 height 64
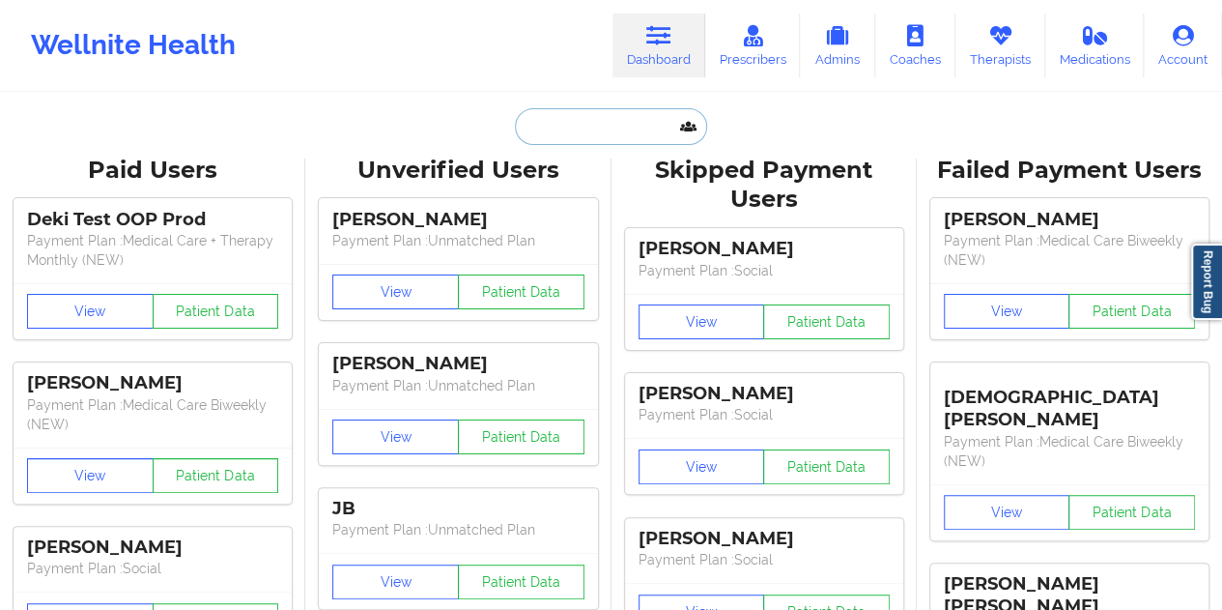
click at [600, 115] on input "text" at bounding box center [610, 126] width 191 height 37
paste input "[EMAIL_ADDRESS][DOMAIN_NAME]"
type input "[EMAIL_ADDRESS][DOMAIN_NAME]"
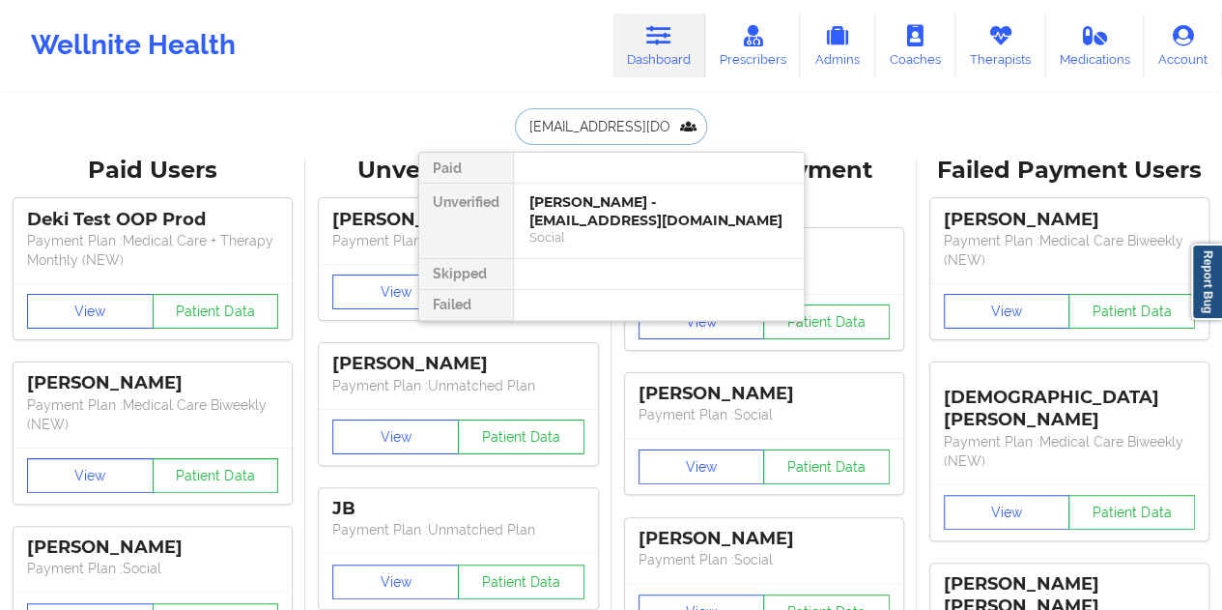
click at [582, 197] on div "[PERSON_NAME] - [EMAIL_ADDRESS][DOMAIN_NAME]" at bounding box center [658, 211] width 259 height 36
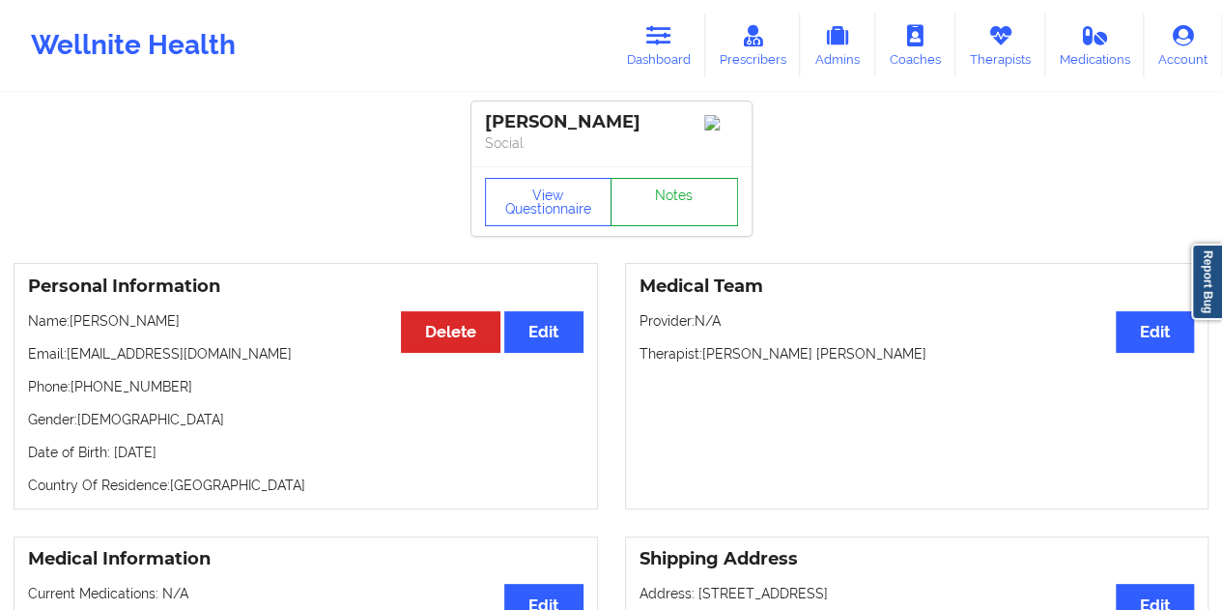
click at [660, 210] on link "Notes" at bounding box center [675, 202] width 128 height 48
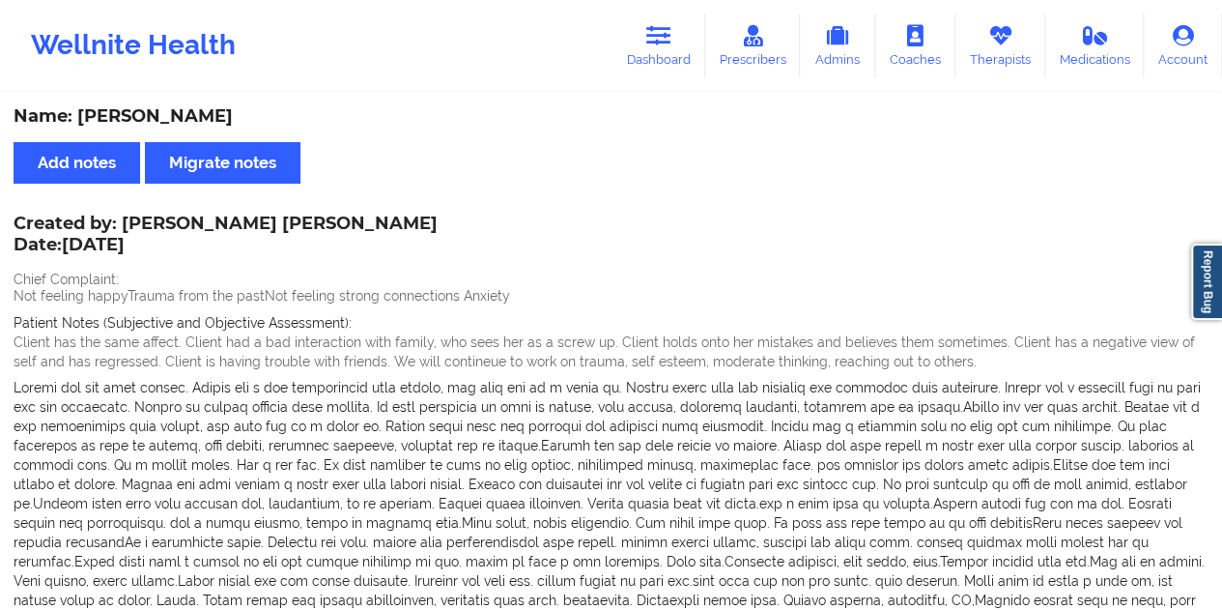
drag, startPoint x: 275, startPoint y: 119, endPoint x: 81, endPoint y: 108, distance: 194.5
click at [77, 108] on div "Name: [PERSON_NAME]" at bounding box center [611, 116] width 1195 height 22
copy div "[PERSON_NAME]"
click at [661, 51] on link "Dashboard" at bounding box center [658, 46] width 93 height 64
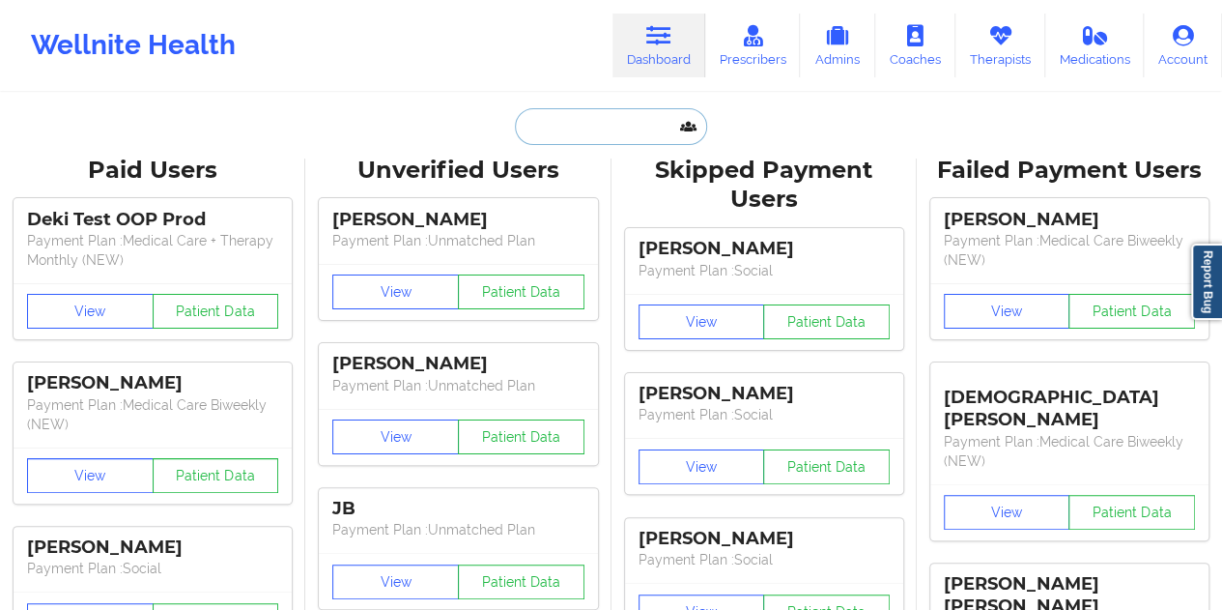
click at [613, 123] on input "text" at bounding box center [610, 126] width 191 height 37
paste input "[EMAIL_ADDRESS][DOMAIN_NAME]"
type input "[EMAIL_ADDRESS][DOMAIN_NAME]"
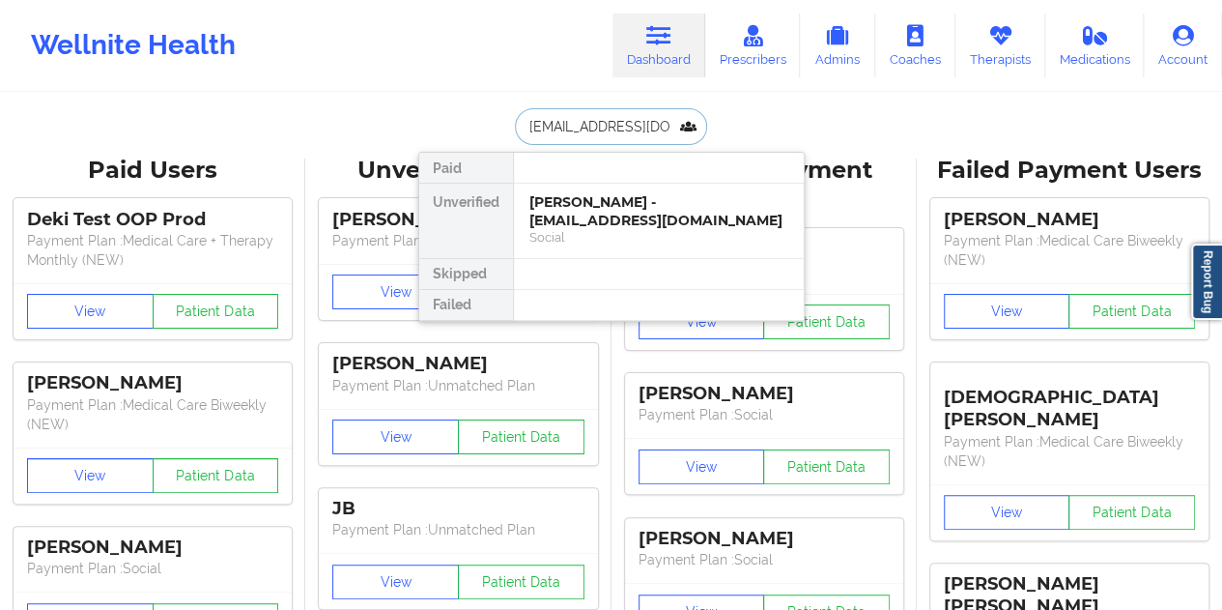
click at [645, 231] on div "[PERSON_NAME] - [PERSON_NAME][EMAIL_ADDRESS][DOMAIN_NAME] Social" at bounding box center [659, 221] width 290 height 74
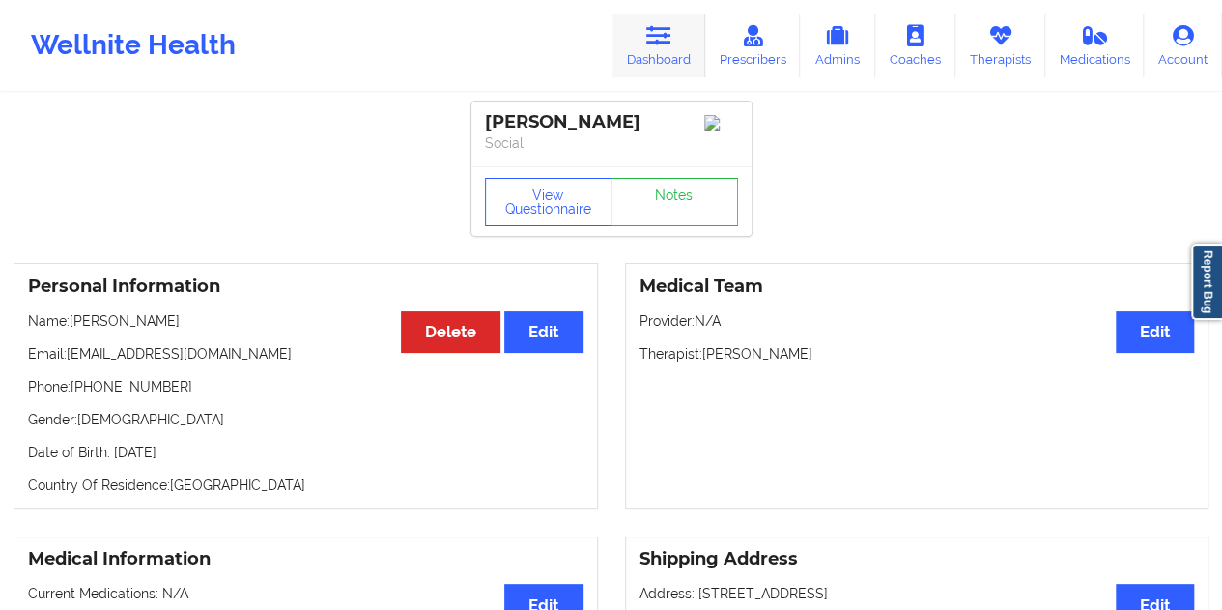
drag, startPoint x: 673, startPoint y: 45, endPoint x: 661, endPoint y: 54, distance: 15.3
click at [671, 45] on icon at bounding box center [658, 35] width 25 height 21
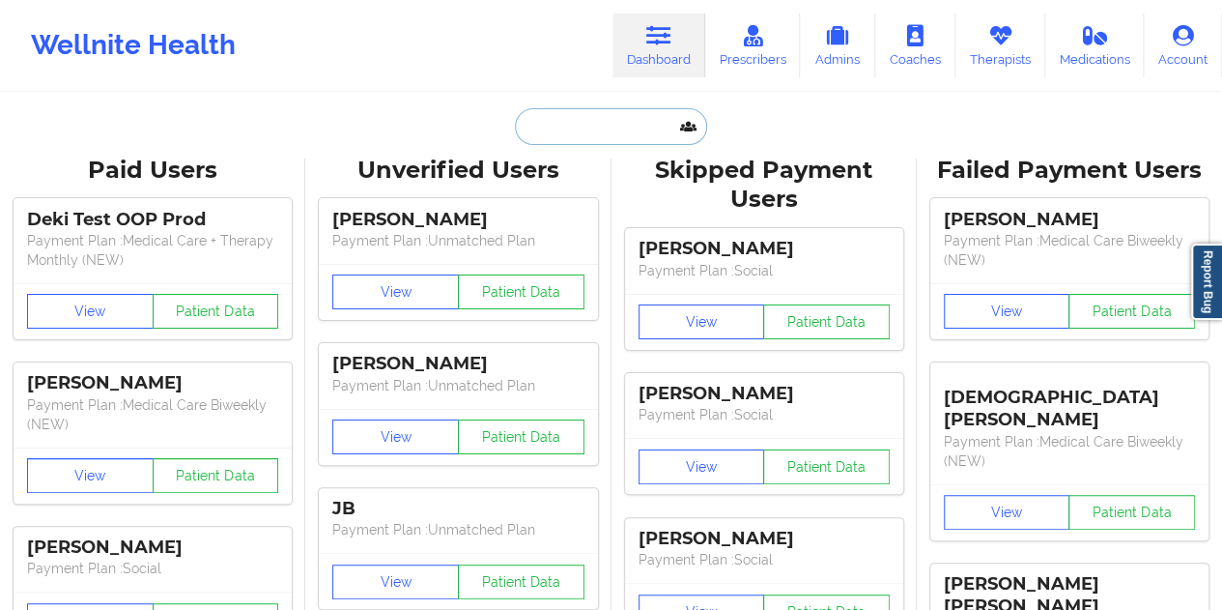
click at [554, 121] on input "text" at bounding box center [610, 126] width 191 height 37
paste input "[EMAIL_ADDRESS][DOMAIN_NAME]"
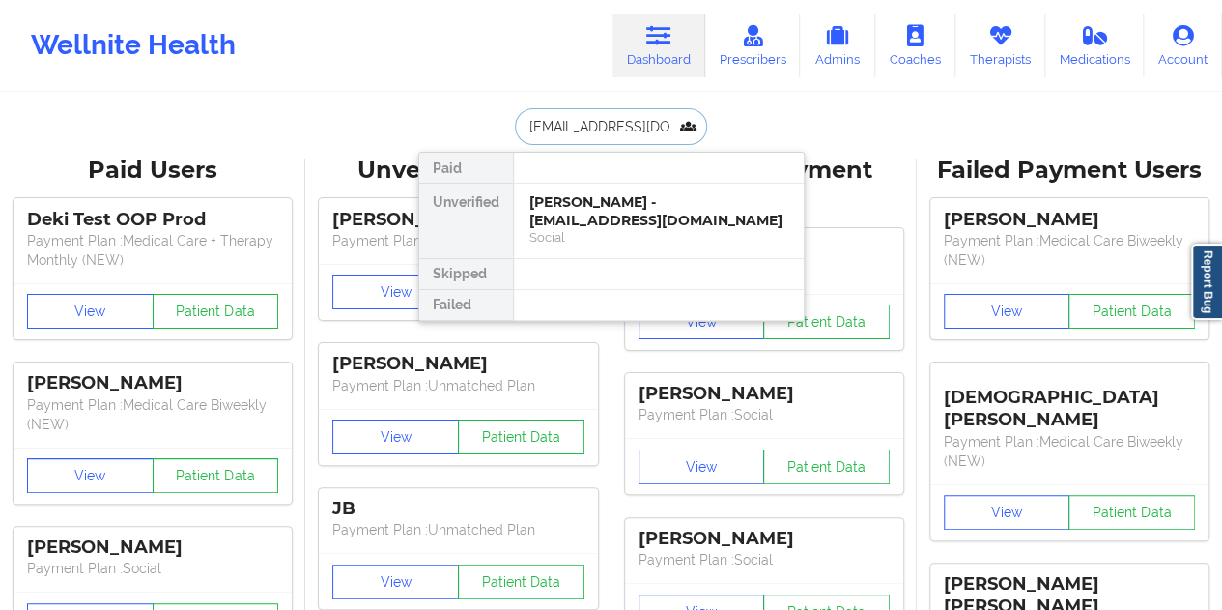
scroll to position [0, 42]
type input "[EMAIL_ADDRESS][DOMAIN_NAME]"
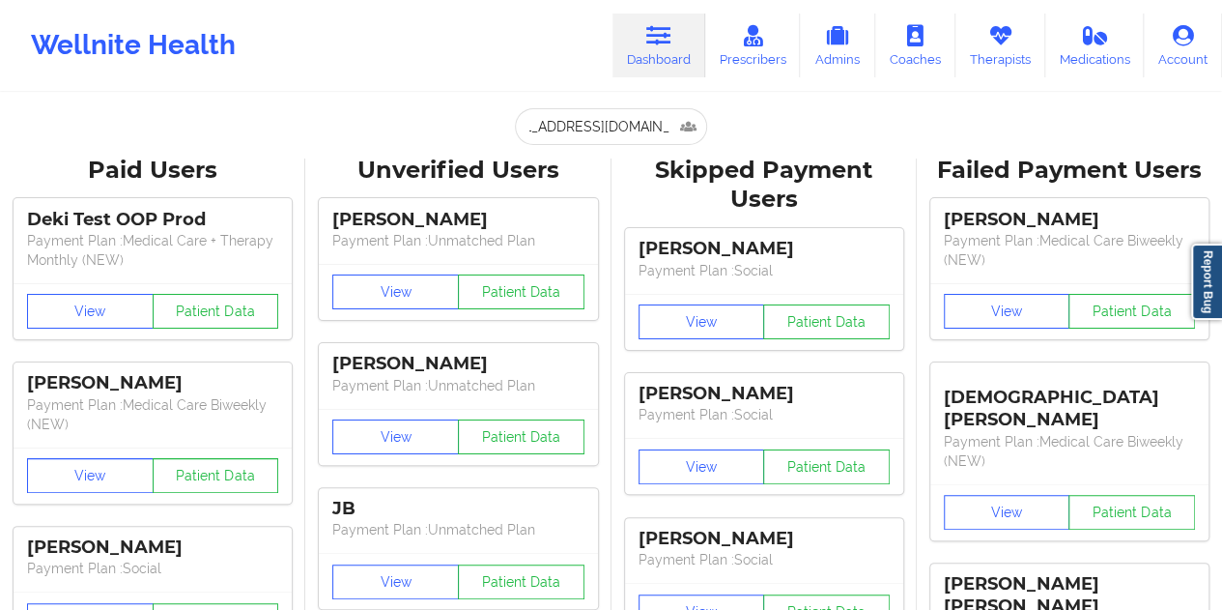
scroll to position [0, 0]
